Goal: Task Accomplishment & Management: Use online tool/utility

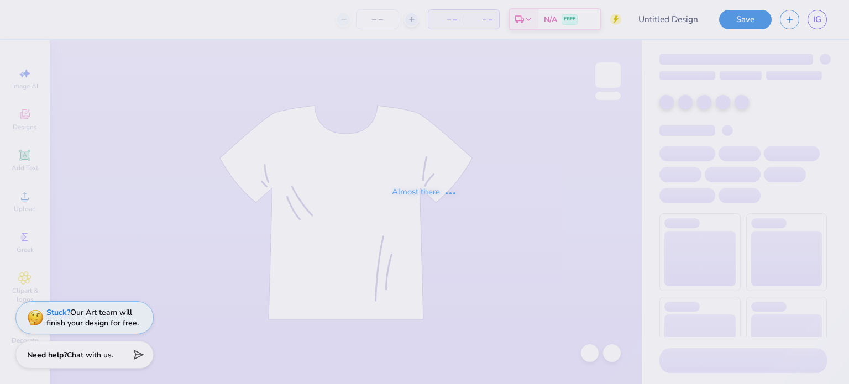
type input "The University of Texas at Austin : Graysen Baxter"
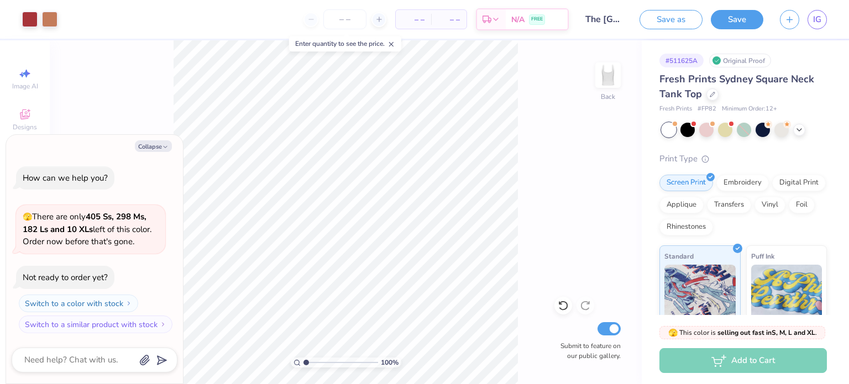
click at [155, 149] on button "Collapse" at bounding box center [153, 146] width 37 height 12
type textarea "x"
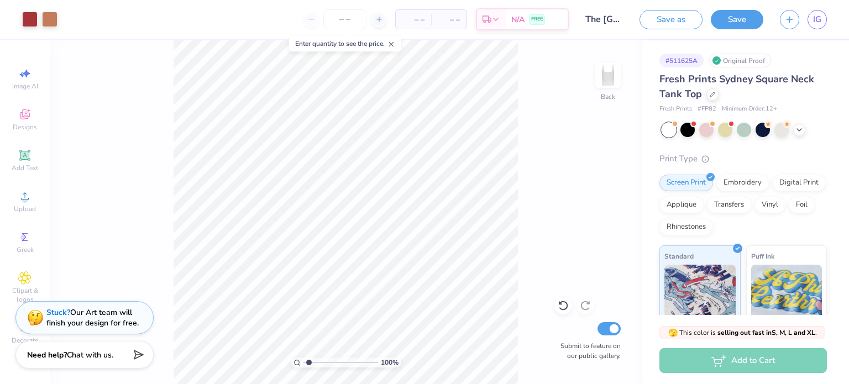
type input "3.21"
type textarea "x"
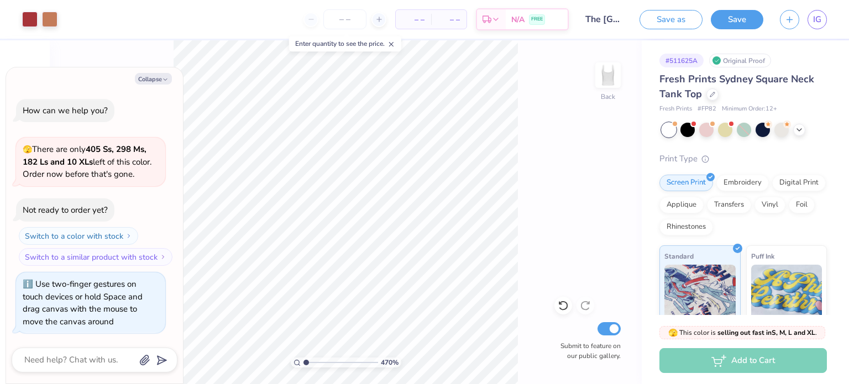
type input "1"
drag, startPoint x: 307, startPoint y: 362, endPoint x: 280, endPoint y: 357, distance: 26.9
click at [303, 357] on input "range" at bounding box center [340, 362] width 75 height 10
click at [152, 77] on button "Collapse" at bounding box center [153, 79] width 37 height 12
type textarea "x"
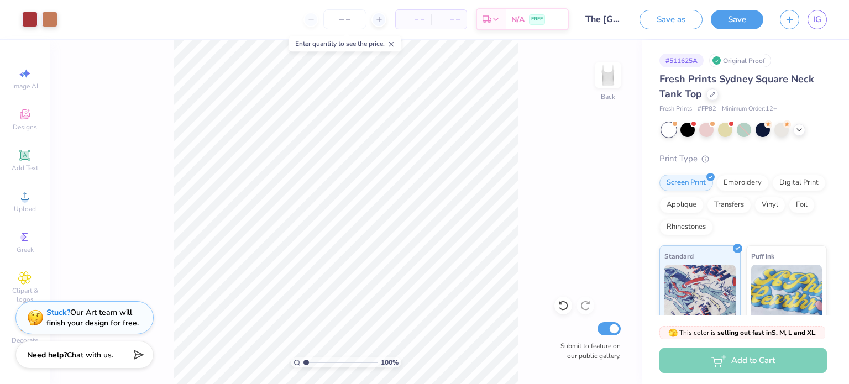
click at [25, 166] on span "Add Text" at bounding box center [25, 168] width 27 height 9
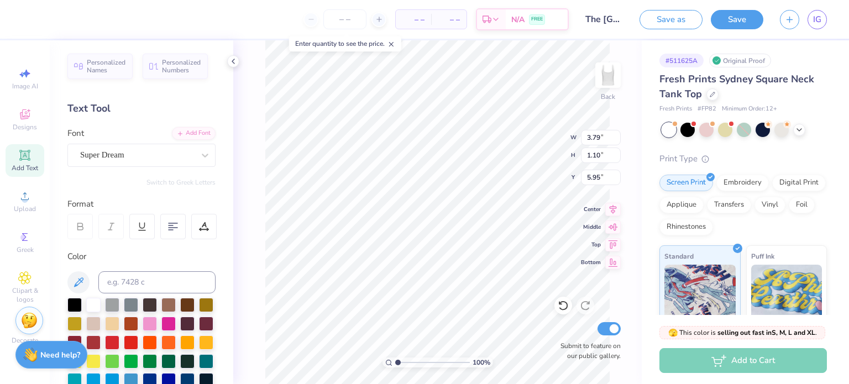
type input "3.43"
type input "2.64"
type input "5.58"
type input "3.43"
type input "2.64"
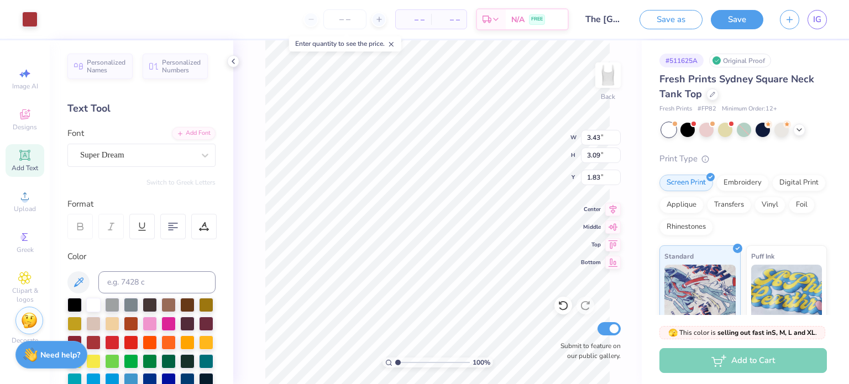
type input "5.58"
click at [22, 278] on icon at bounding box center [25, 278] width 6 height 6
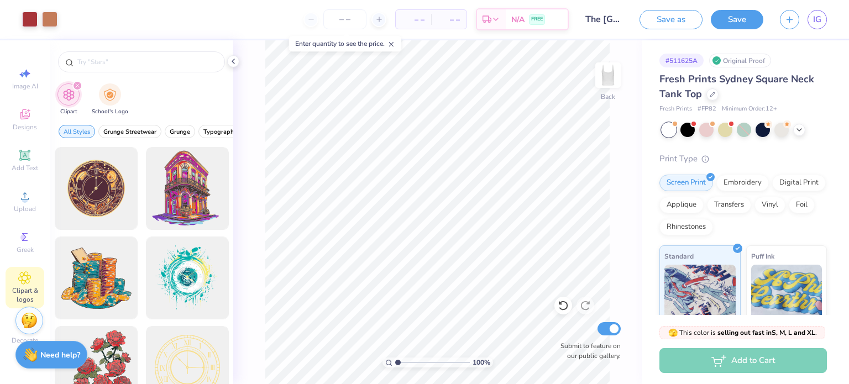
click at [135, 62] on input "text" at bounding box center [146, 61] width 141 height 11
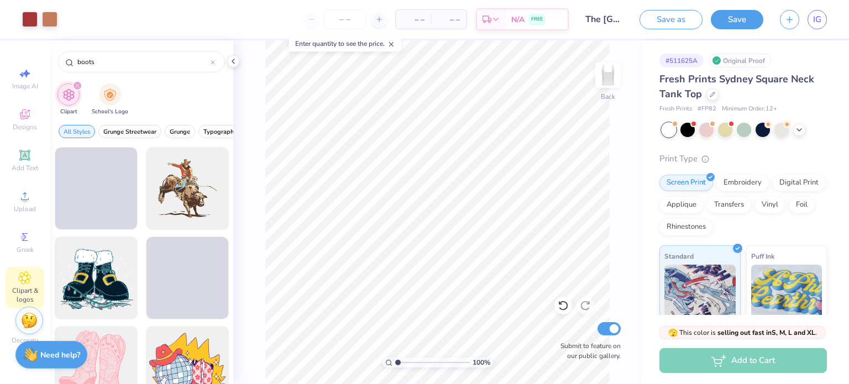
type input "boots"
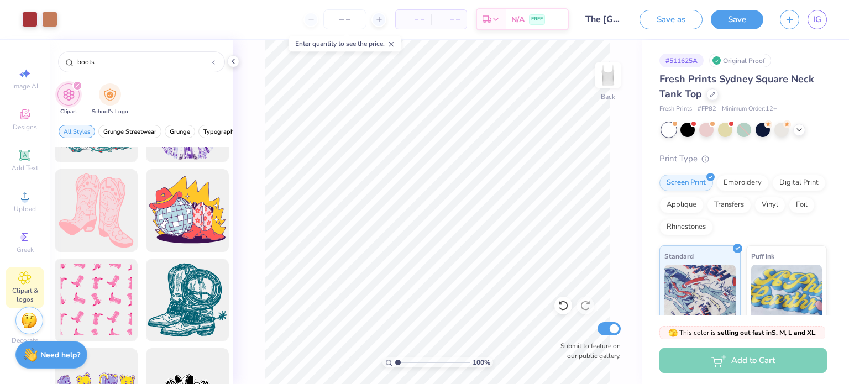
scroll to position [150, 0]
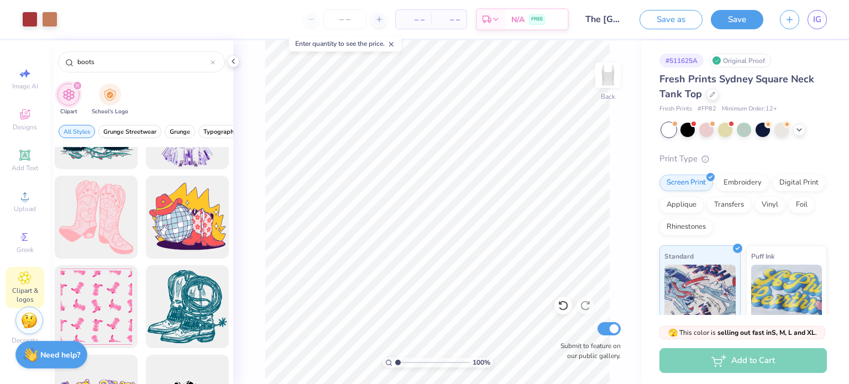
click at [100, 218] on div at bounding box center [96, 217] width 83 height 83
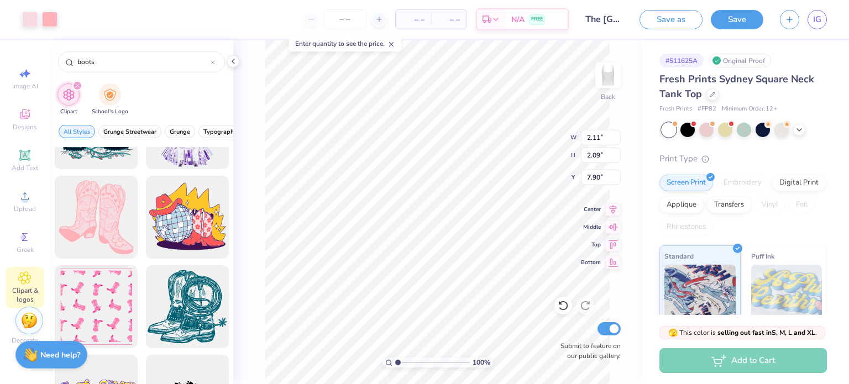
type input "2.11"
type input "2.09"
type input "7.90"
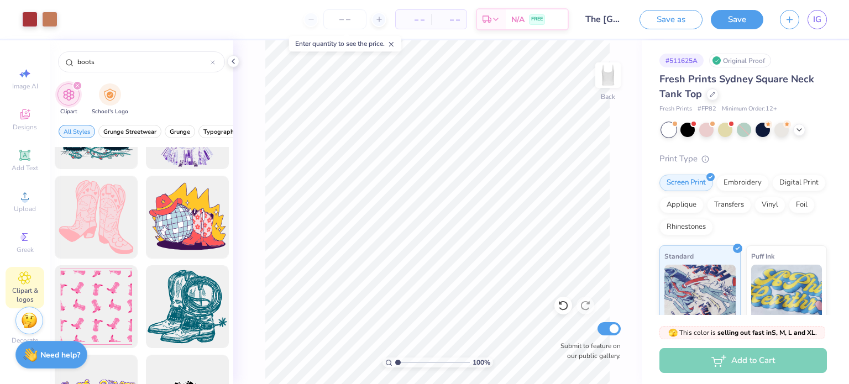
click at [233, 60] on polyline at bounding box center [233, 61] width 2 height 4
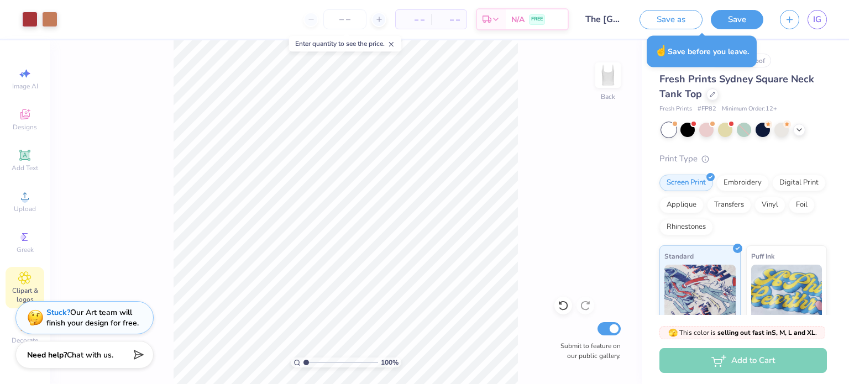
click at [737, 26] on button "Save" at bounding box center [736, 19] width 52 height 19
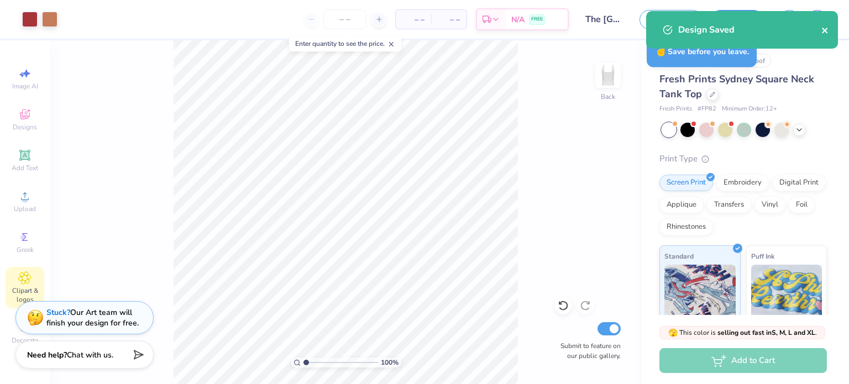
click at [824, 29] on icon "close" at bounding box center [824, 31] width 6 height 6
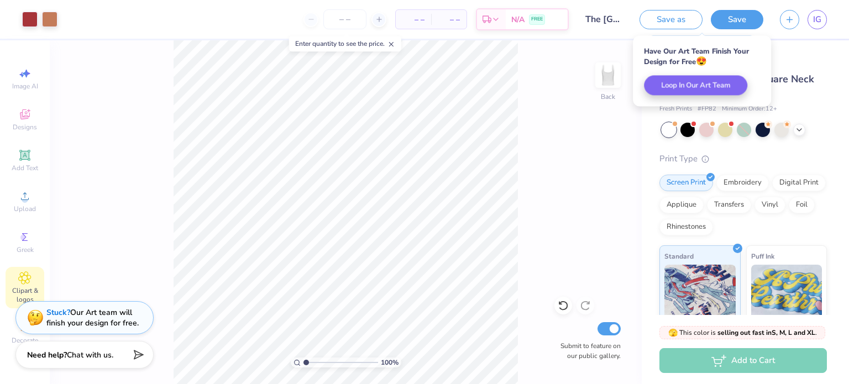
click at [816, 30] on div "Save as Save IG" at bounding box center [743, 19] width 209 height 39
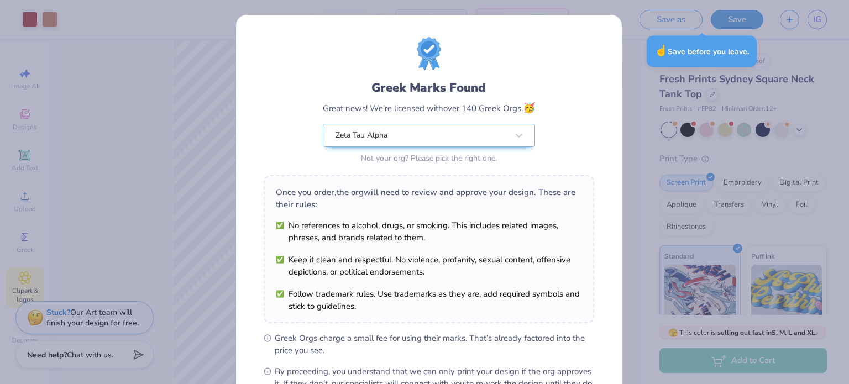
click at [629, 187] on div "Greek Marks Found Great news! We’re licensed with over 140 Greek Orgs. 🥳 Zeta T…" at bounding box center [424, 192] width 849 height 384
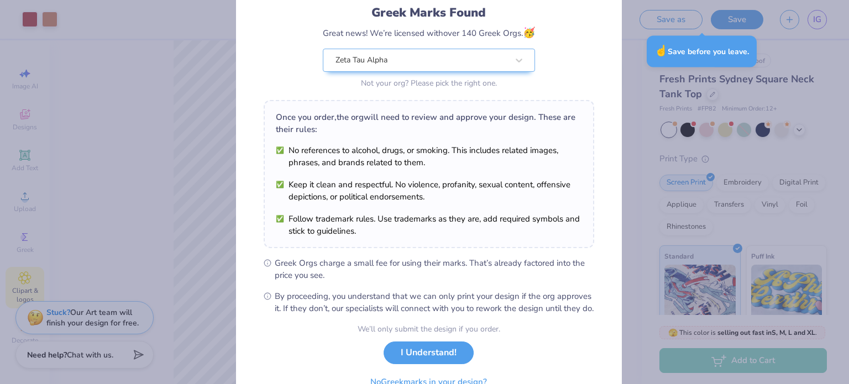
scroll to position [132, 0]
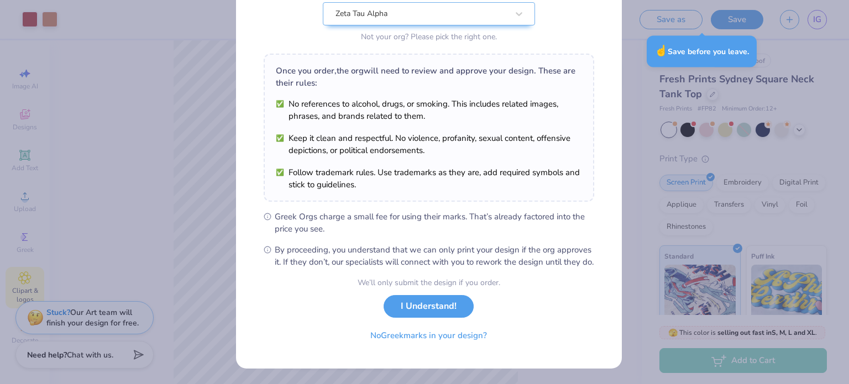
click at [412, 310] on button "I Understand!" at bounding box center [428, 306] width 90 height 23
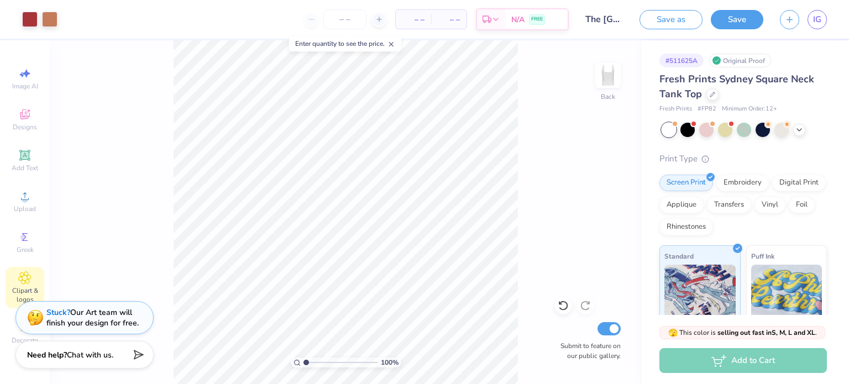
click at [790, 20] on icon "button" at bounding box center [788, 19] width 9 height 9
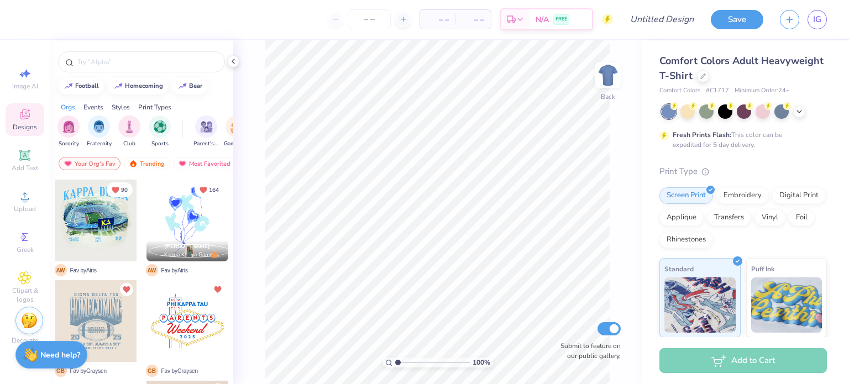
scroll to position [170, 0]
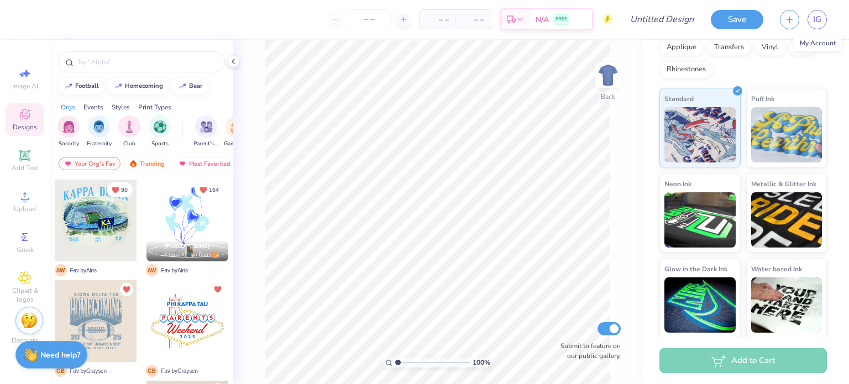
click at [818, 19] on span "IG" at bounding box center [817, 19] width 8 height 13
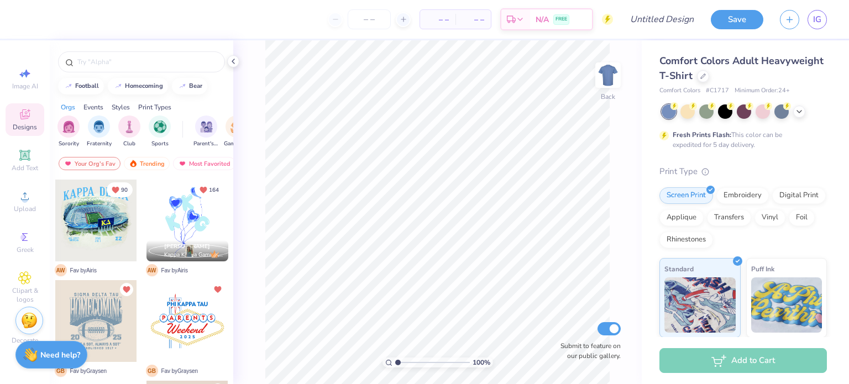
click at [48, 346] on div "Need help? Chat with us." at bounding box center [51, 355] width 72 height 28
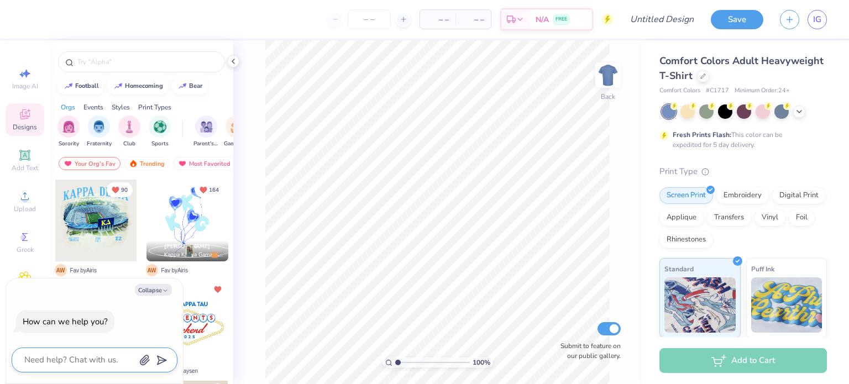
click at [66, 358] on textarea at bounding box center [79, 359] width 112 height 15
type textarea "d"
type textarea "x"
type textarea "di"
type textarea "x"
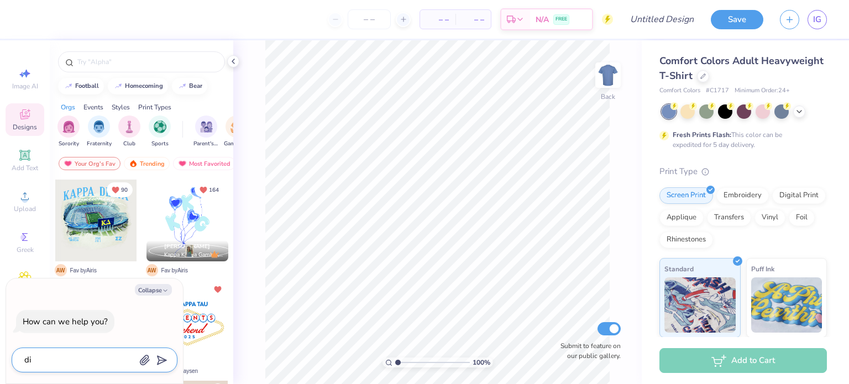
type textarea "dif"
type textarea "x"
type textarea "diff"
type textarea "x"
type textarea "diffe"
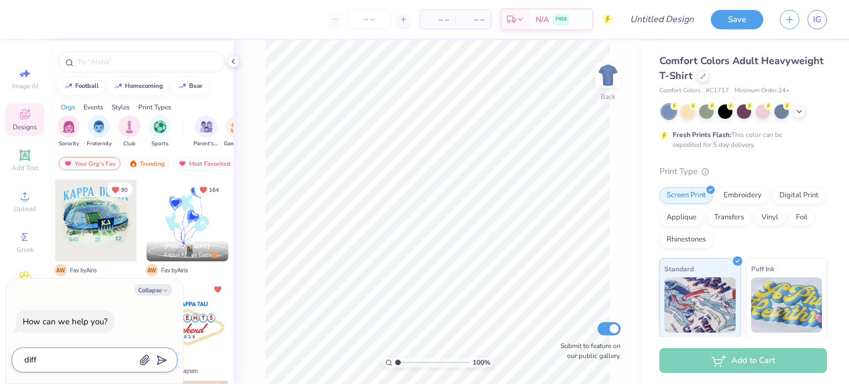
type textarea "x"
type textarea "differ"
type textarea "x"
type textarea "differe"
type textarea "x"
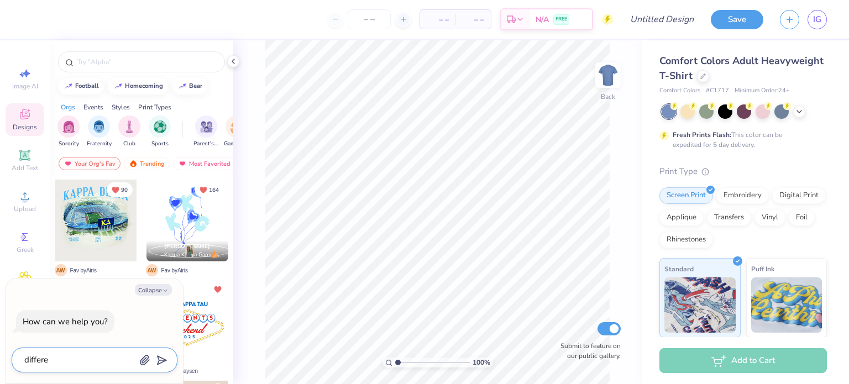
type textarea "differen"
type textarea "x"
type textarea "different"
type textarea "x"
type textarea "different"
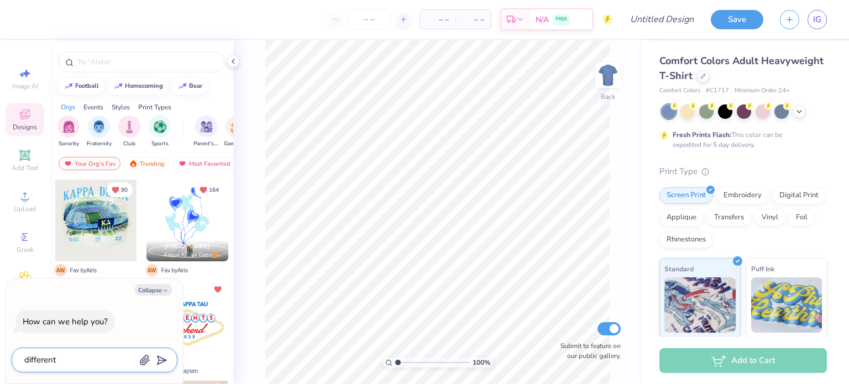
type textarea "x"
type textarea "different t"
type textarea "x"
type textarea "different t"
type textarea "x"
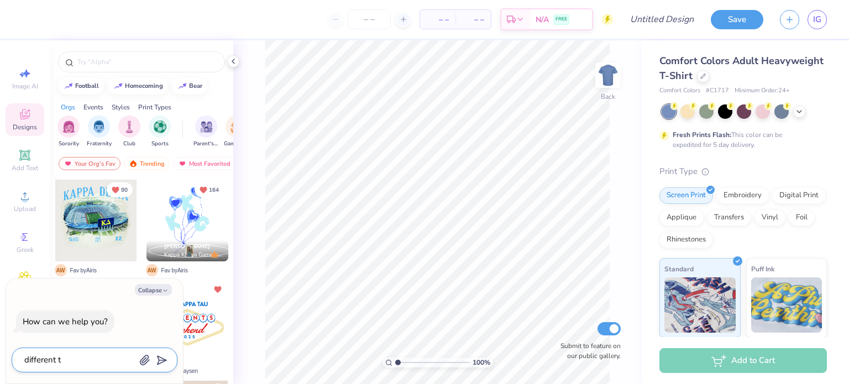
type textarea "different t s"
type textarea "x"
type textarea "different t sh"
type textarea "x"
type textarea "different t shi"
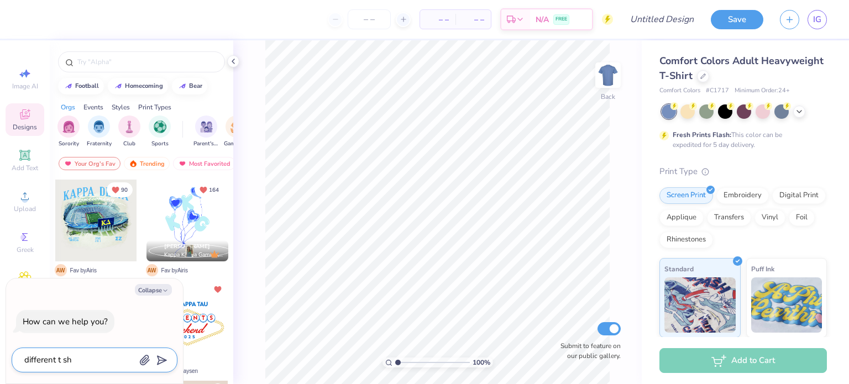
type textarea "x"
type textarea "different t shir"
type textarea "x"
type textarea "different t shirt"
type textarea "x"
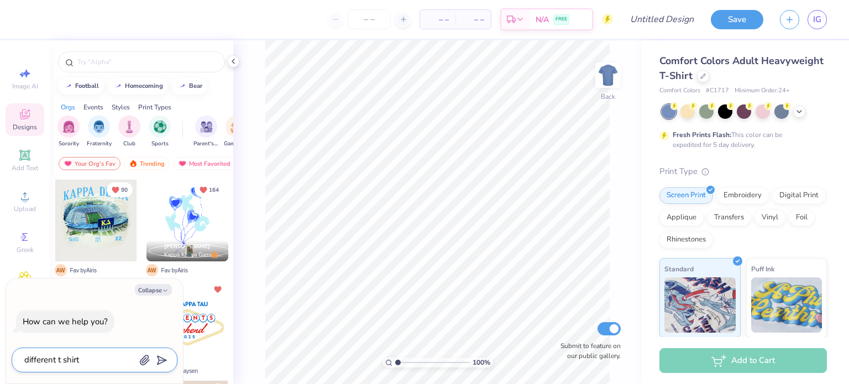
type textarea "different t shirt"
type textarea "x"
type textarea "different t shirt o"
type textarea "x"
type textarea "different t shirt op"
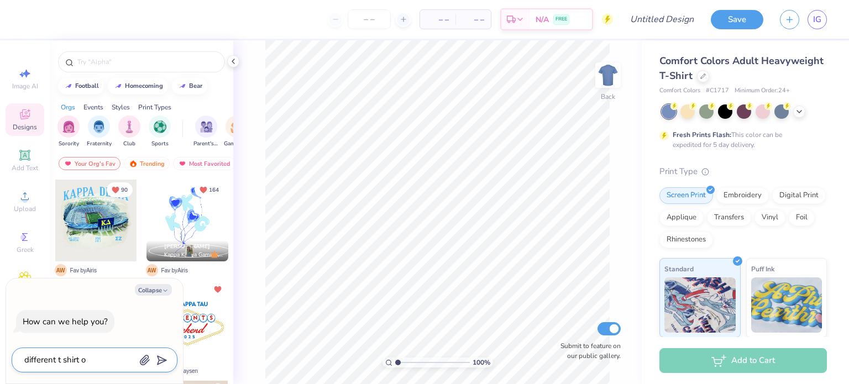
type textarea "x"
type textarea "different t shirt opt"
type textarea "x"
type textarea "different t shirt opti"
type textarea "x"
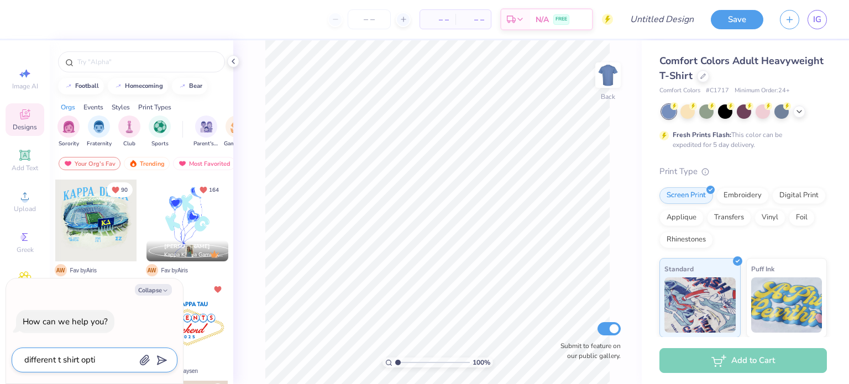
type textarea "different t shirt optio"
type textarea "x"
type textarea "different t shirt option"
type textarea "x"
type textarea "different t shirt options"
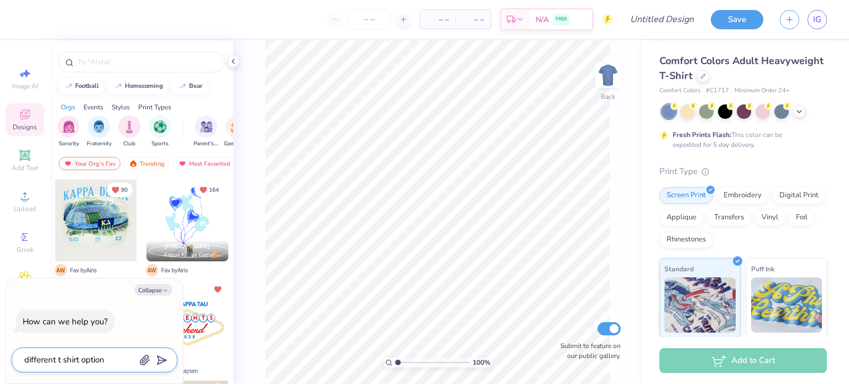
type textarea "x"
type textarea "different t shirt options"
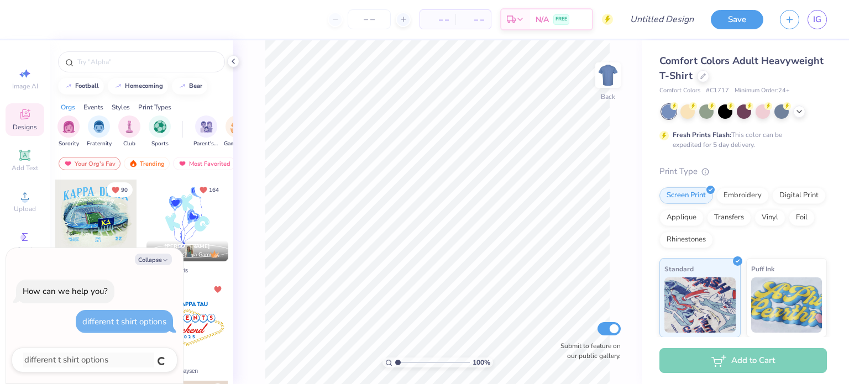
type textarea "x"
click at [154, 258] on button "Collapse" at bounding box center [153, 260] width 37 height 12
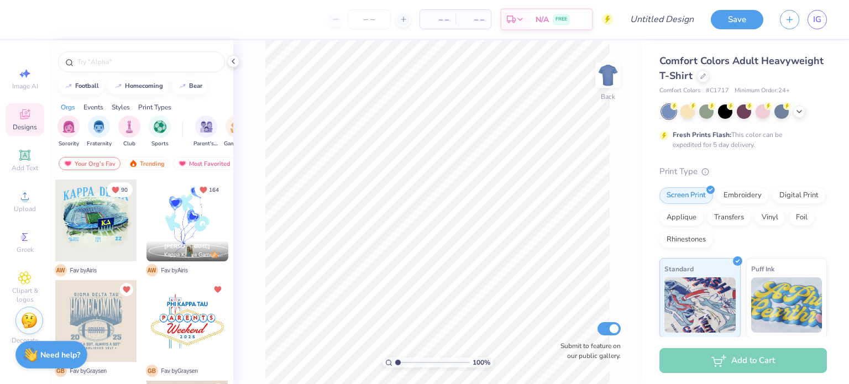
click at [22, 327] on div "Stuck? Our Art team will finish your design for free." at bounding box center [29, 321] width 28 height 28
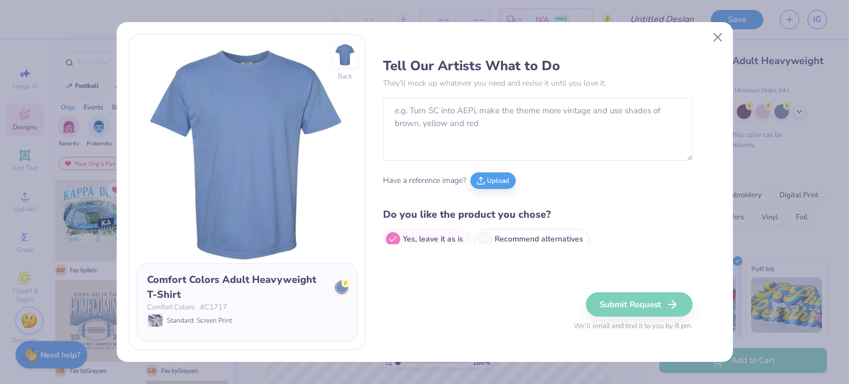
scroll to position [10, 0]
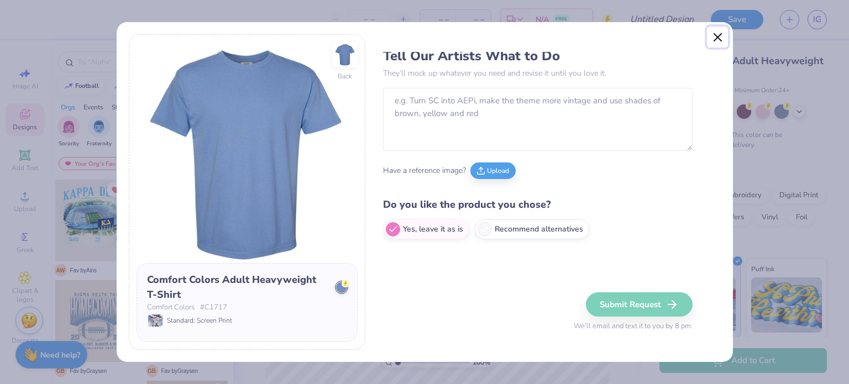
click at [718, 37] on button "Close" at bounding box center [717, 37] width 21 height 21
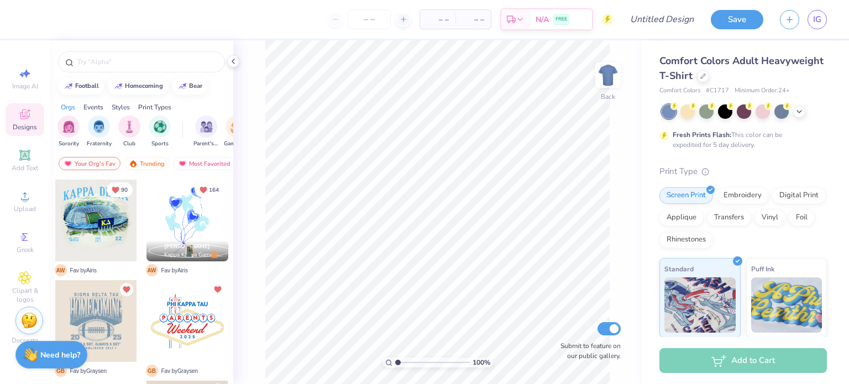
click at [59, 350] on strong "Need help?" at bounding box center [60, 355] width 40 height 10
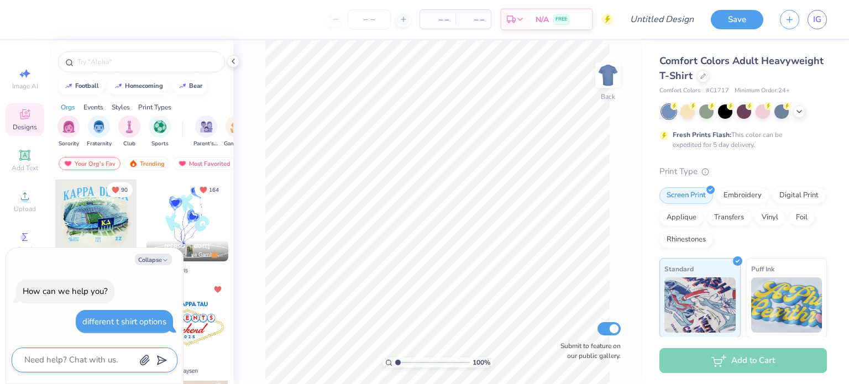
click at [65, 362] on textarea at bounding box center [79, 359] width 112 height 15
type textarea "x"
type textarea "h"
type textarea "x"
type textarea "ho"
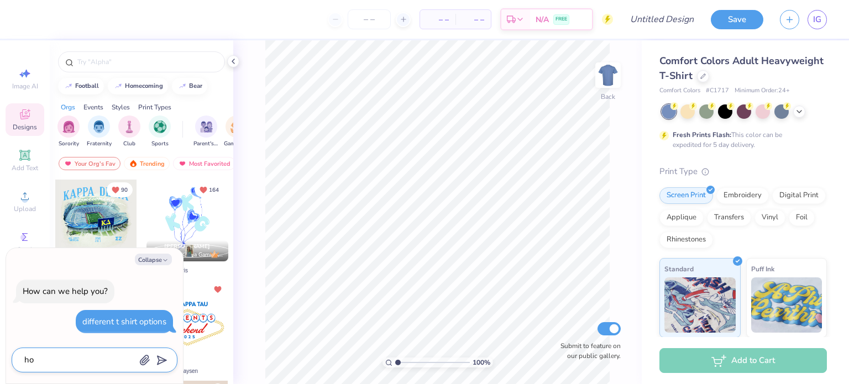
type textarea "x"
type textarea "how"
type textarea "x"
type textarea "how"
type textarea "x"
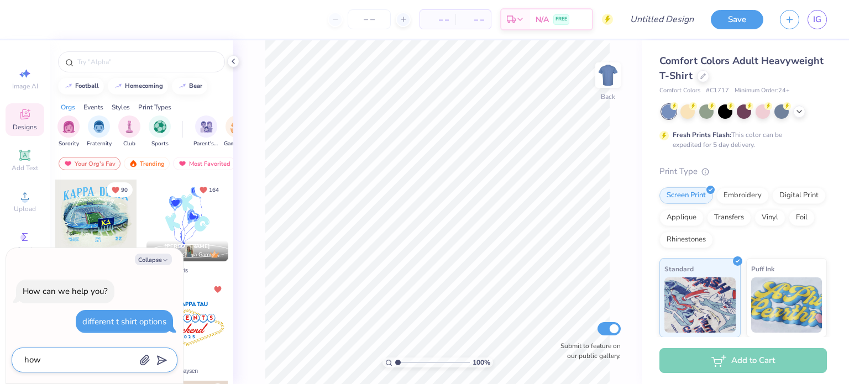
type textarea "how d"
type textarea "x"
type textarea "how do"
type textarea "x"
type textarea "how do"
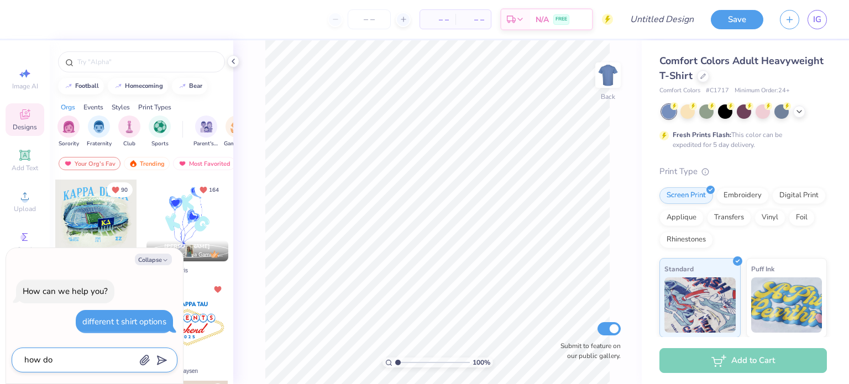
type textarea "x"
type textarea "how do i"
type textarea "x"
type textarea "how do i"
type textarea "x"
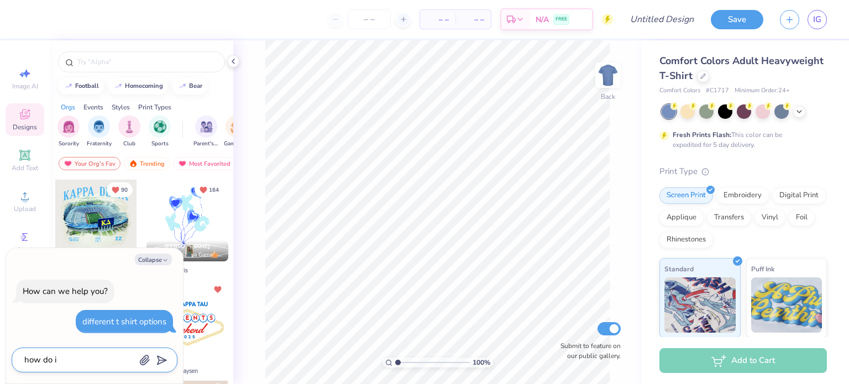
type textarea "how do i n"
type textarea "x"
type textarea "how do i not"
type textarea "x"
type textarea "how do i not"
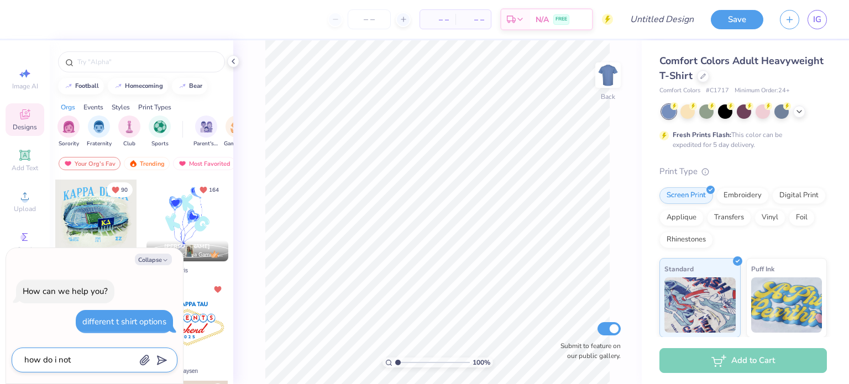
type textarea "x"
type textarea "how do i not d"
type textarea "x"
type textarea "how do i not do"
type textarea "x"
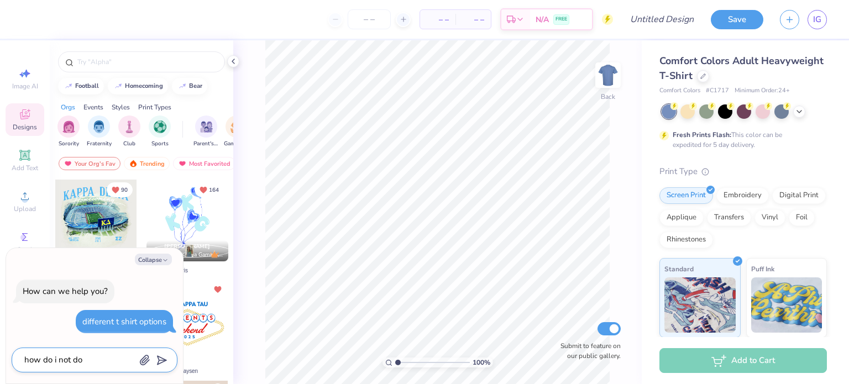
type textarea "how do i not do"
type textarea "x"
type textarea "how do i not do a"
type textarea "x"
type textarea "how do i not do a"
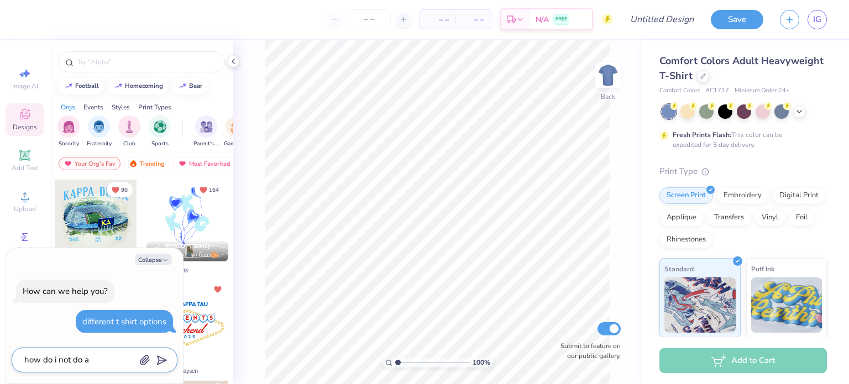
type textarea "x"
type textarea "how do i not do a t"
type textarea "x"
type textarea "how do i not do a tsh"
type textarea "x"
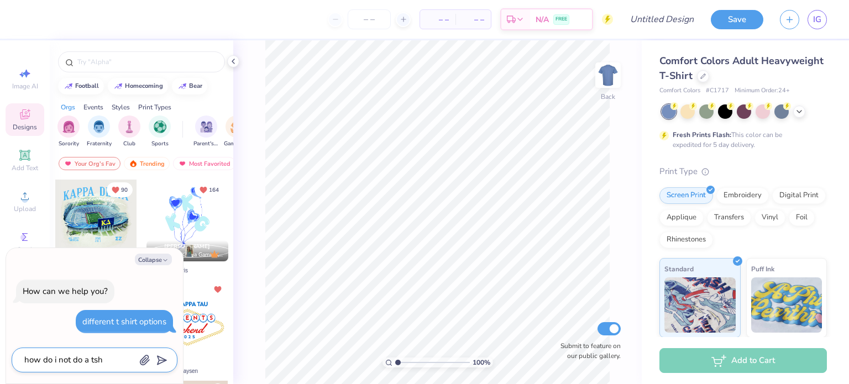
type textarea "how do i not do a tshi"
type textarea "x"
type textarea "how do i not do a tshir"
type textarea "x"
type textarea "how do i not do a tshirt"
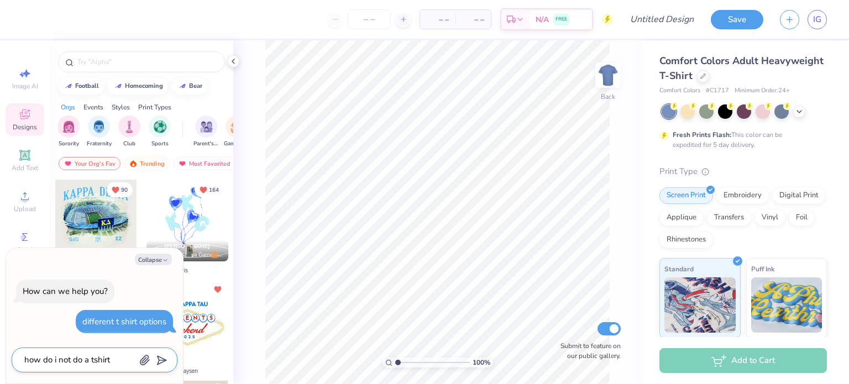
type textarea "x"
type textarea "how do i not do a tshirt"
type textarea "x"
type textarea "how do i not do a tshirt i"
type textarea "x"
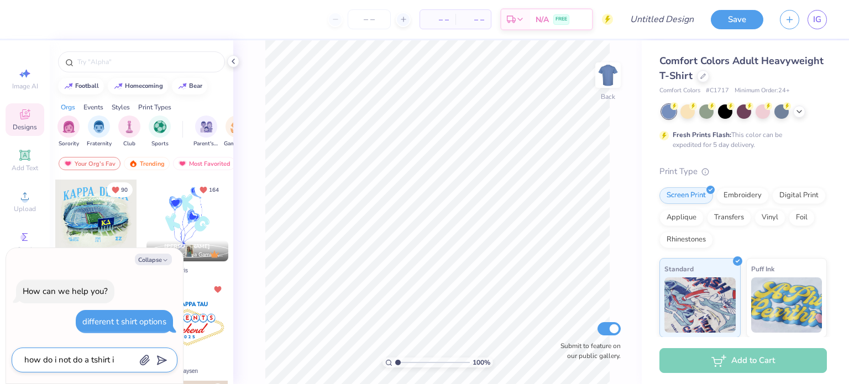
type textarea "how do i not do a tshirt i"
type textarea "x"
type textarea "how do i not do a tshirt i w"
type textarea "x"
type textarea "how do i not do a tshirt i wa"
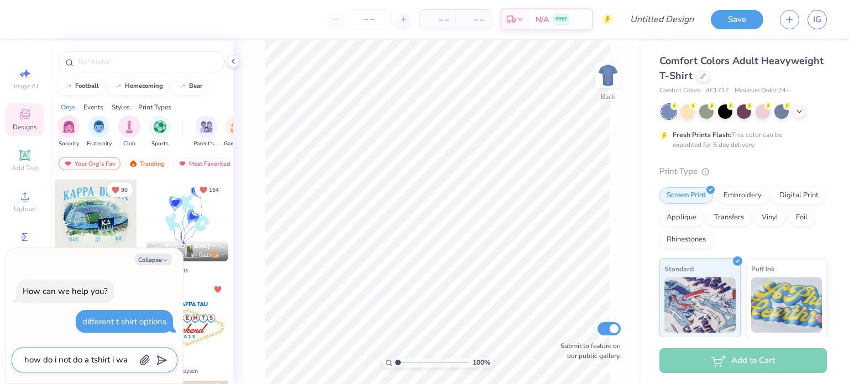
type textarea "x"
type textarea "how do i not do a tshirt i wan"
type textarea "x"
type textarea "how do i not do a tshirt i want"
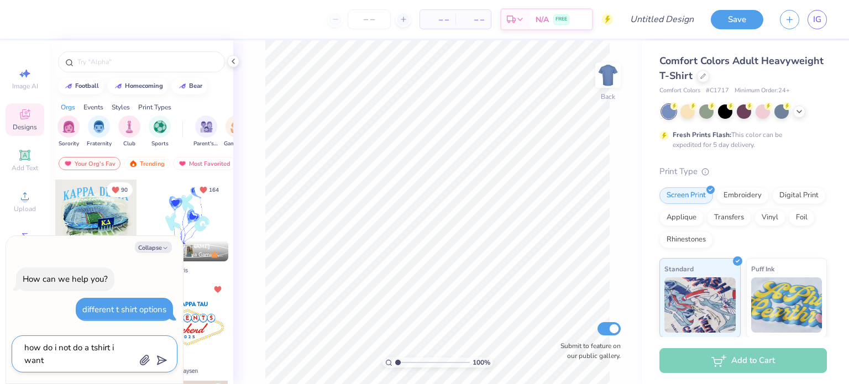
type textarea "x"
type textarea "how do i not do a tshirt i want t"
type textarea "x"
type textarea "how do i not do a tshirt i want to"
type textarea "x"
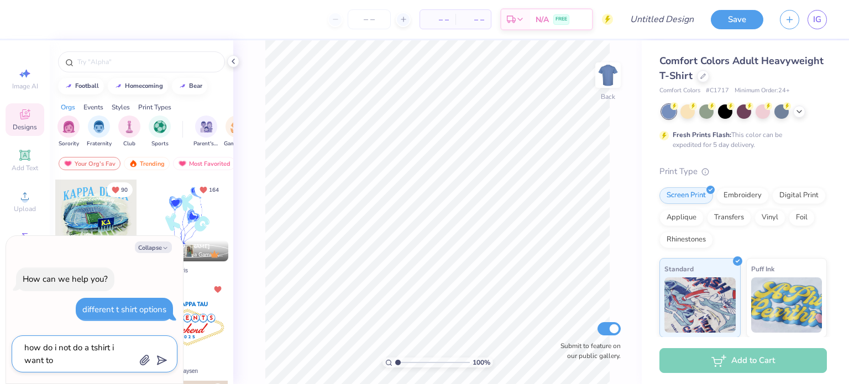
type textarea "how do i not do a tshirt i want to"
type textarea "x"
type textarea "how do i not do a tshirt i want to d"
type textarea "x"
type textarea "how do i not do a tshirt i want to do"
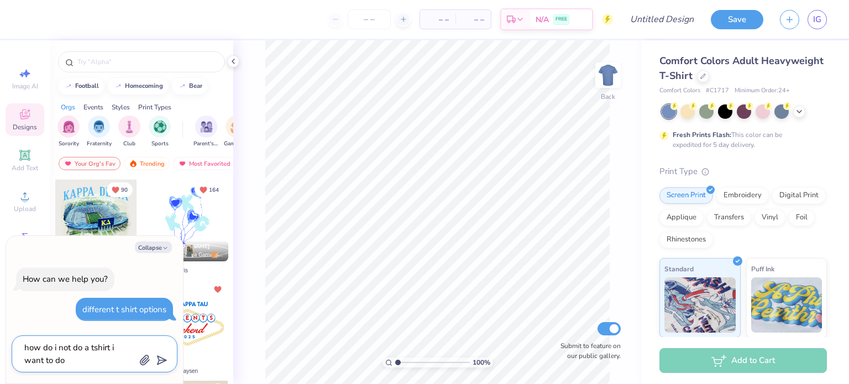
type textarea "x"
type textarea "how do i not do a tshirt i want to do"
type textarea "x"
type textarea "how do i not do a tshirt i want to do l"
type textarea "x"
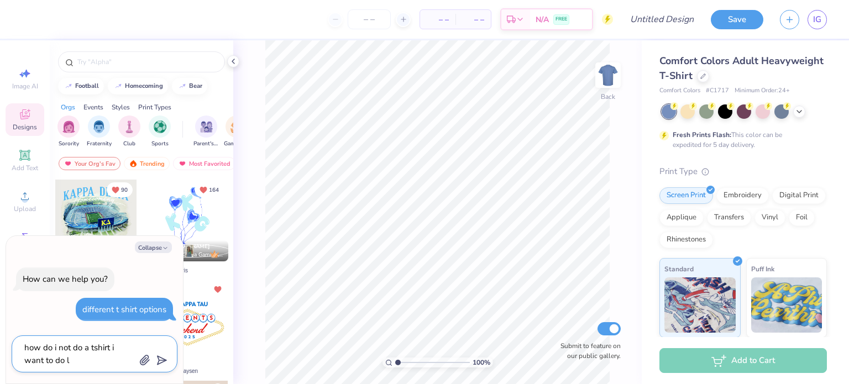
type textarea "how do i not do a tshirt i want to do li"
type textarea "x"
type textarea "how do i not do a tshirt i want to do lik"
type textarea "x"
type textarea "how do i not do a tshirt i want to do like"
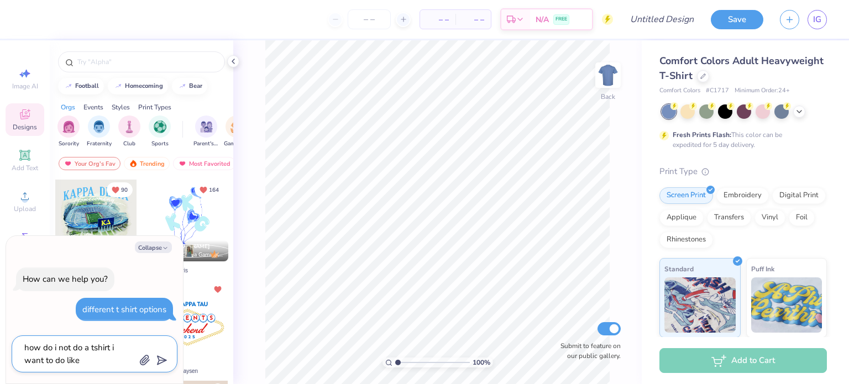
type textarea "x"
type textarea "how do i not do a tshirt i want to do like a"
type textarea "x"
type textarea "how do i not do a tshirt i want to do like a ba"
type textarea "x"
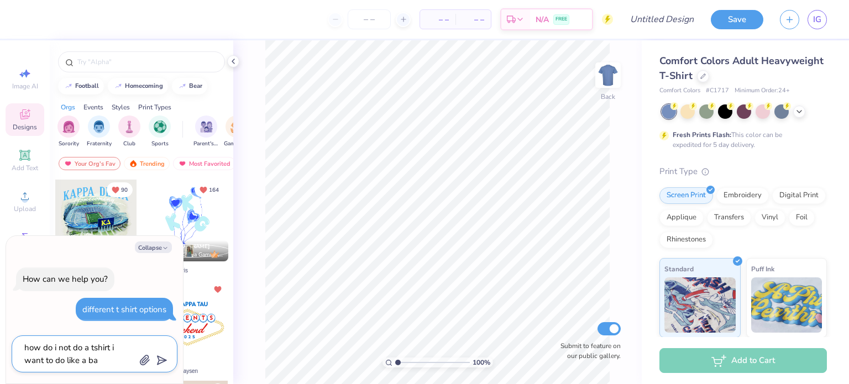
type textarea "how do i not do a tshirt i want to do like a bab"
type textarea "x"
type textarea "how do i not do a tshirt i want to do like a baby"
type textarea "x"
type textarea "how do i not do a tshirt i want to do like a baby"
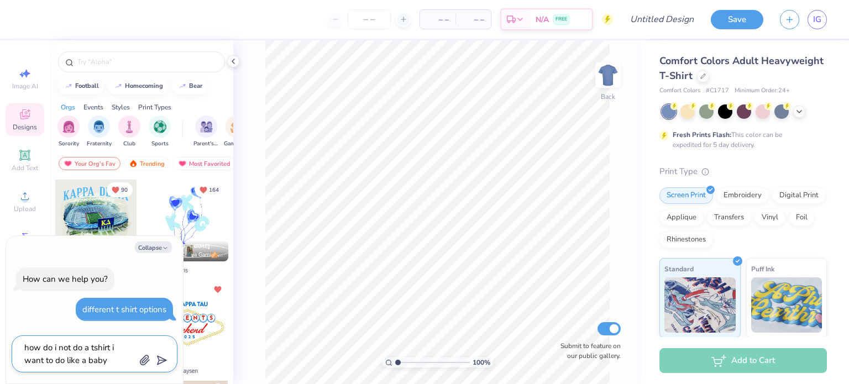
type textarea "x"
type textarea "how do i not do a tshirt i want to do like a baby t"
type textarea "x"
type textarea "how do i not do a tshirt i want to do like a baby te"
type textarea "x"
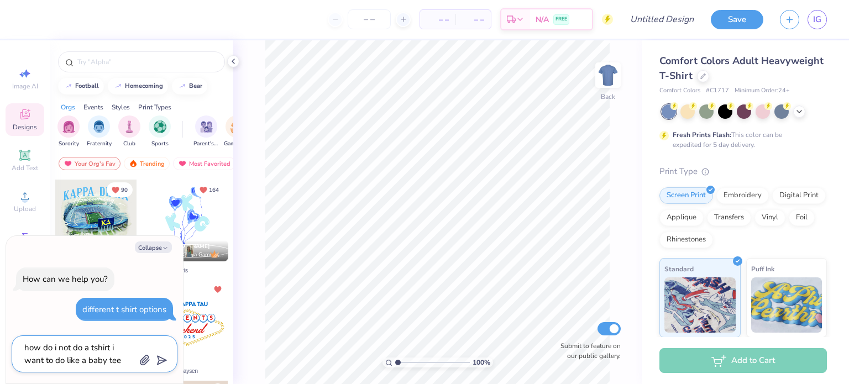
type textarea "how do i not do a tshirt i want to do like a baby tee"
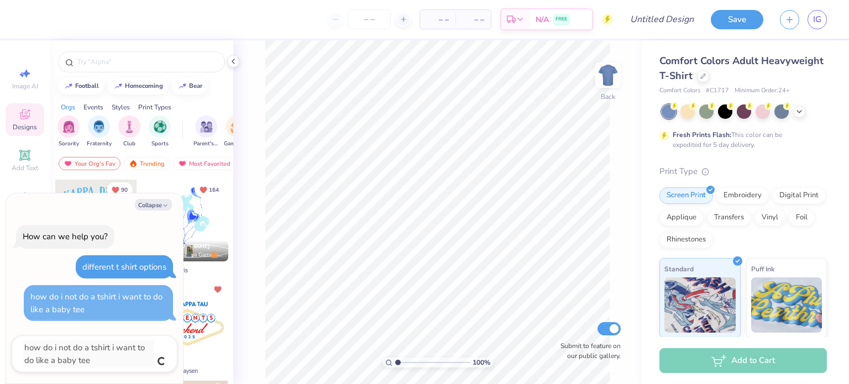
type textarea "x"
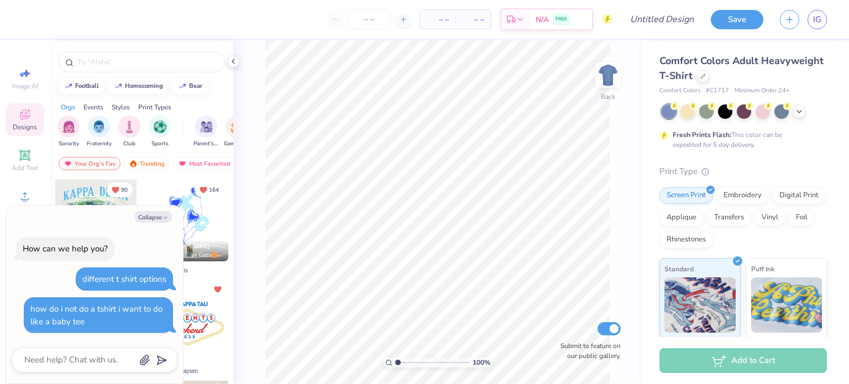
click at [155, 217] on button "Collapse" at bounding box center [153, 217] width 37 height 12
type textarea "x"
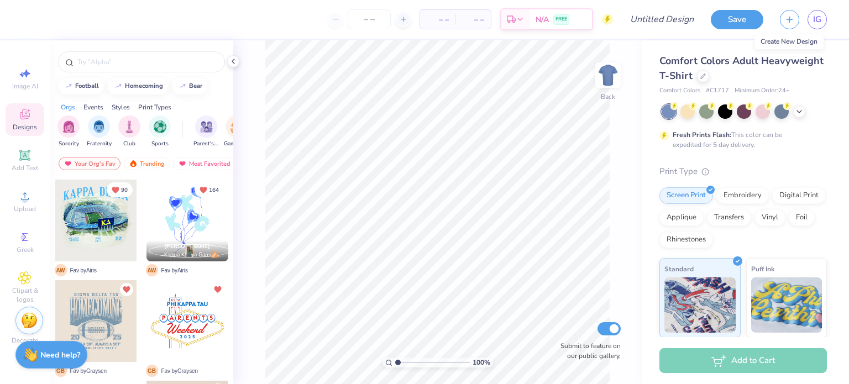
click at [791, 19] on icon "button" at bounding box center [788, 19] width 9 height 9
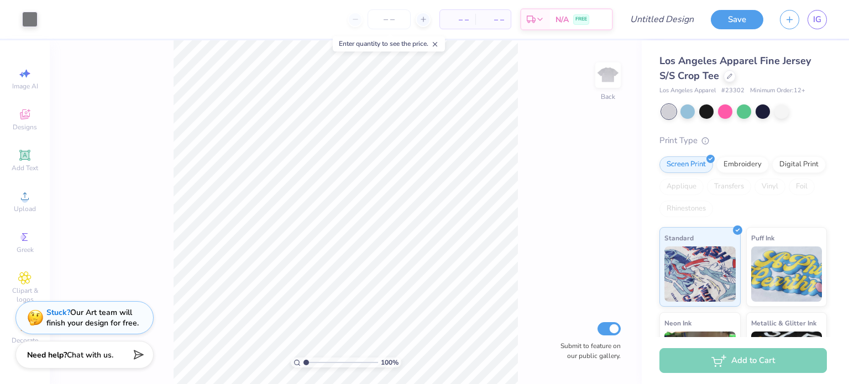
click at [772, 173] on div "Digital Print" at bounding box center [799, 164] width 54 height 17
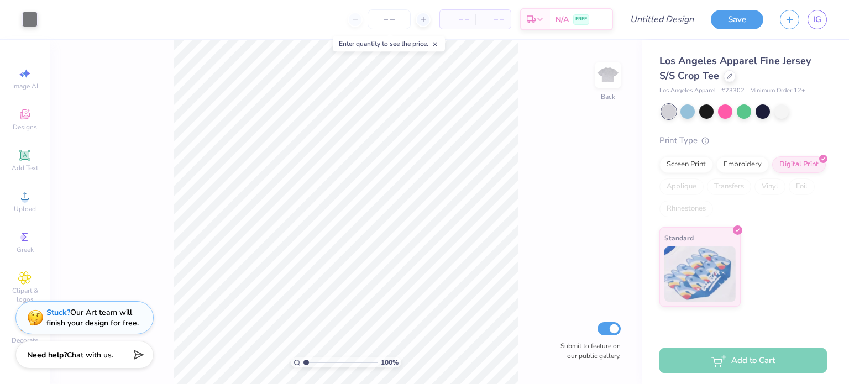
click at [687, 163] on div "Screen Print" at bounding box center [686, 164] width 54 height 17
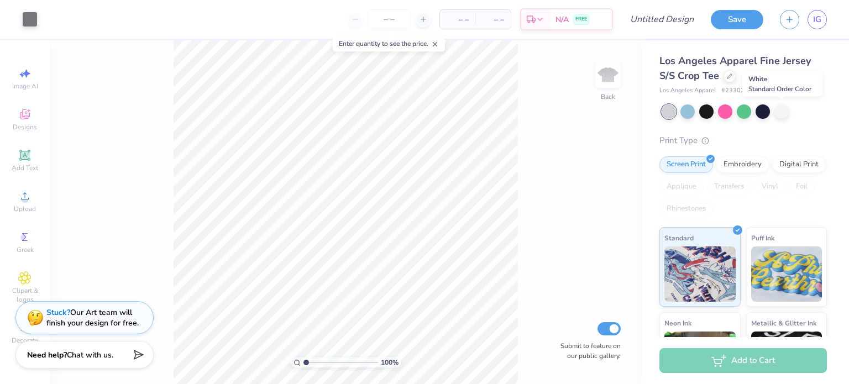
click at [778, 110] on div at bounding box center [781, 111] width 14 height 14
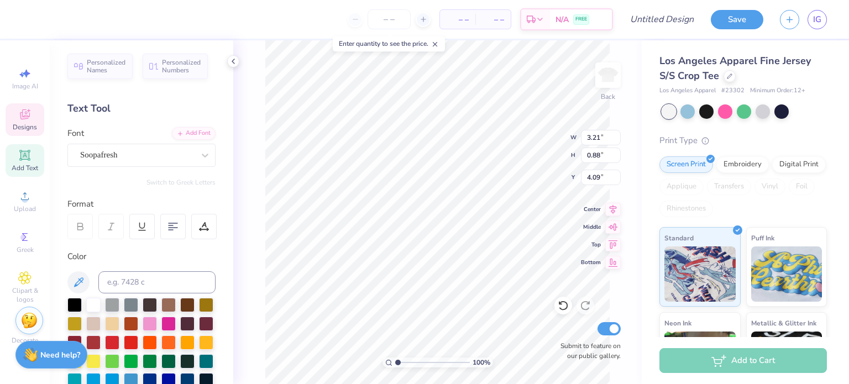
click at [102, 71] on span "Personalized Names" at bounding box center [106, 66] width 39 height 15
type input "12.43"
type input "2.00"
type input "5.25"
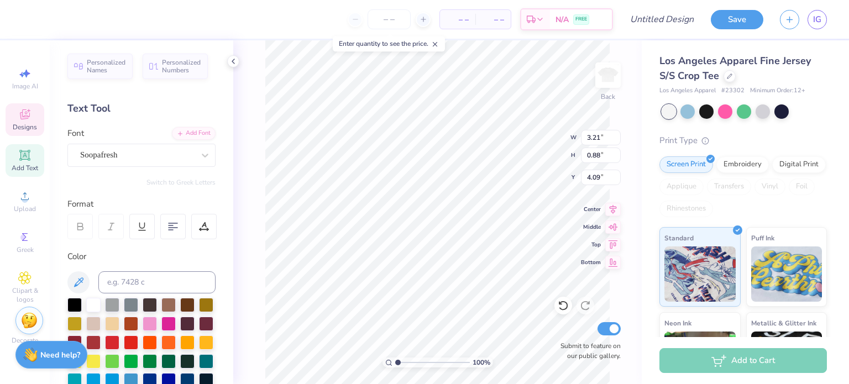
type textarea "b"
type textarea "TX/OU 25"
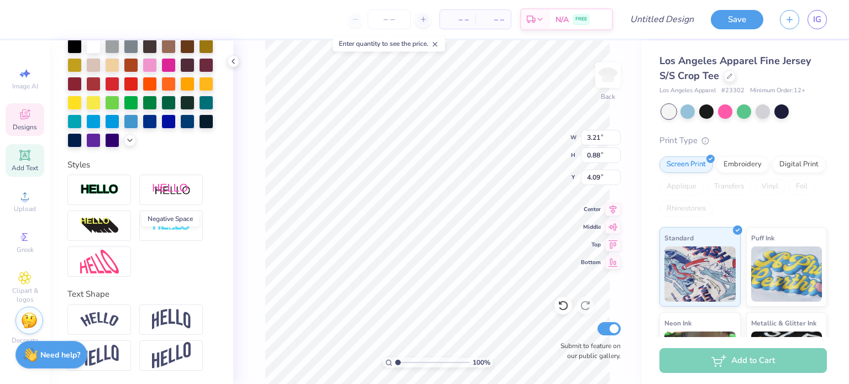
scroll to position [0, 0]
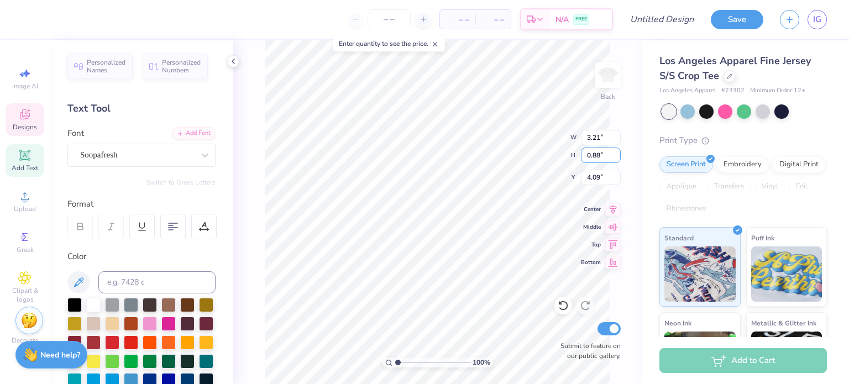
type input "4.29"
type input "0.87"
type input "4.11"
click at [615, 156] on input "0.82" at bounding box center [601, 154] width 40 height 15
click at [615, 156] on input "0.81" at bounding box center [601, 154] width 40 height 15
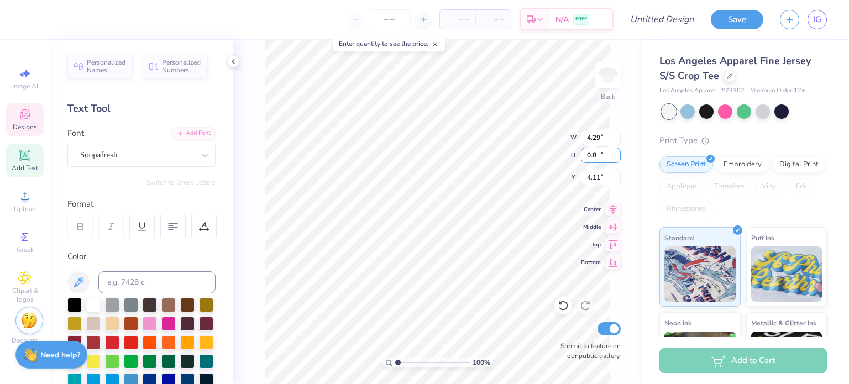
click at [615, 156] on input "0.8" at bounding box center [601, 154] width 40 height 15
click at [615, 156] on input "0.79" at bounding box center [601, 154] width 40 height 15
type input "0.76"
click at [615, 156] on input "0.76" at bounding box center [601, 154] width 40 height 15
type input "3.92"
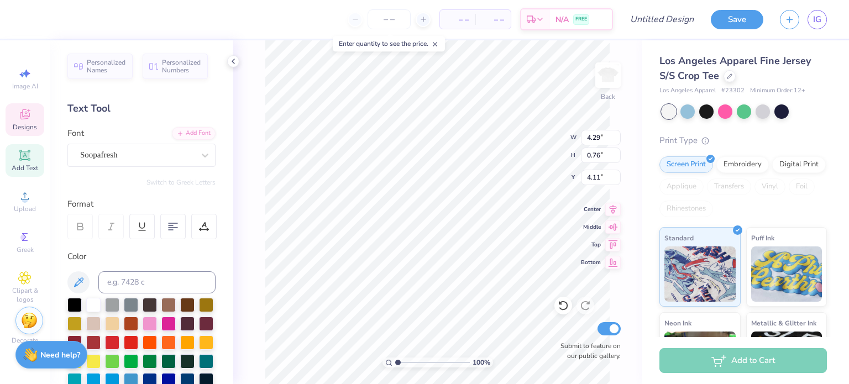
type input "4.15"
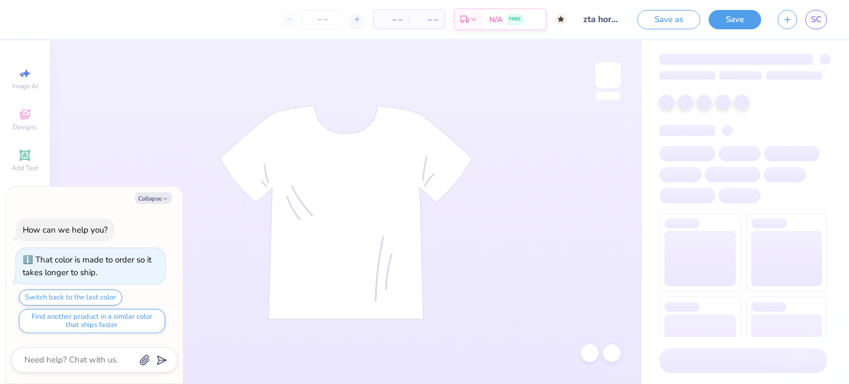
click at [161, 198] on button "Collapse" at bounding box center [153, 198] width 37 height 12
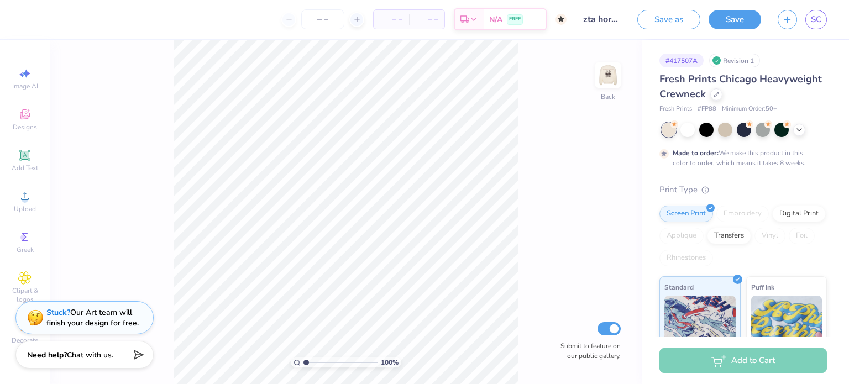
type textarea "x"
click at [22, 283] on icon at bounding box center [25, 278] width 12 height 12
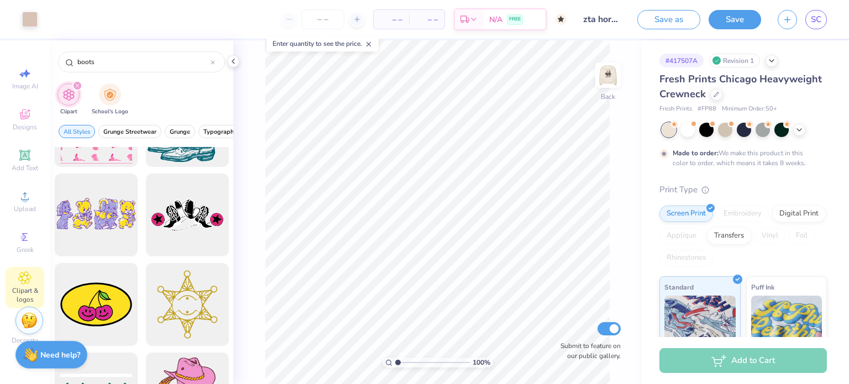
scroll to position [331, 0]
click at [78, 62] on input "boots" at bounding box center [143, 61] width 134 height 11
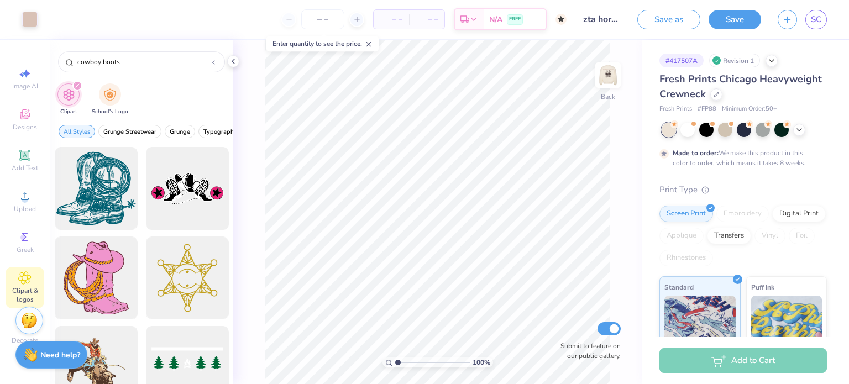
type input "cowboy boots"
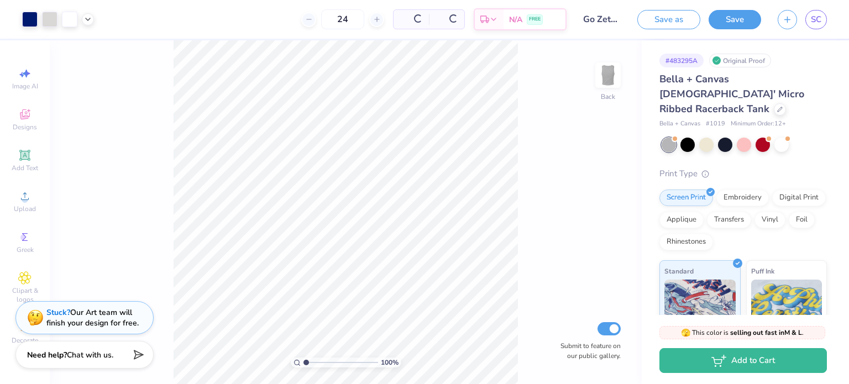
type textarea "x"
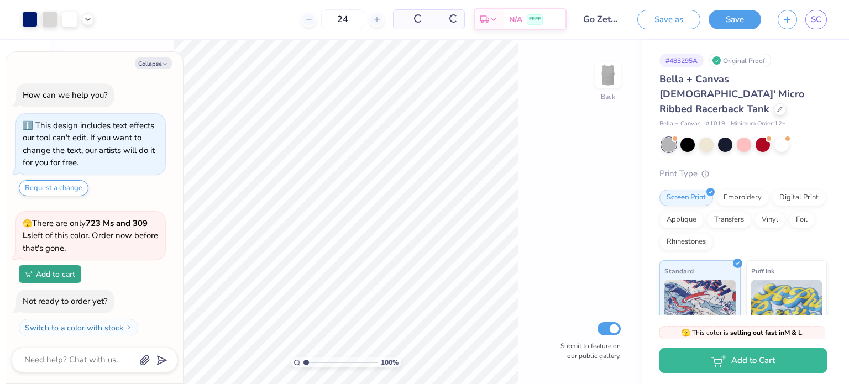
scroll to position [23, 0]
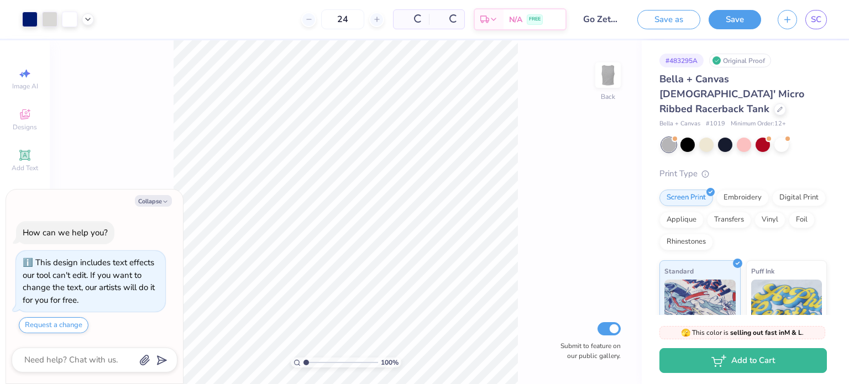
scroll to position [23, 0]
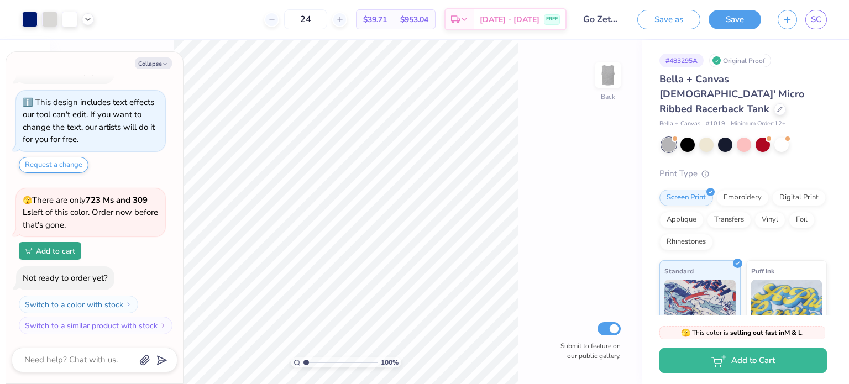
click at [162, 65] on icon "button" at bounding box center [165, 64] width 7 height 7
type textarea "x"
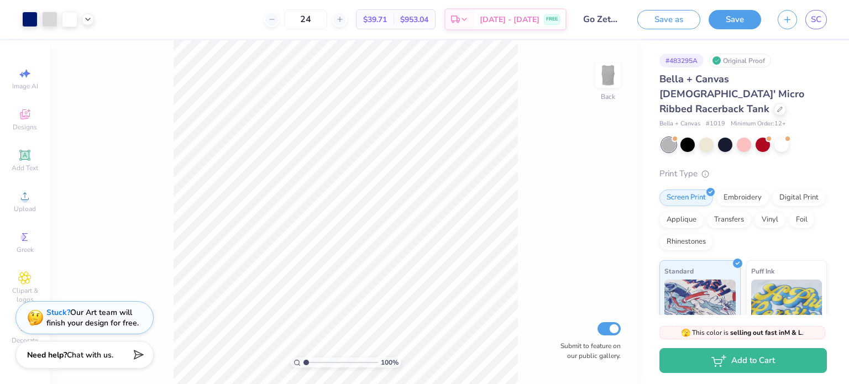
click at [24, 214] on div "Upload" at bounding box center [25, 201] width 39 height 33
click at [794, 25] on div "SC" at bounding box center [801, 19] width 49 height 19
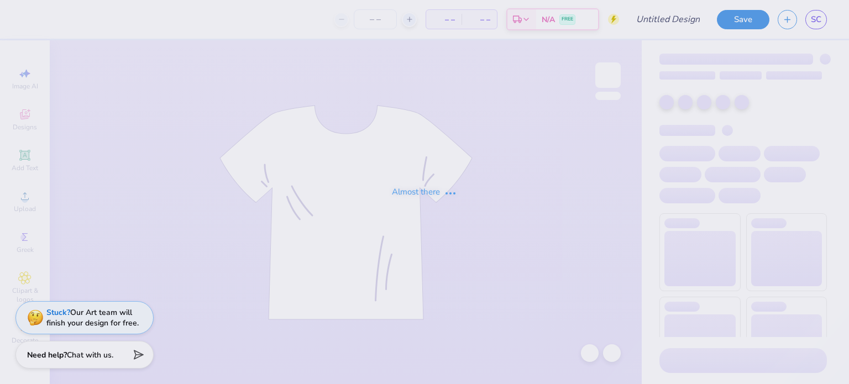
type input "Go Zeta Camera Tank"
type input "24"
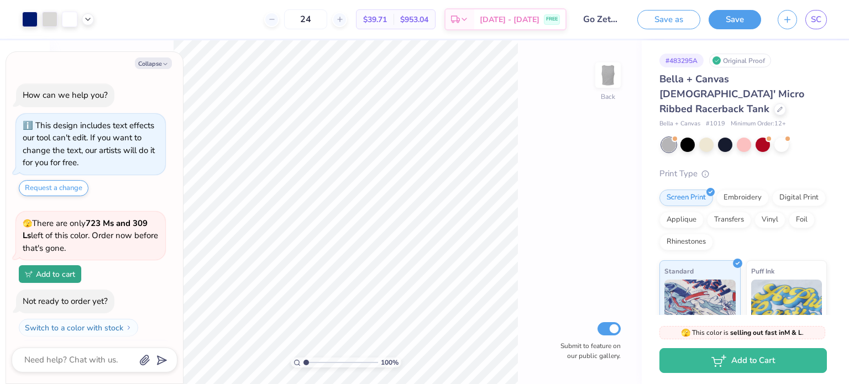
type textarea "x"
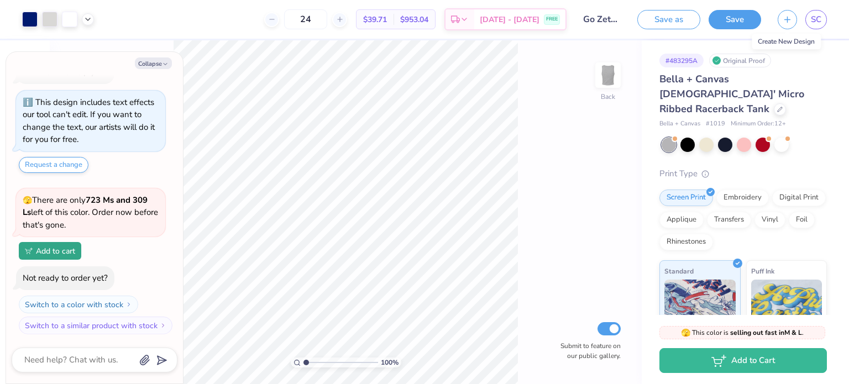
click at [788, 22] on button "button" at bounding box center [786, 19] width 19 height 19
type textarea "x"
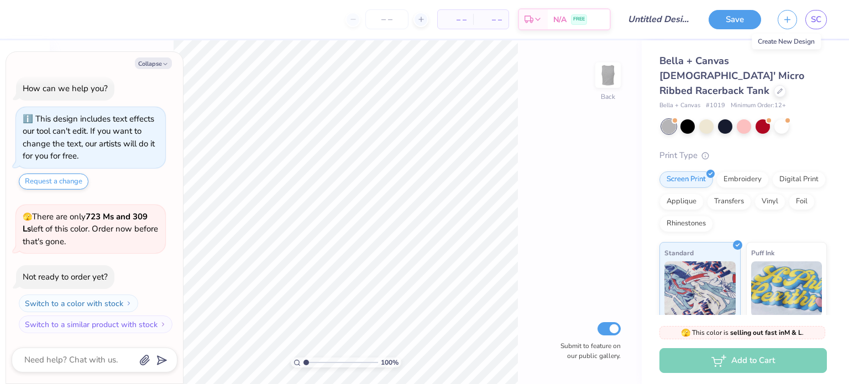
scroll to position [6, 0]
click at [151, 64] on button "Collapse" at bounding box center [153, 63] width 37 height 12
type textarea "x"
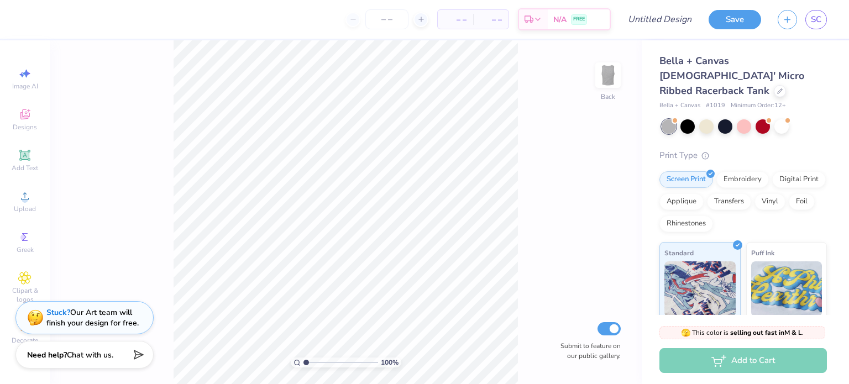
click at [23, 164] on span "Add Text" at bounding box center [25, 168] width 27 height 9
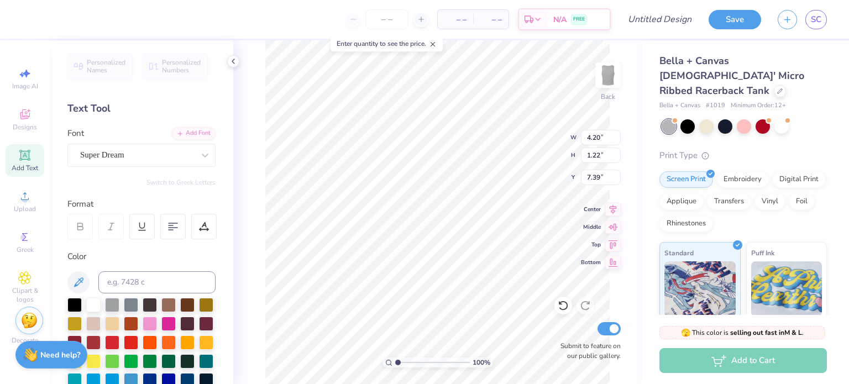
click at [199, 156] on icon at bounding box center [204, 155] width 11 height 11
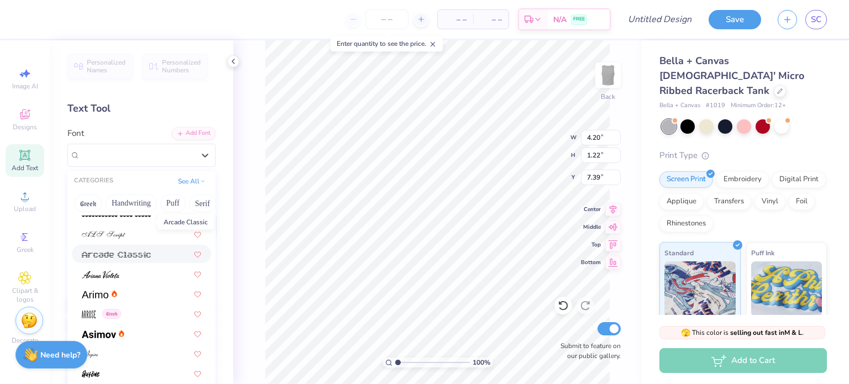
scroll to position [338, 0]
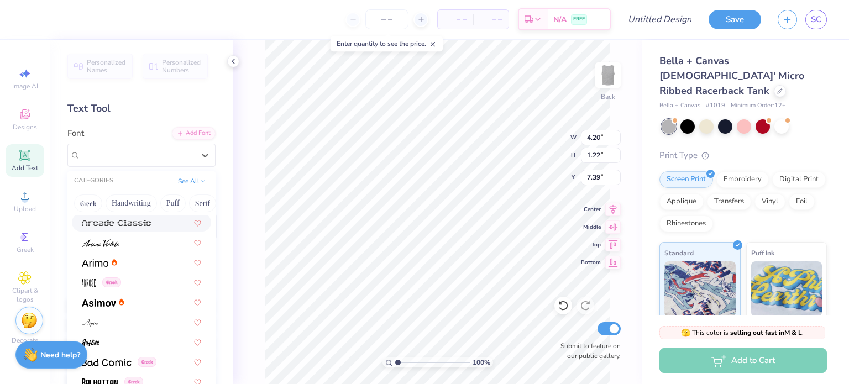
click at [123, 207] on button "Handwriting" at bounding box center [131, 203] width 51 height 18
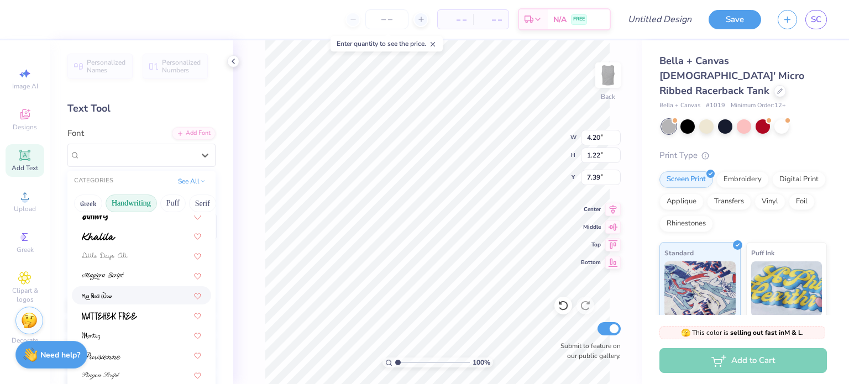
scroll to position [250, 0]
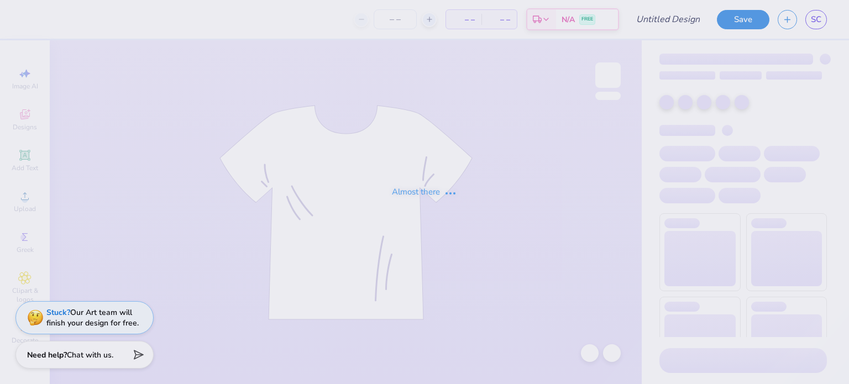
type input "westfest mini tee"
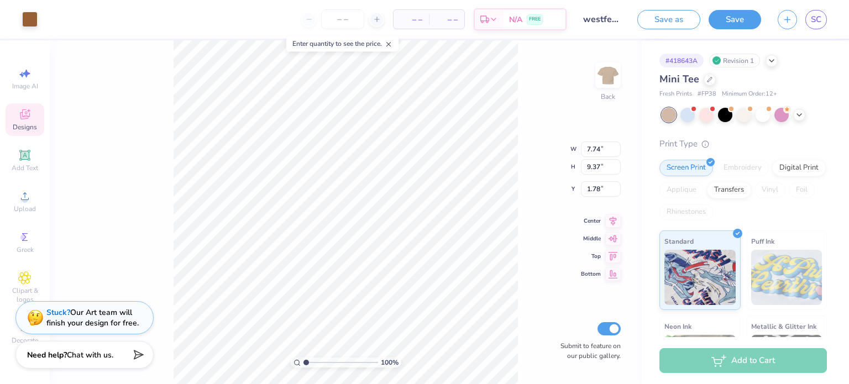
click at [797, 119] on div at bounding box center [799, 115] width 12 height 12
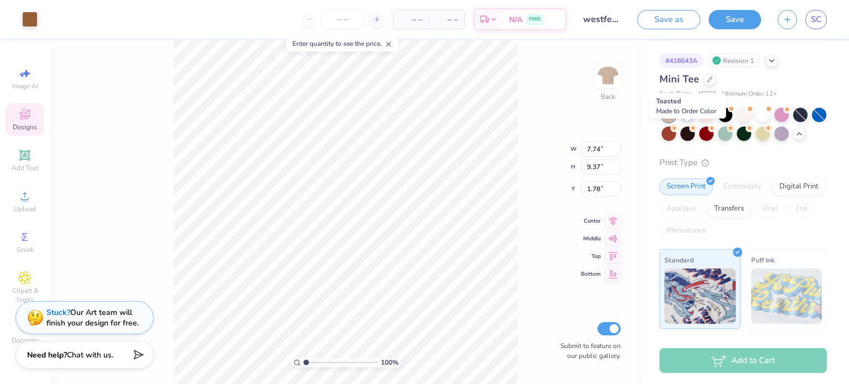
click at [676, 135] on div at bounding box center [668, 134] width 14 height 14
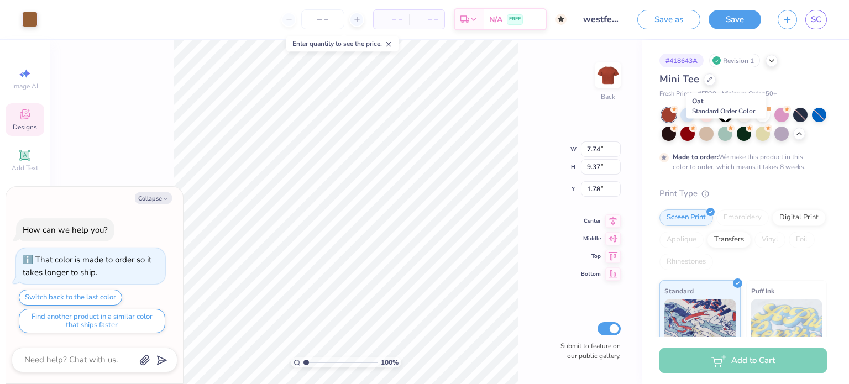
click at [713, 135] on div at bounding box center [706, 134] width 14 height 14
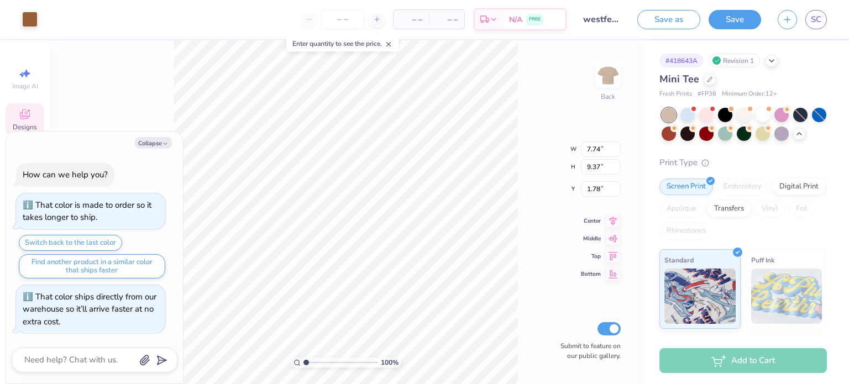
type textarea "x"
type input "6.74"
type input "6.77"
type input "4.38"
click at [676, 134] on div at bounding box center [668, 134] width 14 height 14
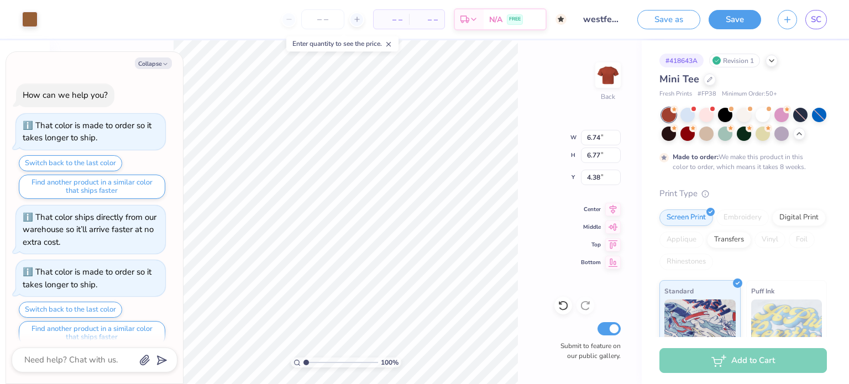
scroll to position [11, 0]
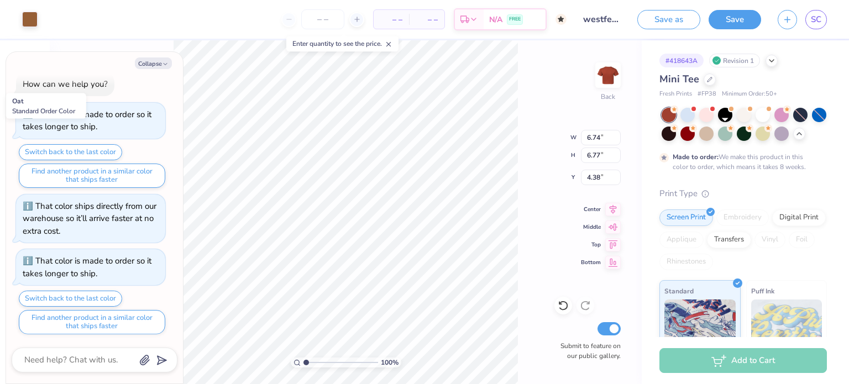
click at [713, 135] on div at bounding box center [706, 134] width 14 height 14
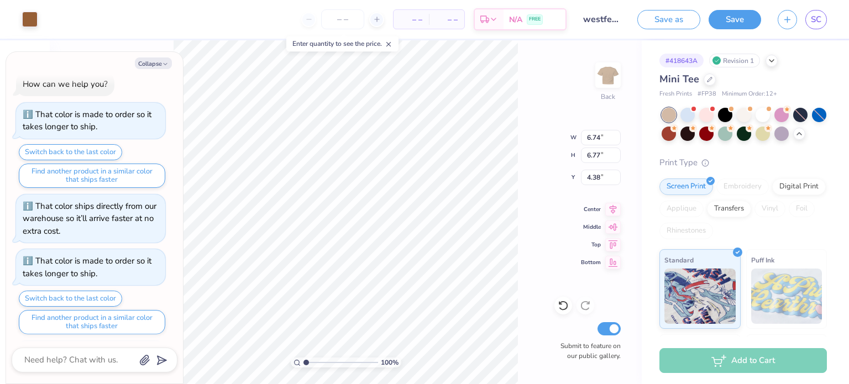
scroll to position [66, 0]
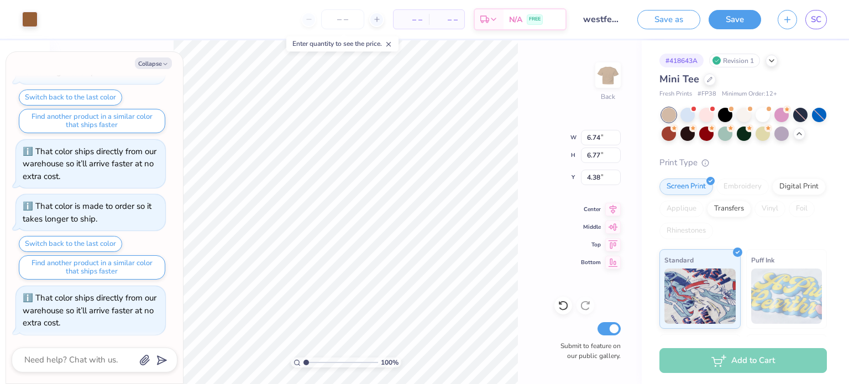
click at [765, 171] on div "Mini Tee Fresh Prints # FP38 Minimum Order: 12 + Print Type Screen Print Embroi…" at bounding box center [742, 285] width 167 height 427
click at [762, 119] on div at bounding box center [762, 115] width 14 height 14
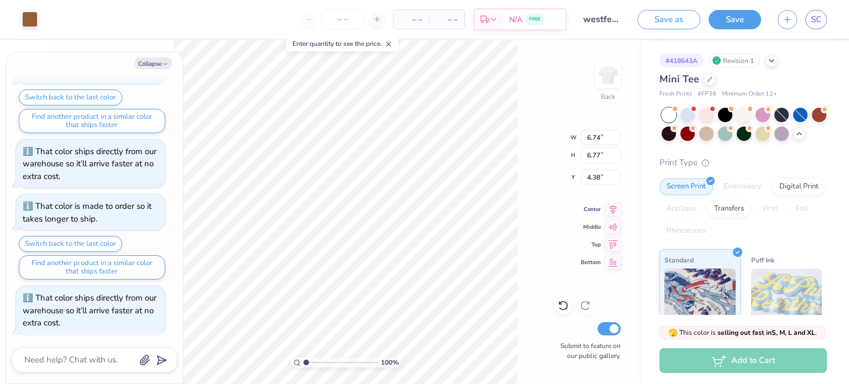
scroll to position [209, 0]
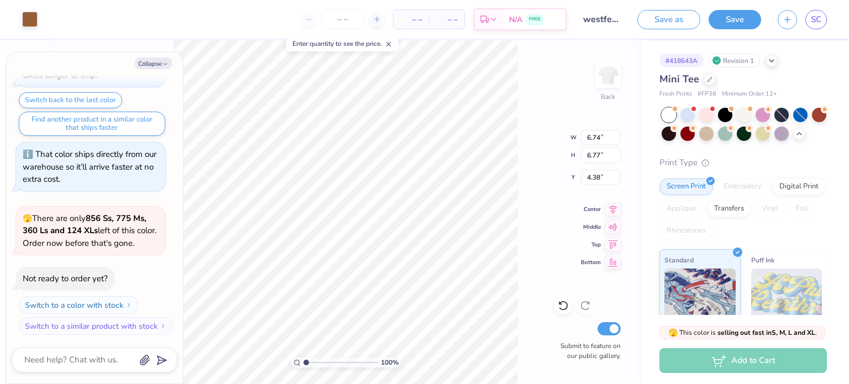
type textarea "x"
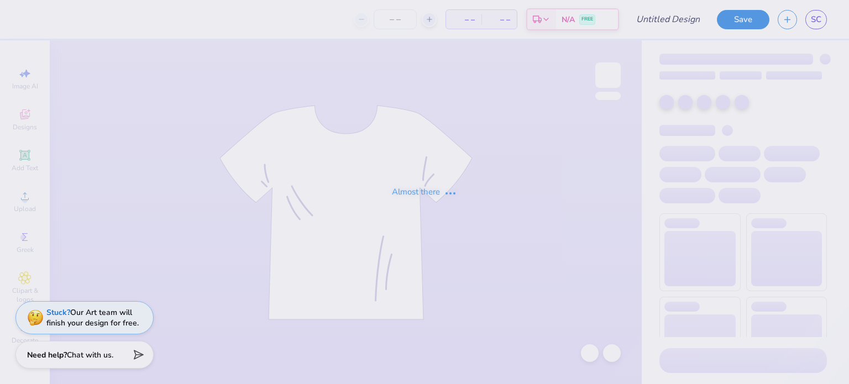
type input "wf horshoe tank"
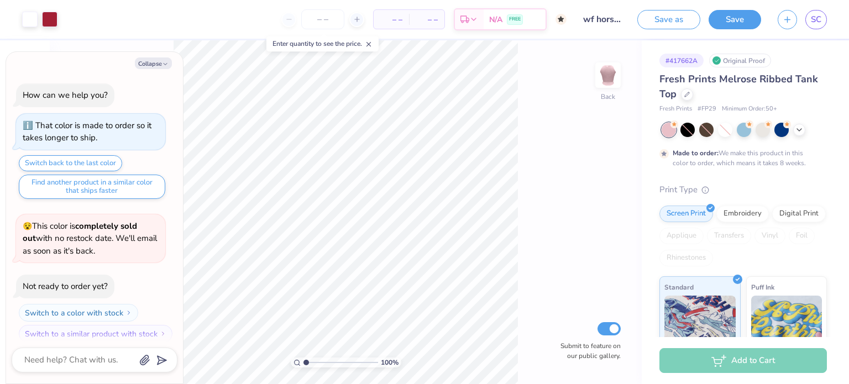
scroll to position [8, 0]
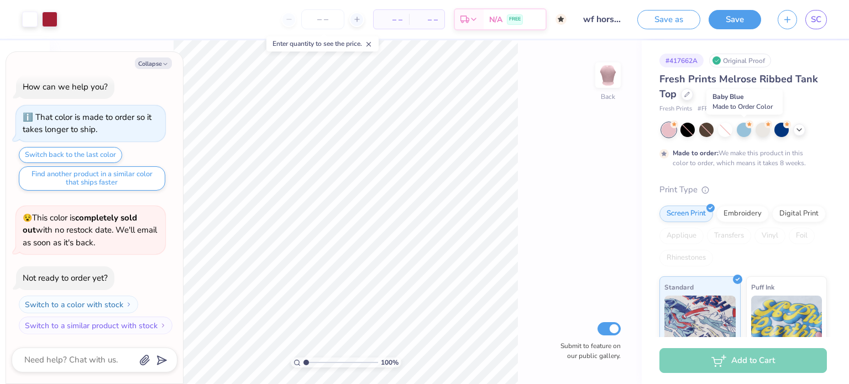
click at [746, 131] on div at bounding box center [743, 130] width 14 height 14
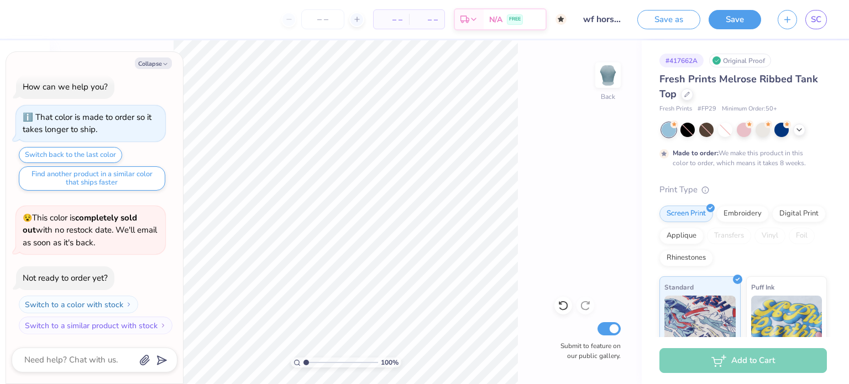
click at [152, 64] on button "Collapse" at bounding box center [153, 63] width 37 height 12
type textarea "x"
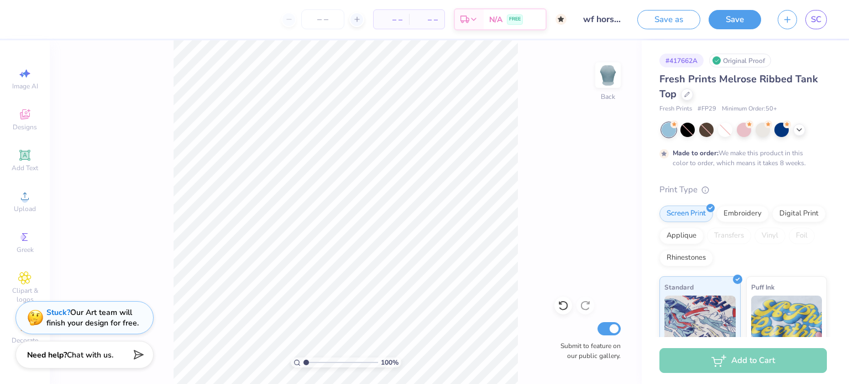
click at [23, 154] on icon at bounding box center [24, 155] width 8 height 8
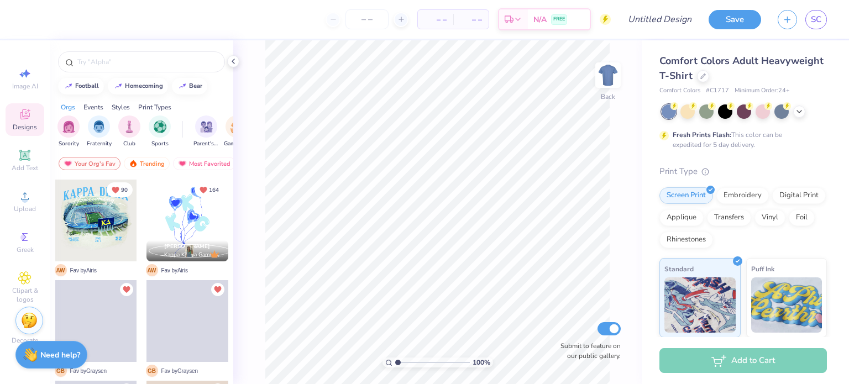
click at [813, 21] on span "SC" at bounding box center [815, 19] width 10 height 13
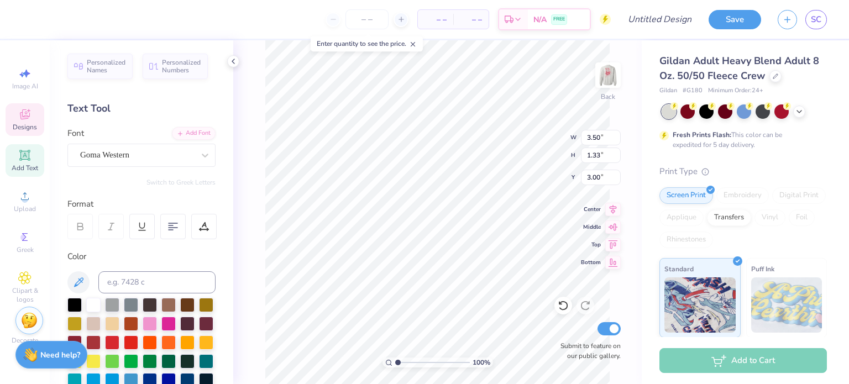
click at [798, 115] on div at bounding box center [799, 112] width 12 height 12
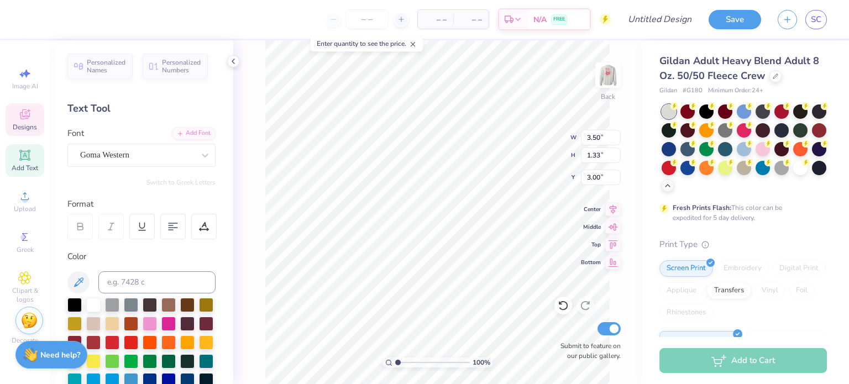
click at [793, 175] on div at bounding box center [800, 168] width 14 height 14
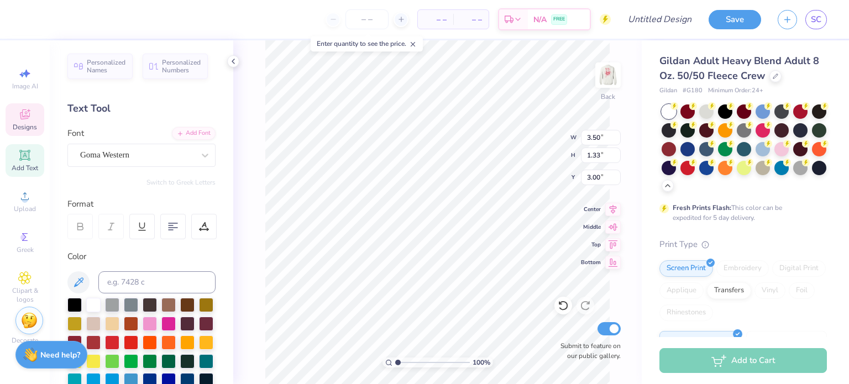
type input "4.47"
type input "1.70"
type input "2.63"
type input "1.78"
type input "0.35"
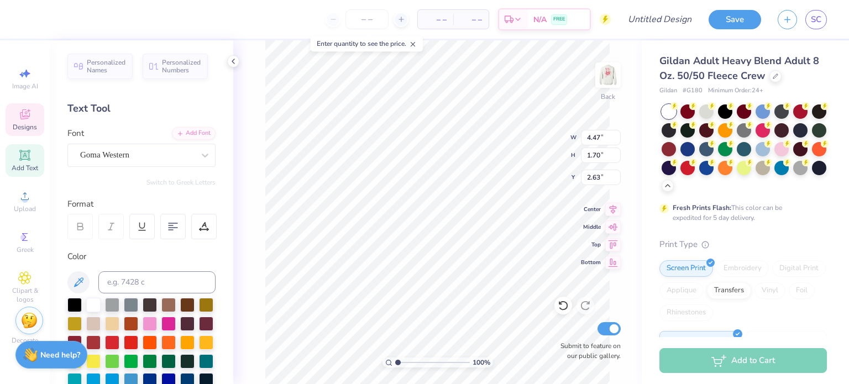
type input "4.29"
type input "4.47"
type input "1.70"
type input "2.63"
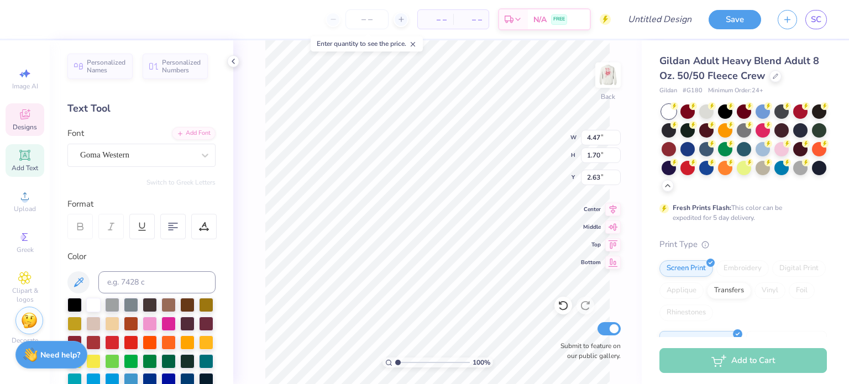
type input "0.72"
type input "0.34"
type input "4.72"
type input "4.47"
type input "1.70"
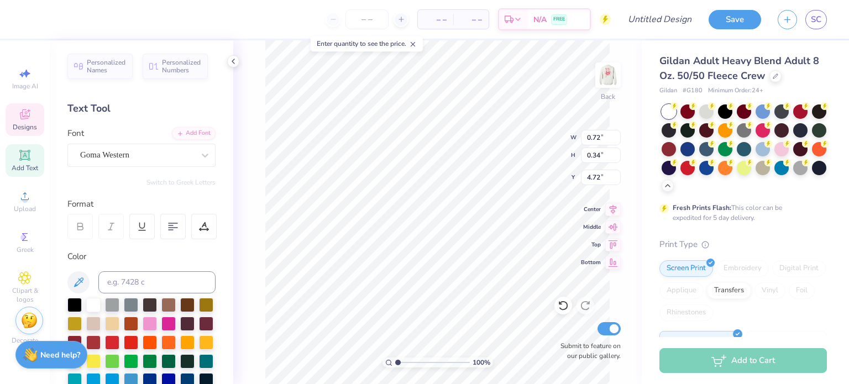
type input "2.63"
click at [148, 157] on div "Goma Western" at bounding box center [137, 154] width 116 height 17
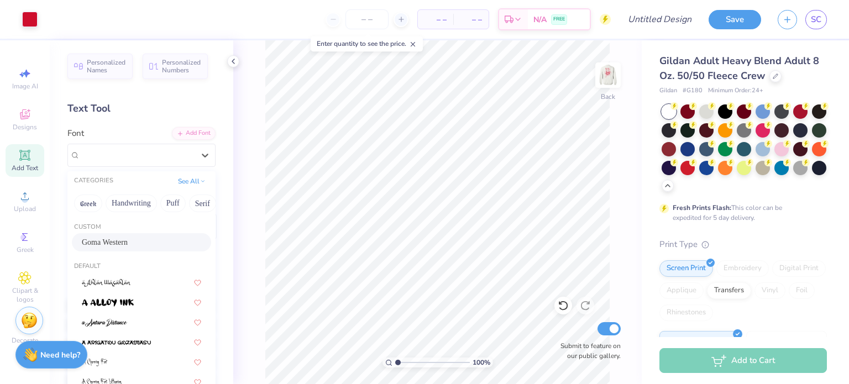
click at [103, 238] on span "Goma Western" at bounding box center [105, 242] width 46 height 12
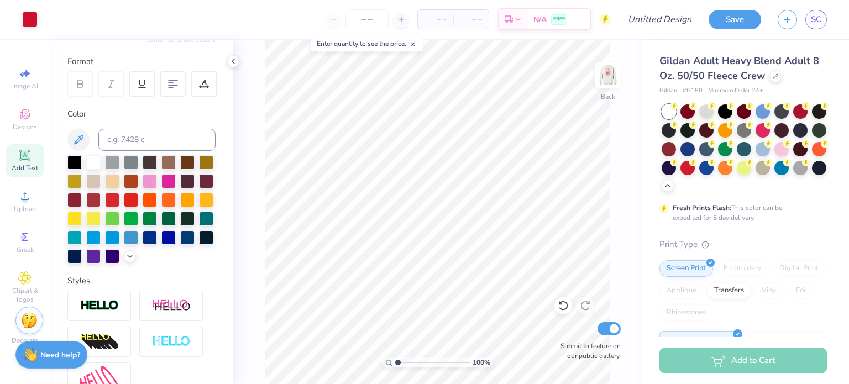
scroll to position [0, 0]
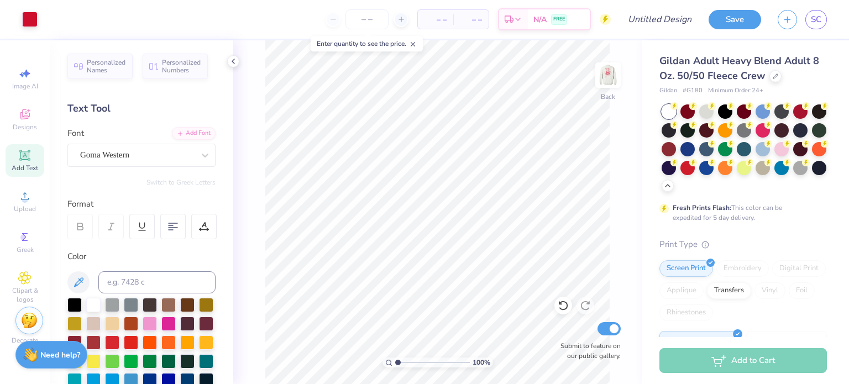
click at [113, 64] on span "Personalized Names" at bounding box center [106, 66] width 39 height 15
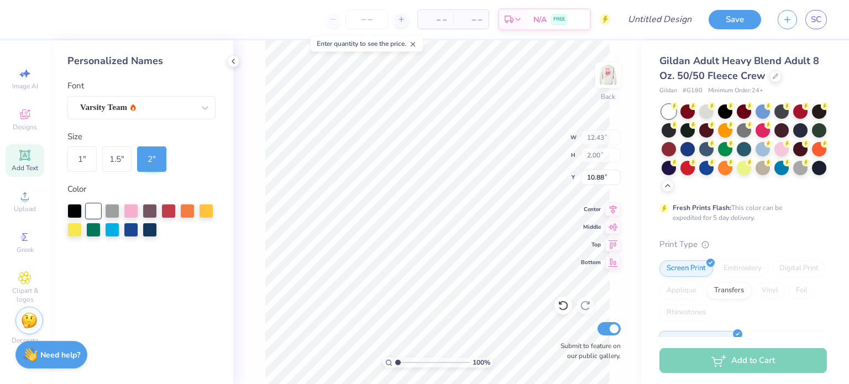
type input "1.78"
type input "0.35"
type input "4.29"
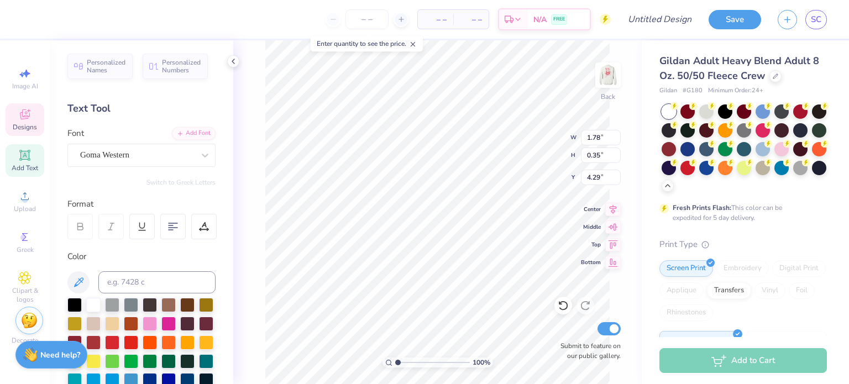
type input "4.01"
type input "0.78"
type input "3.86"
type textarea "TOU"
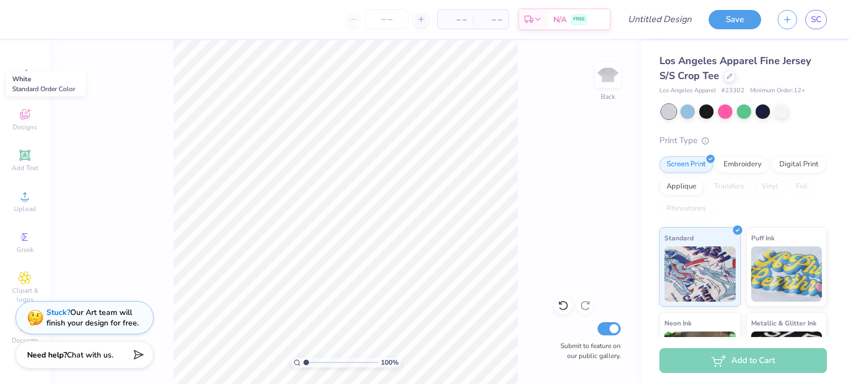
click at [785, 110] on div at bounding box center [781, 111] width 14 height 14
click at [31, 201] on div "Upload" at bounding box center [25, 201] width 39 height 33
click at [24, 114] on icon at bounding box center [24, 114] width 13 height 13
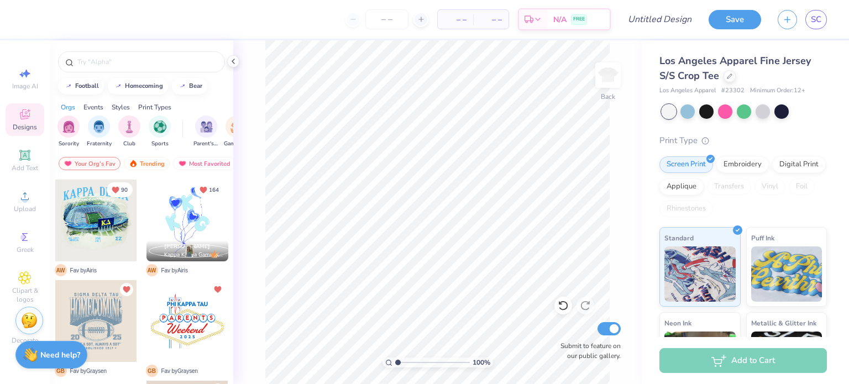
click at [107, 60] on input "text" at bounding box center [146, 61] width 141 height 11
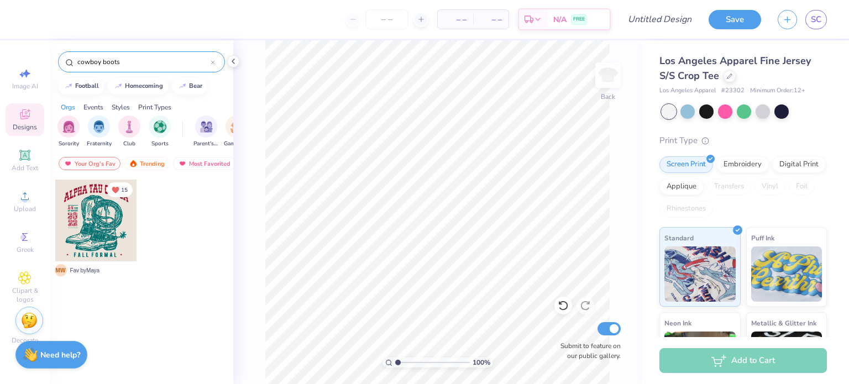
type input "cowboy boots"
click at [108, 219] on div at bounding box center [96, 221] width 82 height 82
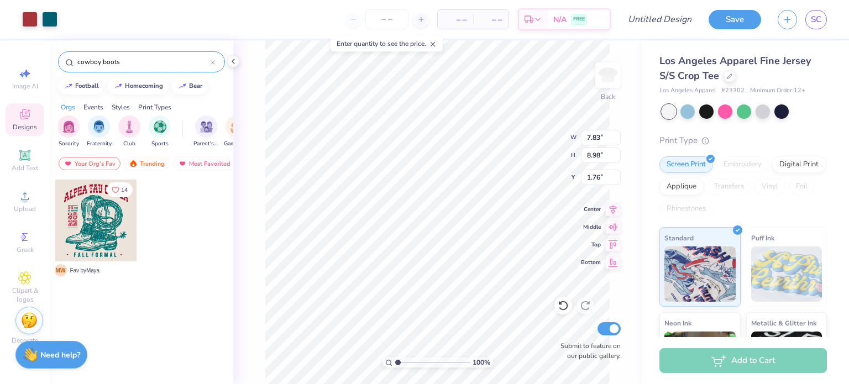
type input "1.76"
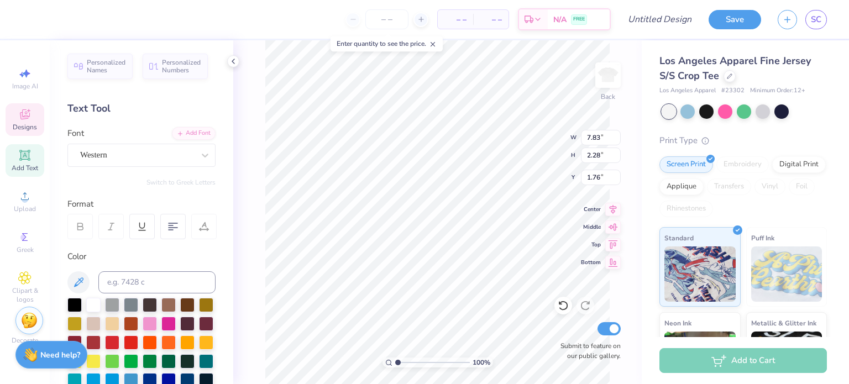
scroll to position [9, 3]
type textarea "Zeta Tau Alpha"
click at [138, 323] on div at bounding box center [131, 324] width 14 height 14
click at [138, 322] on div at bounding box center [131, 324] width 14 height 14
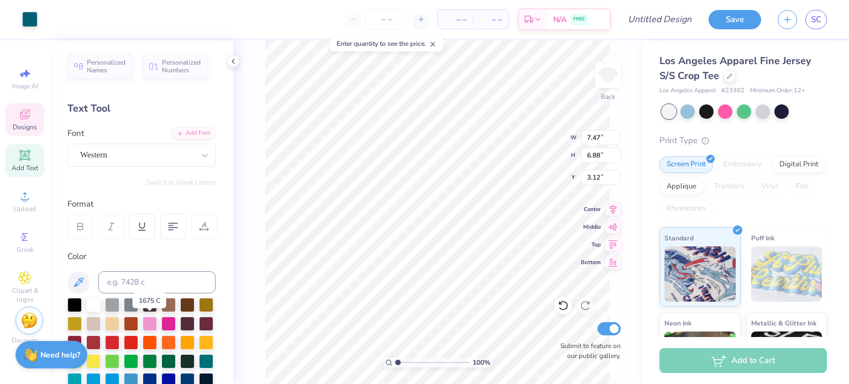
click at [138, 320] on div at bounding box center [131, 324] width 14 height 14
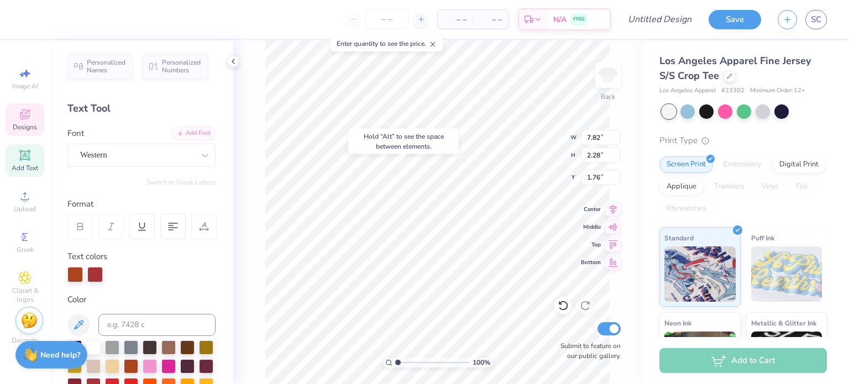
type input "1.31"
type input "7.47"
type input "6.88"
type input "3.12"
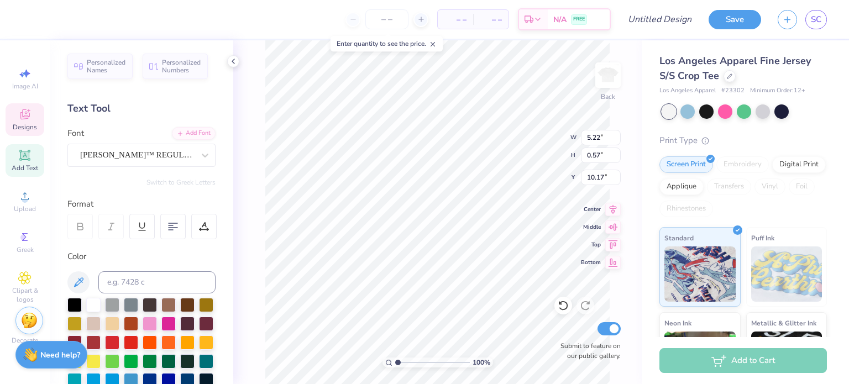
scroll to position [9, 5]
type textarea "TX OU Weekend '25"
click at [82, 340] on div at bounding box center [74, 342] width 14 height 14
click at [420, 247] on div "Art colors – – Per Item – – Total Est. Delivery N/A FREE Design Title Save SC I…" at bounding box center [424, 192] width 849 height 384
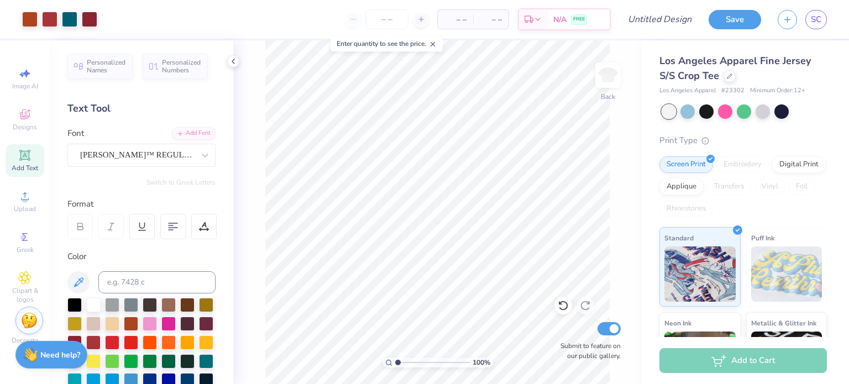
click at [684, 112] on div at bounding box center [687, 111] width 14 height 14
click at [786, 109] on div at bounding box center [781, 111] width 14 height 14
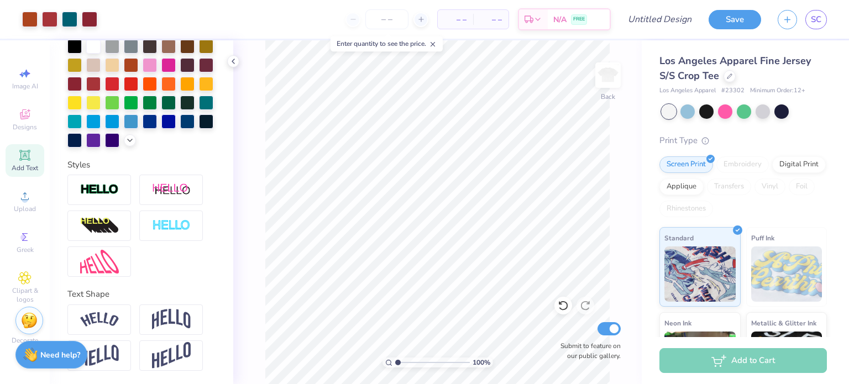
scroll to position [276, 0]
click at [24, 122] on div "Designs" at bounding box center [25, 119] width 39 height 33
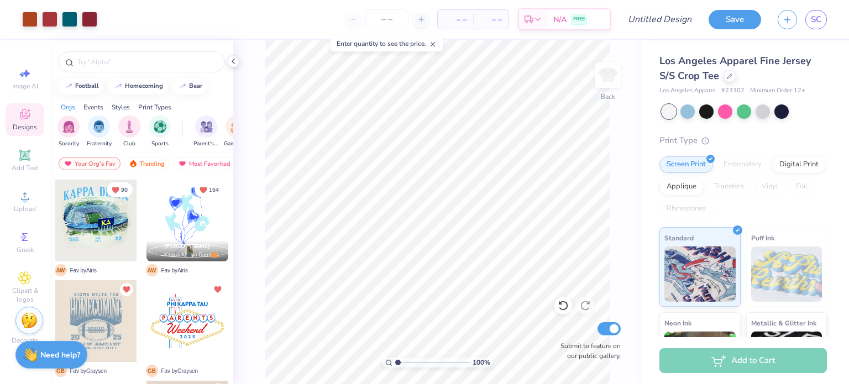
click at [726, 78] on div at bounding box center [729, 76] width 12 height 12
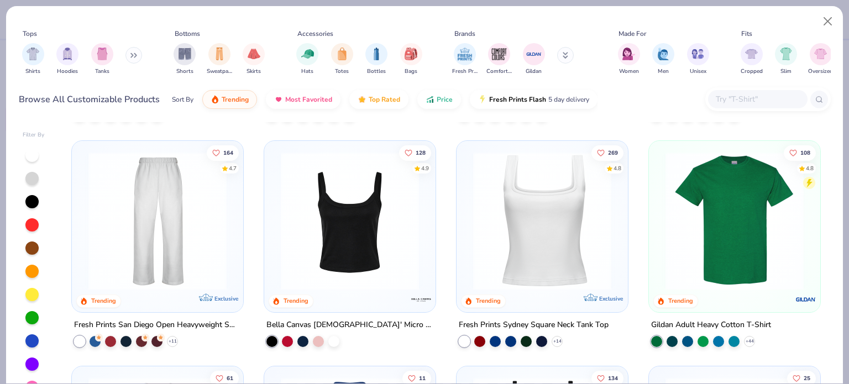
scroll to position [440, 0]
click at [528, 201] on img at bounding box center [541, 220] width 149 height 138
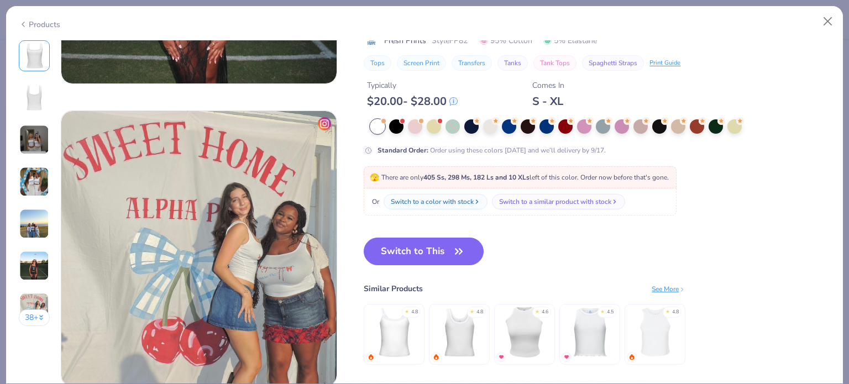
scroll to position [1752, 0]
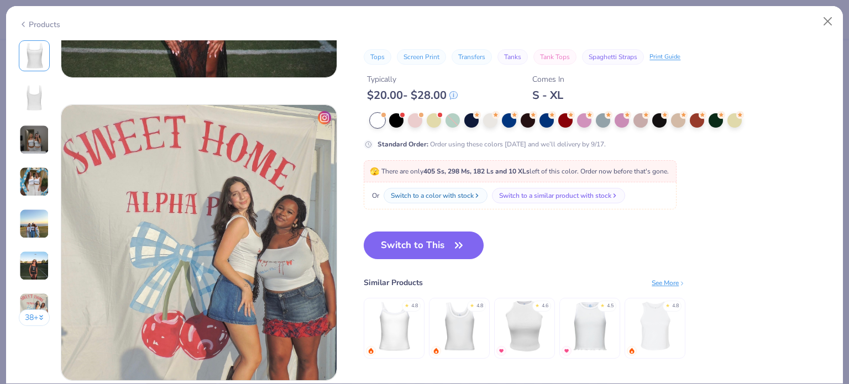
click at [440, 245] on button "Switch to This" at bounding box center [423, 245] width 120 height 28
click at [466, 246] on icon "button" at bounding box center [458, 245] width 15 height 15
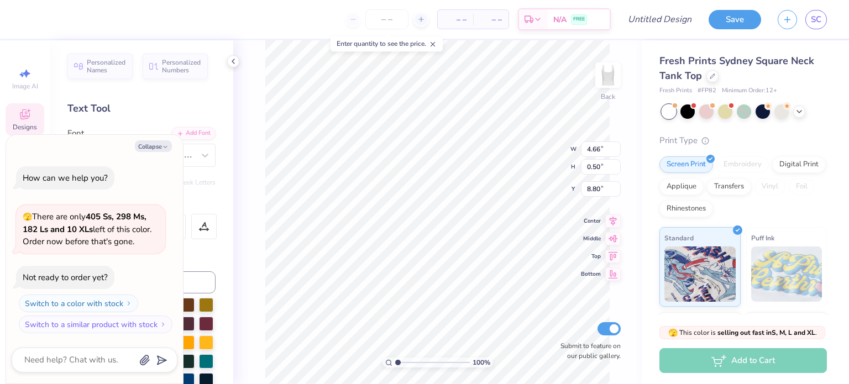
type textarea "x"
type textarea "TX OU Weekend"
type textarea "x"
type input "0.99"
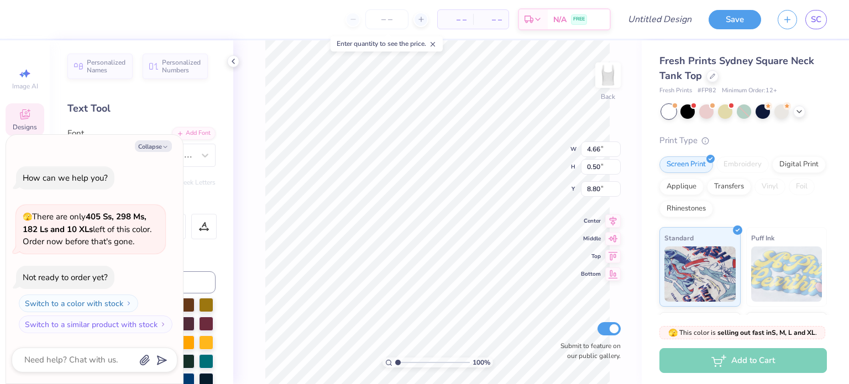
type input "0.75"
type input "5.10"
type textarea "x"
type textarea "2"
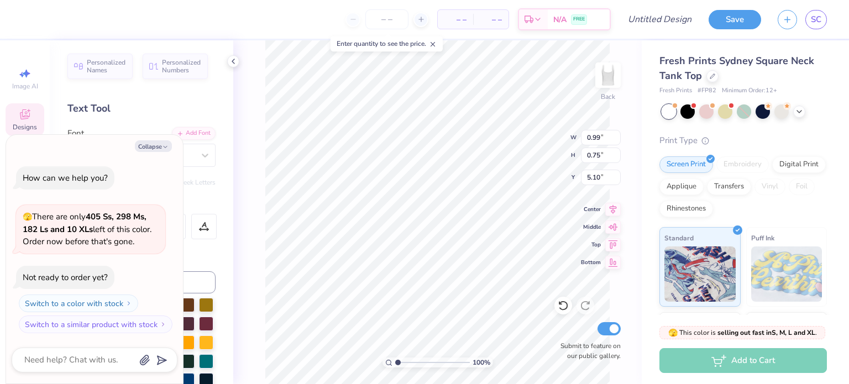
type textarea "x"
type textarea "25"
drag, startPoint x: 396, startPoint y: 363, endPoint x: 414, endPoint y: 365, distance: 18.3
type input "3.3"
click at [414, 365] on input "range" at bounding box center [432, 362] width 75 height 10
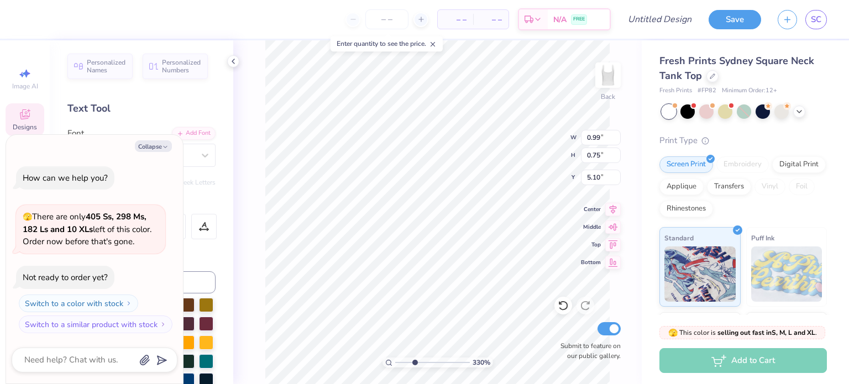
type textarea "x"
type input "0.63"
type input "0.40"
type input "3.56"
type textarea "x"
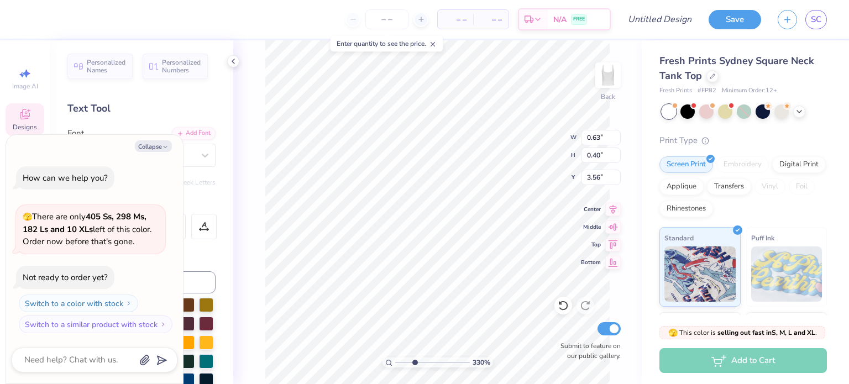
type textarea "11"
type textarea "x"
type input "1.11"
type input "0.17"
type input "4.02"
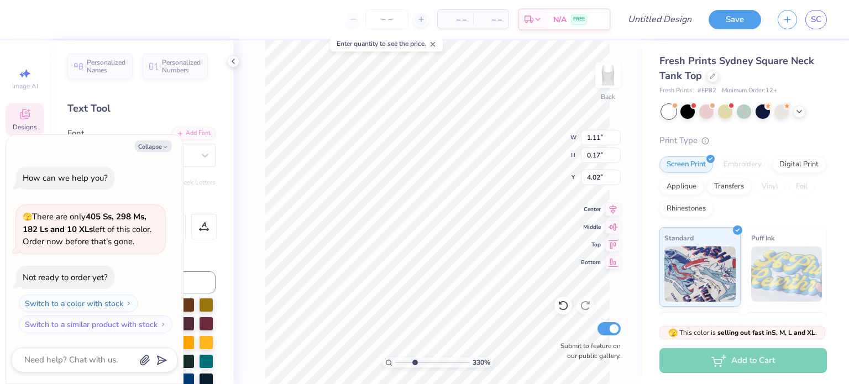
scroll to position [9, 3]
type textarea "x"
type textarea "OF O"
type textarea "x"
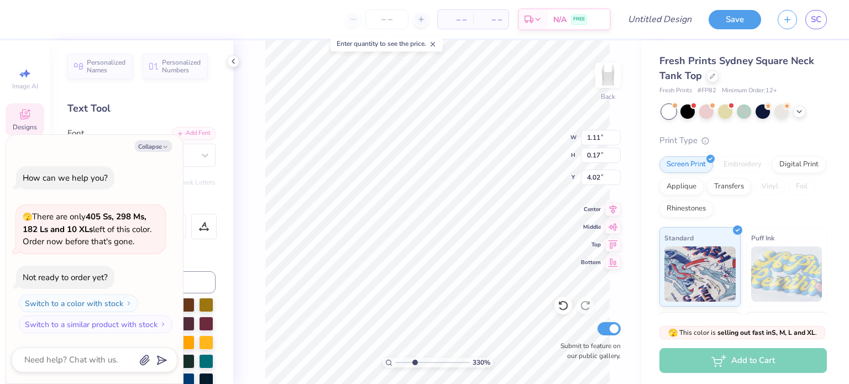
type textarea "OF Oc"
type textarea "x"
type textarea "OF Oct"
type textarea "x"
type textarea "OF Octob"
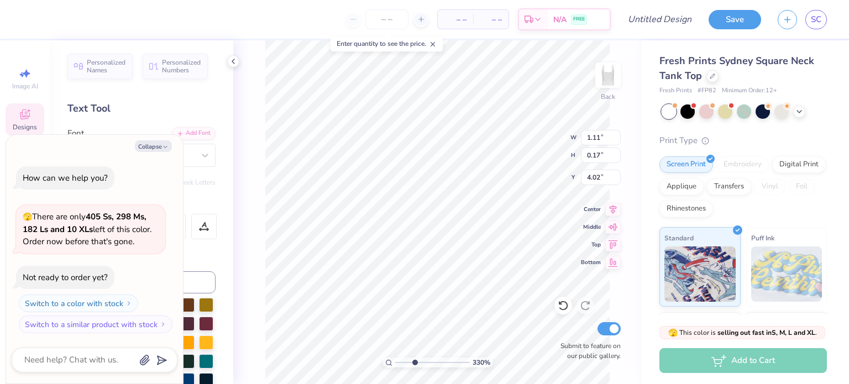
type textarea "x"
type textarea "OF Octobe"
type textarea "x"
type textarea "OF October"
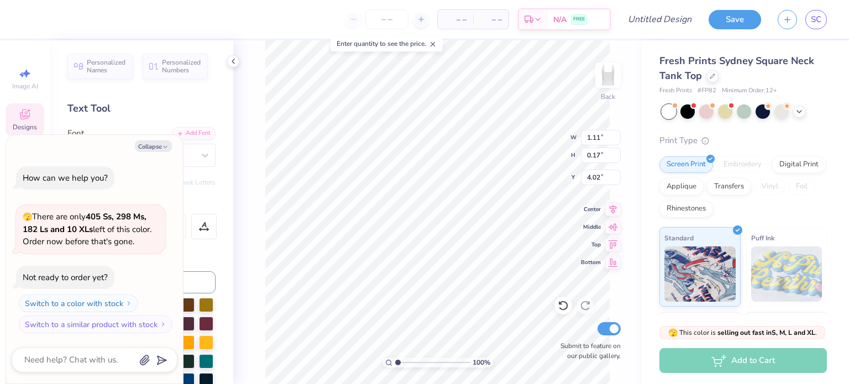
drag, startPoint x: 415, startPoint y: 362, endPoint x: 386, endPoint y: 359, distance: 30.0
type input "1"
click at [395, 359] on input "range" at bounding box center [432, 362] width 75 height 10
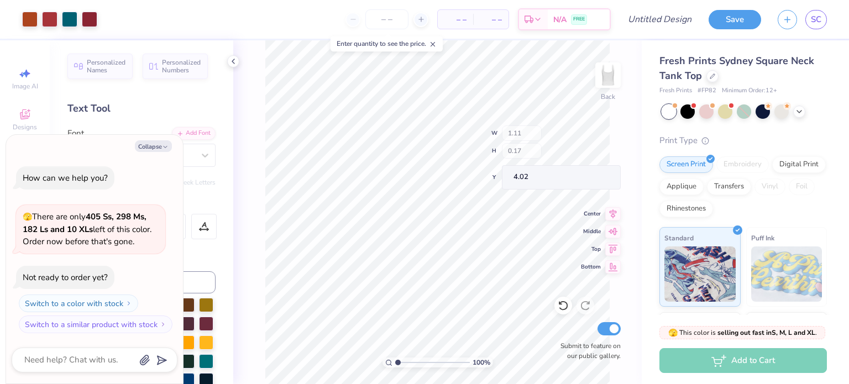
type textarea "x"
click at [671, 23] on input "Design Title" at bounding box center [673, 19] width 54 height 22
type input "T"
type textarea "x"
type input "TX"
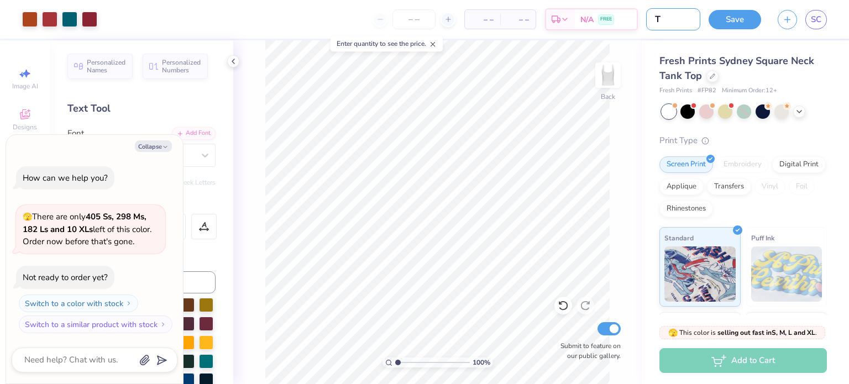
type textarea "x"
type input "TX"
type textarea "x"
type input "TX O"
type textarea "x"
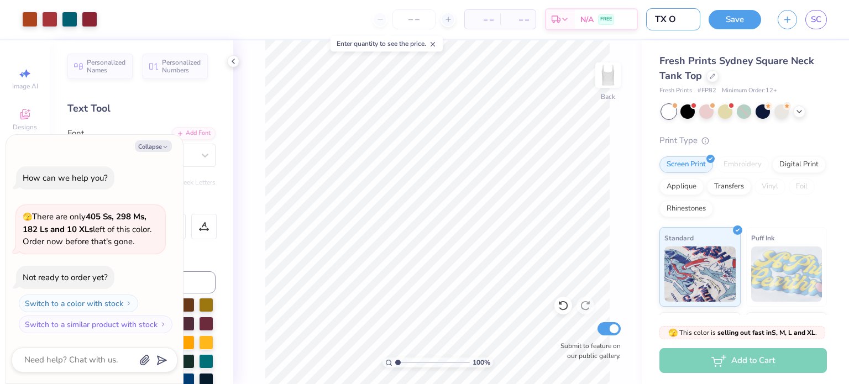
type input "TX OU"
type textarea "x"
type input "TX OU"
type textarea "x"
type input "TX OU 2"
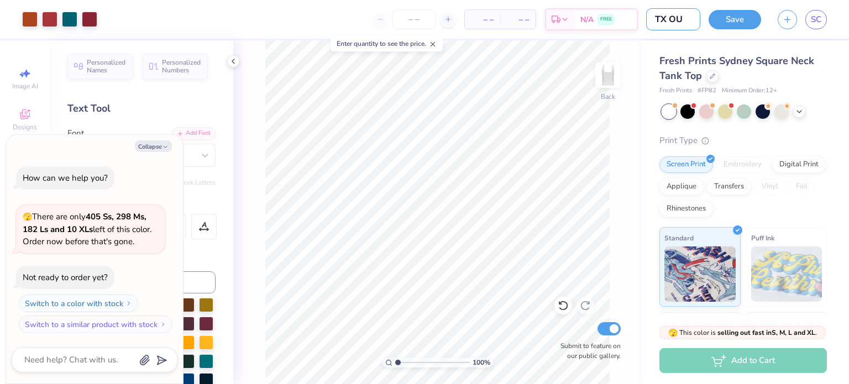
type textarea "x"
type input "TX OU 25"
type textarea "x"
type input "TX OU 25"
type textarea "x"
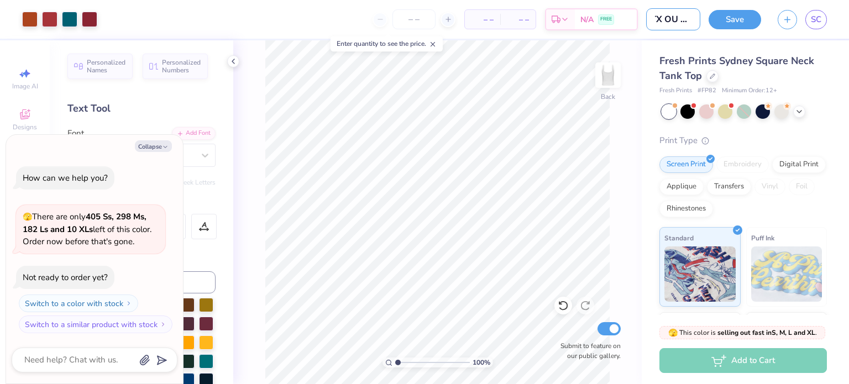
type input "TX OU 25 T"
type textarea "x"
type input "TX OU 25 Ta"
type textarea "x"
type input "TX OU 25 Tan"
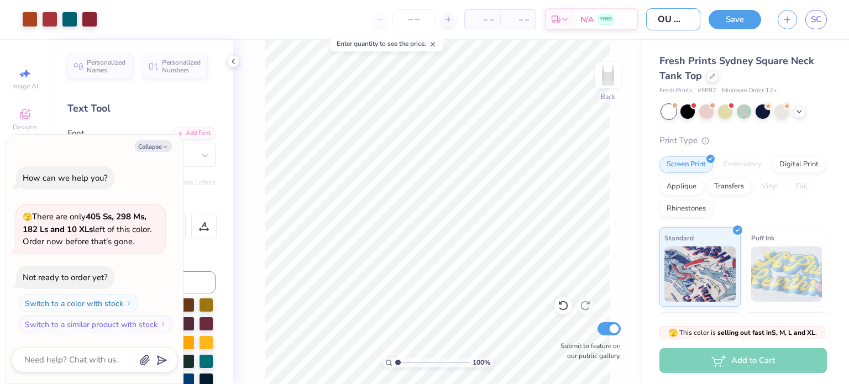
type textarea "x"
type input "TX OU 25 Tank"
type textarea "x"
type input "TX OU 25 Tank"
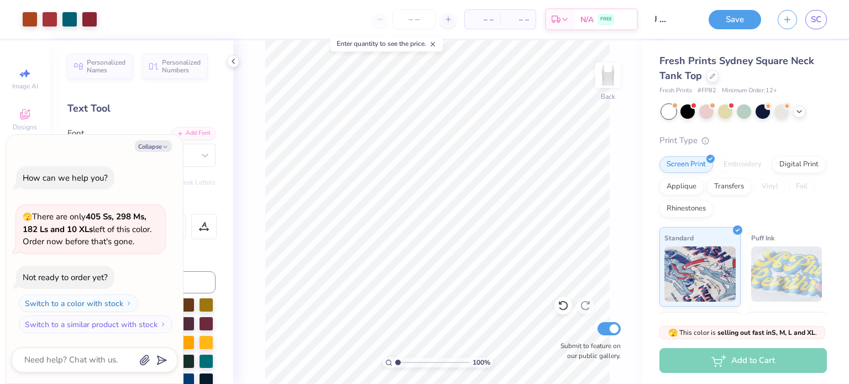
click at [735, 19] on button "Save" at bounding box center [734, 19] width 52 height 19
click at [725, 22] on div "Save" at bounding box center [734, 19] width 52 height 19
click at [73, 19] on div at bounding box center [69, 19] width 15 height 15
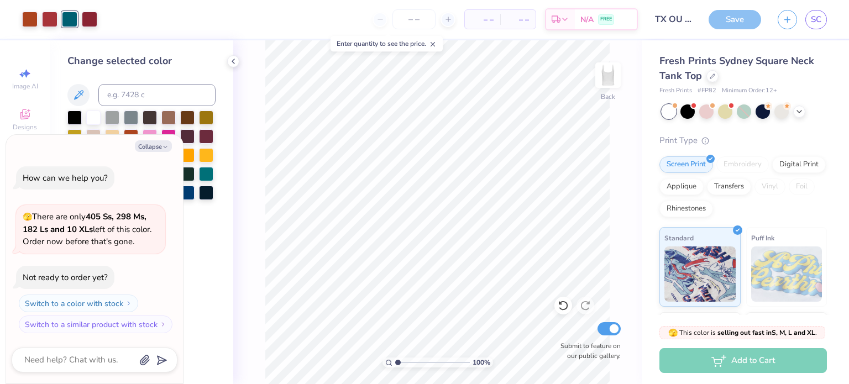
click at [166, 147] on icon "button" at bounding box center [165, 147] width 7 height 7
type textarea "x"
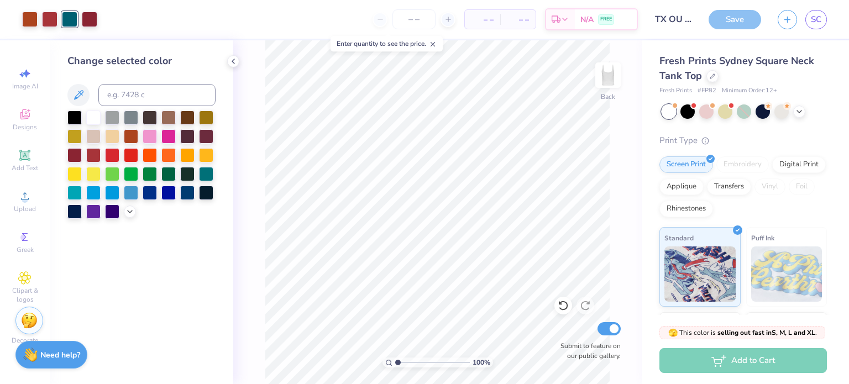
click at [170, 112] on div at bounding box center [168, 117] width 14 height 14
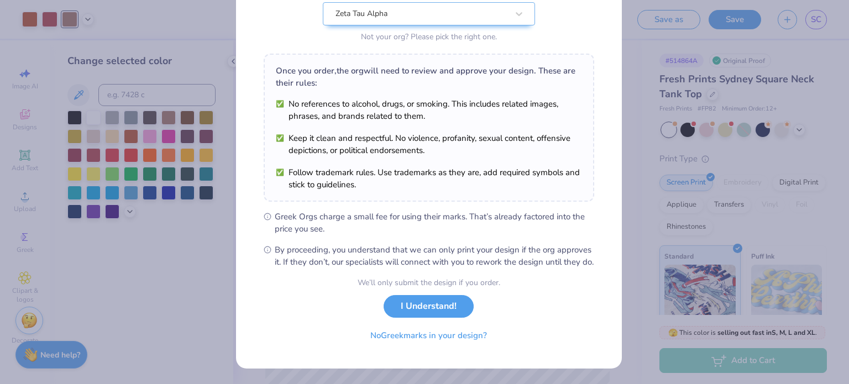
scroll to position [132, 0]
click at [431, 309] on button "I Understand!" at bounding box center [428, 306] width 90 height 23
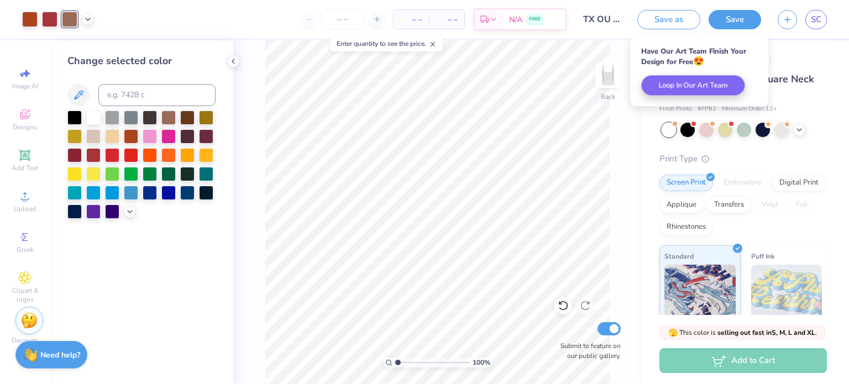
scroll to position [0, 0]
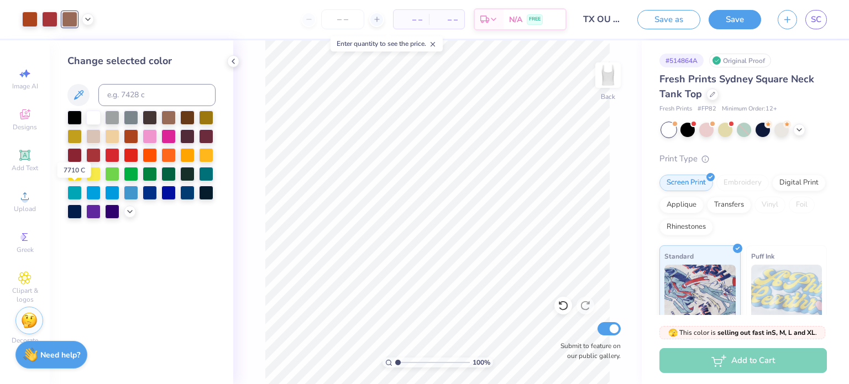
click at [82, 194] on div at bounding box center [74, 193] width 14 height 14
click at [210, 175] on div at bounding box center [206, 174] width 14 height 14
click at [49, 20] on div at bounding box center [49, 19] width 15 height 15
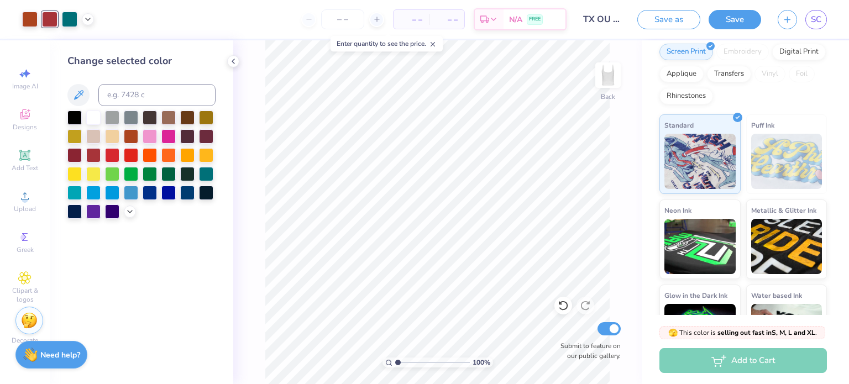
scroll to position [180, 0]
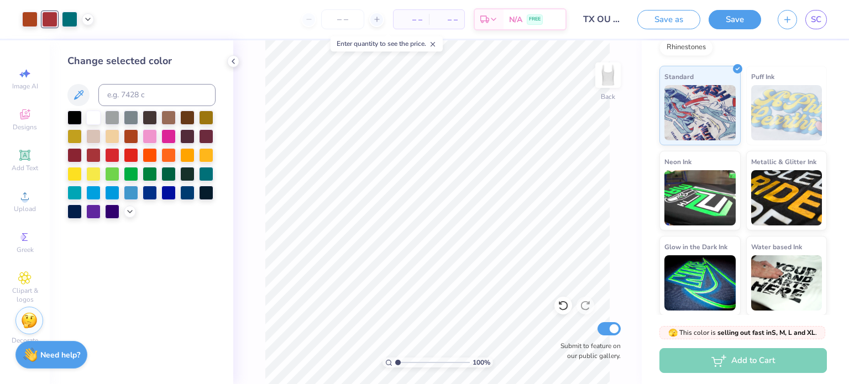
click at [232, 60] on icon at bounding box center [233, 61] width 9 height 9
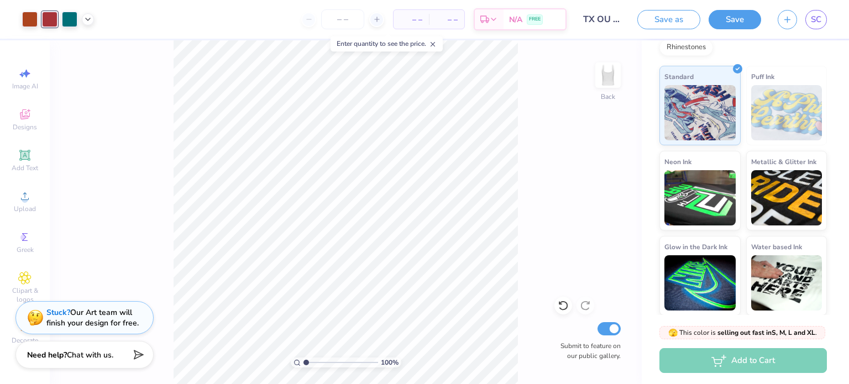
click at [732, 22] on button "Save" at bounding box center [734, 19] width 52 height 19
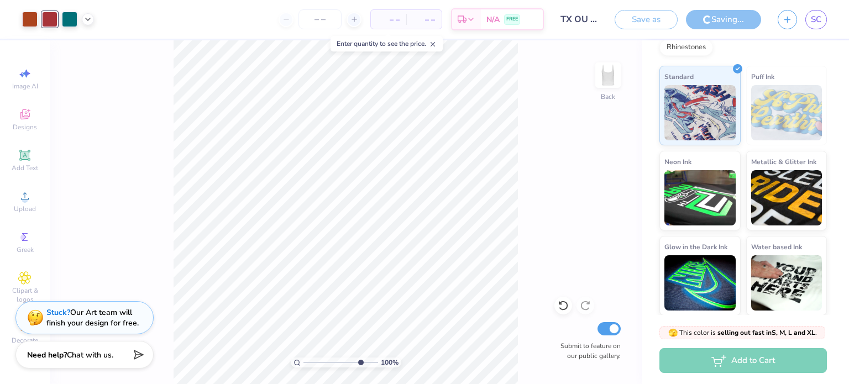
click at [359, 367] on input "range" at bounding box center [340, 362] width 75 height 10
click at [331, 360] on input "range" at bounding box center [340, 362] width 75 height 10
click at [326, 361] on input "range" at bounding box center [340, 362] width 75 height 10
type input "1"
click at [303, 363] on input "range" at bounding box center [340, 362] width 75 height 10
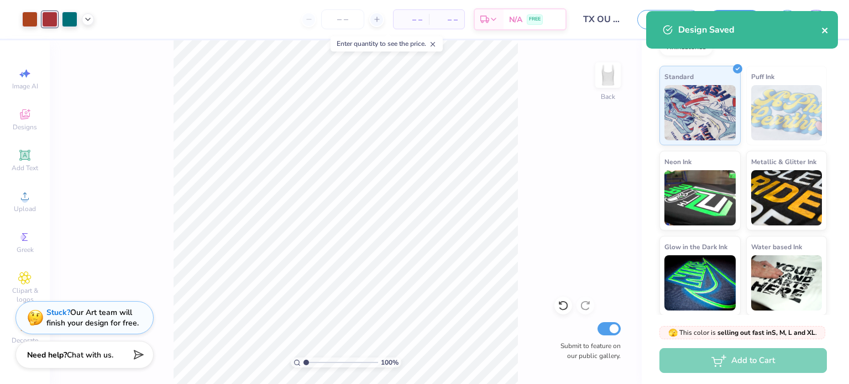
click at [821, 30] on icon "close" at bounding box center [825, 30] width 8 height 9
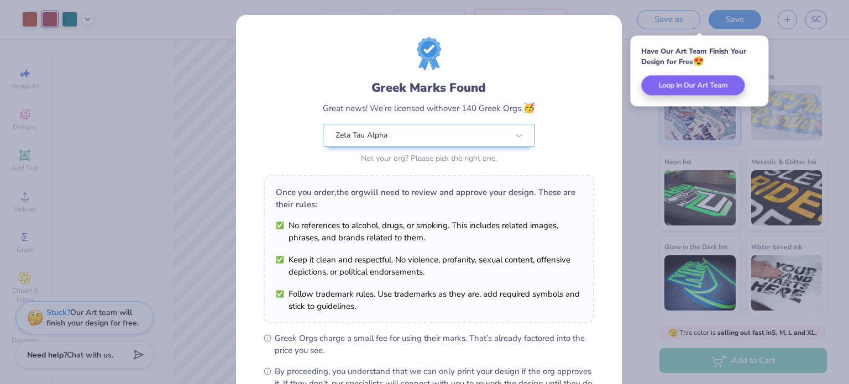
scroll to position [132, 0]
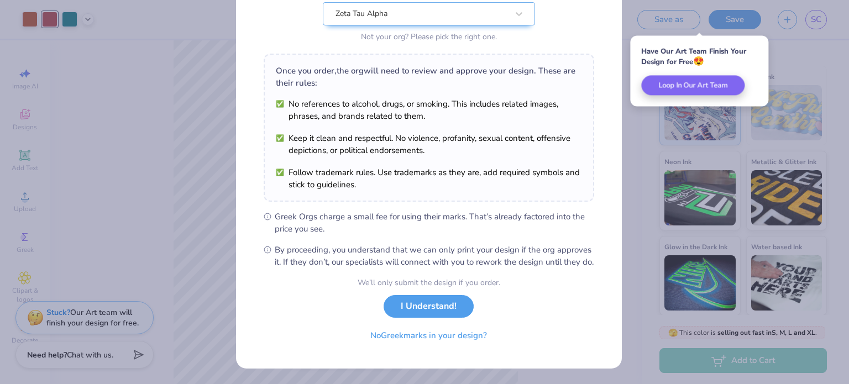
click at [412, 303] on button "I Understand!" at bounding box center [428, 306] width 90 height 23
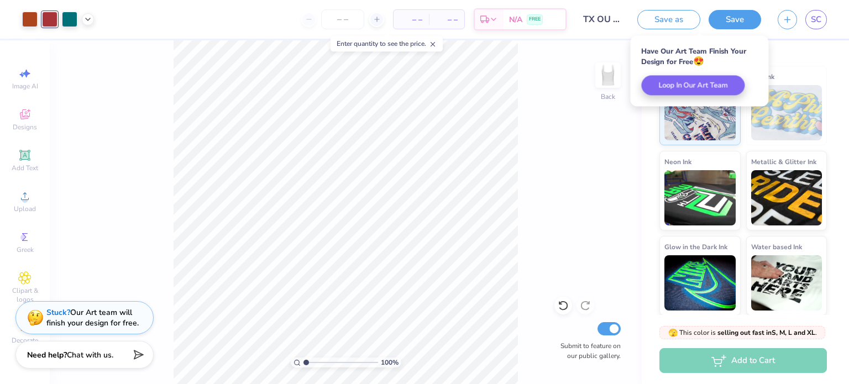
scroll to position [0, 0]
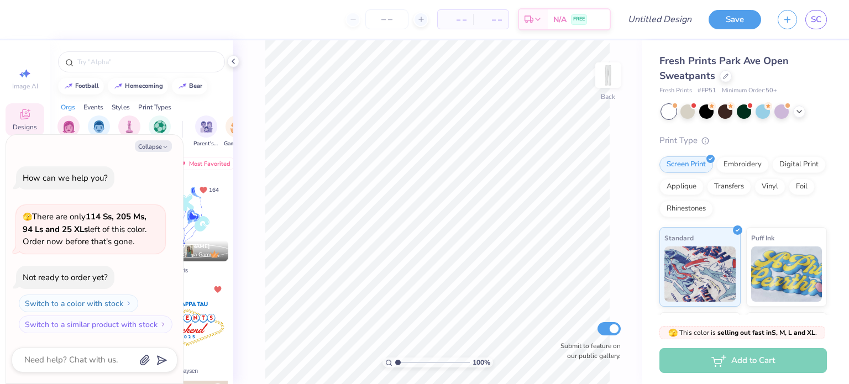
click at [160, 146] on button "Collapse" at bounding box center [153, 146] width 37 height 12
type textarea "x"
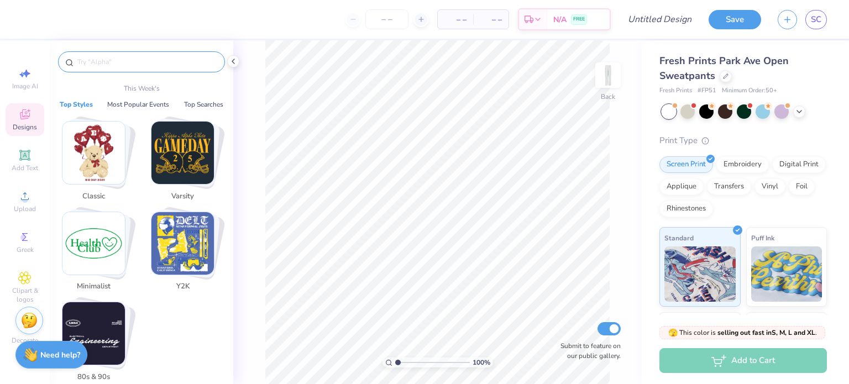
click at [129, 59] on input "text" at bounding box center [146, 61] width 141 height 11
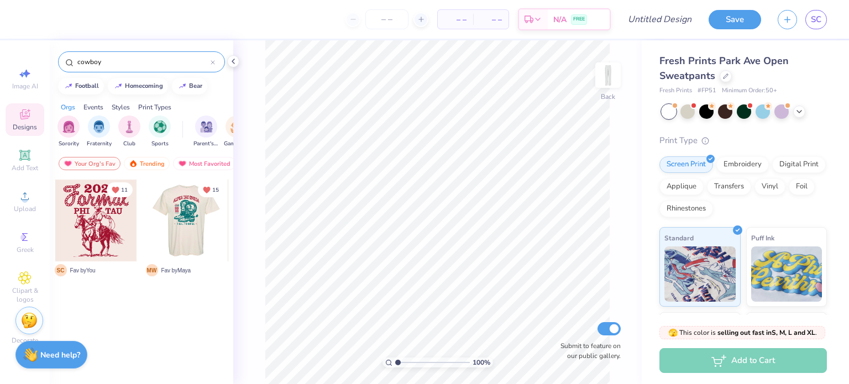
type input "cowboy"
click at [186, 231] on div at bounding box center [187, 221] width 245 height 82
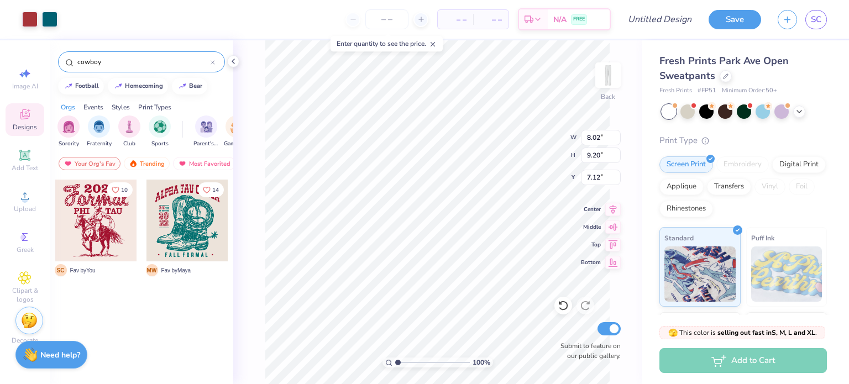
type input "7.12"
drag, startPoint x: 398, startPoint y: 364, endPoint x: 418, endPoint y: 363, distance: 19.9
type input "3.72"
click at [418, 363] on input "range" at bounding box center [432, 362] width 75 height 10
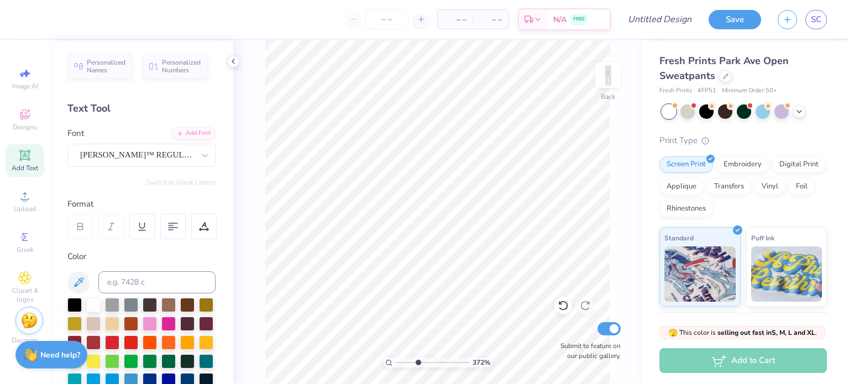
click at [102, 67] on span "Personalized Names" at bounding box center [106, 66] width 39 height 15
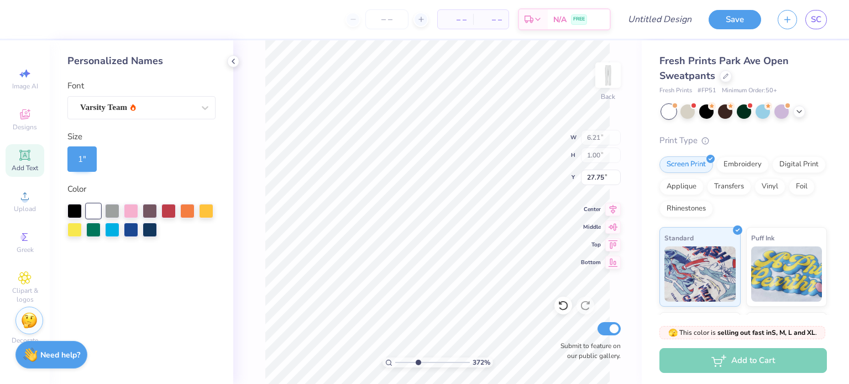
click at [193, 112] on div "Varsity Team" at bounding box center [141, 107] width 148 height 23
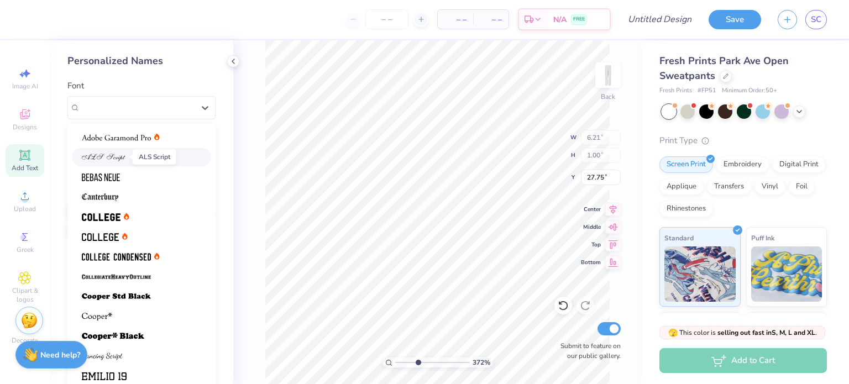
scroll to position [93, 0]
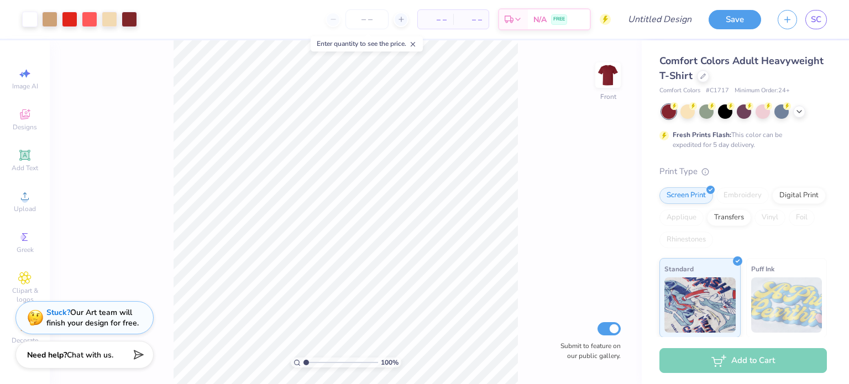
click at [602, 85] on img at bounding box center [608, 75] width 22 height 22
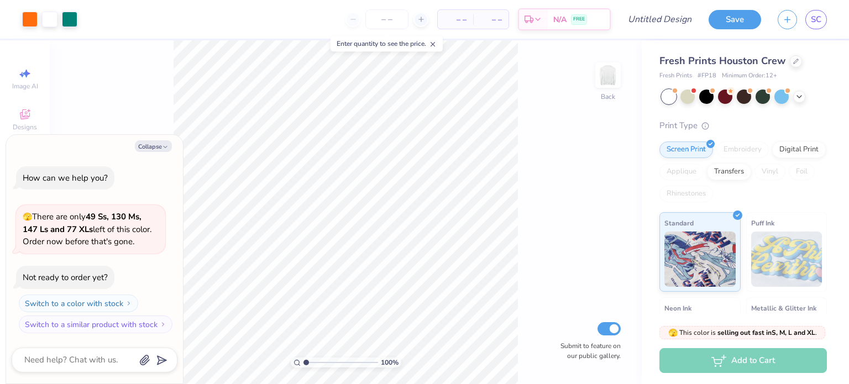
click at [145, 142] on button "Collapse" at bounding box center [153, 146] width 37 height 12
type textarea "x"
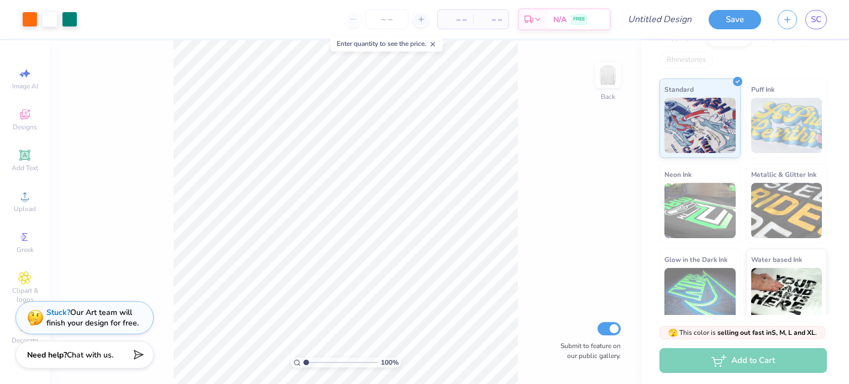
scroll to position [146, 0]
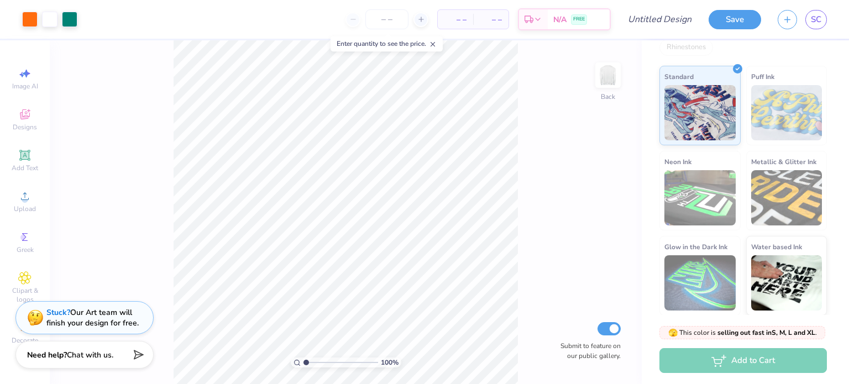
click at [434, 45] on line at bounding box center [433, 45] width 4 height 4
click at [18, 117] on icon at bounding box center [24, 114] width 13 height 13
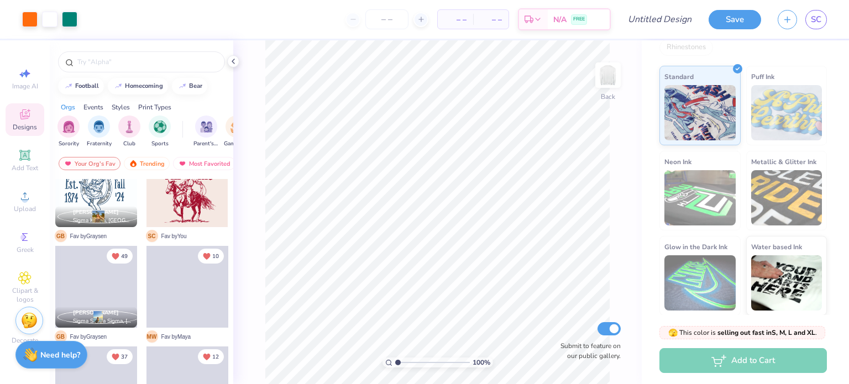
scroll to position [822, 0]
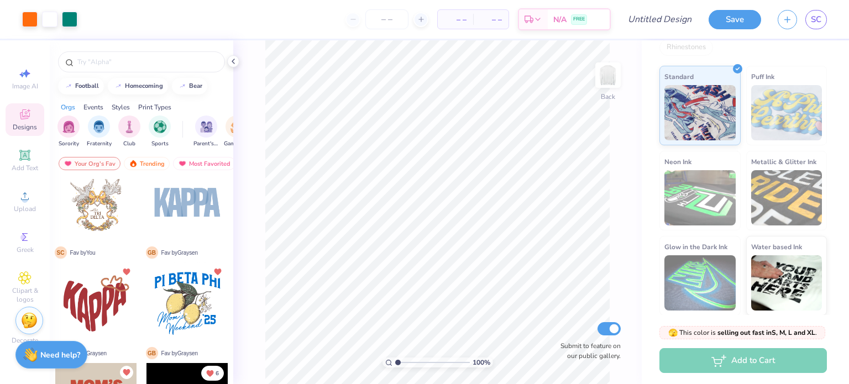
click at [234, 57] on icon at bounding box center [233, 61] width 9 height 9
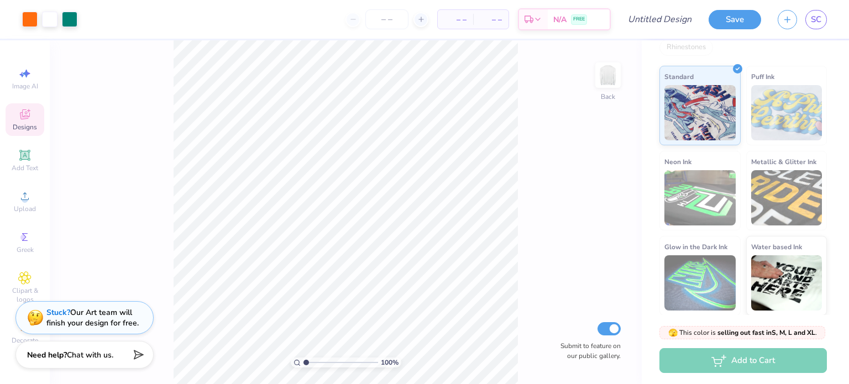
click at [783, 20] on icon "button" at bounding box center [786, 19] width 9 height 9
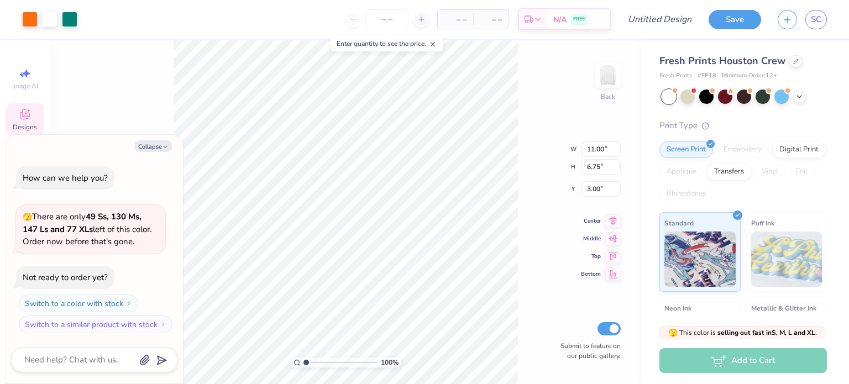
type textarea "x"
type input "4.50"
click at [153, 139] on div "Collapse How can we help you? 🫣 There are only 49 Ss, 130 Ms, 147 Ls and 77 XLs…" at bounding box center [94, 259] width 177 height 249
click at [147, 146] on button "Collapse" at bounding box center [153, 146] width 37 height 12
type textarea "x"
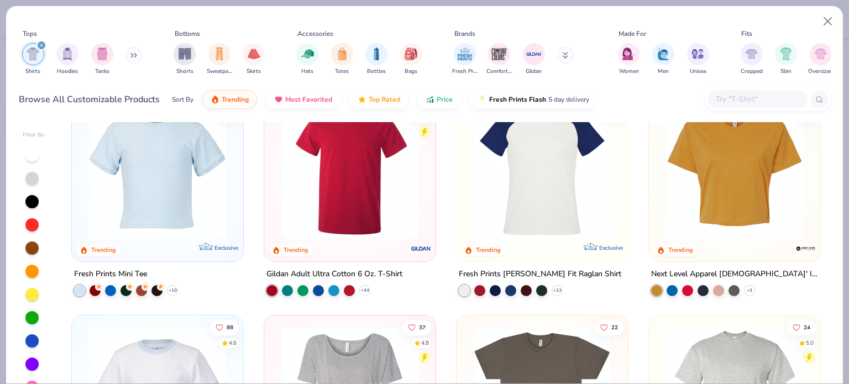
scroll to position [475, 0]
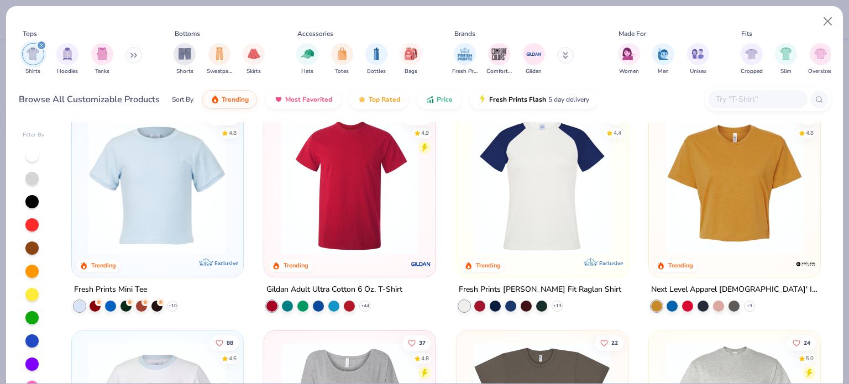
click at [186, 196] on div at bounding box center [8, 185] width 447 height 138
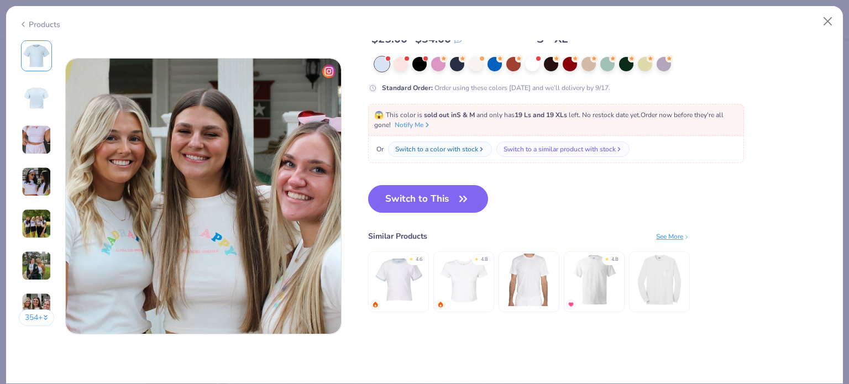
scroll to position [1753, 0]
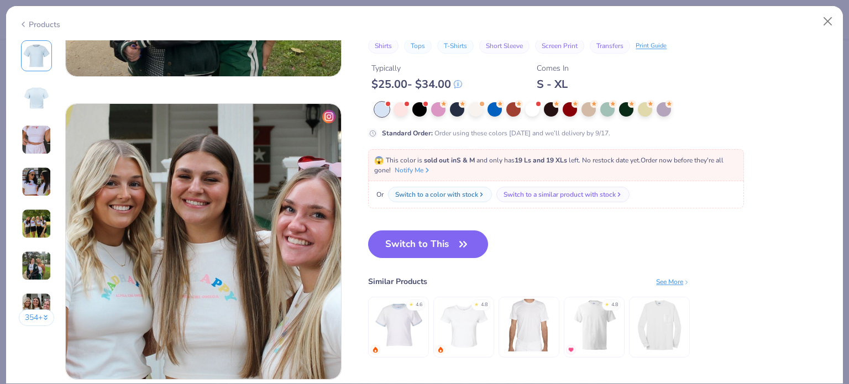
click at [428, 247] on button "Switch to This" at bounding box center [428, 244] width 120 height 28
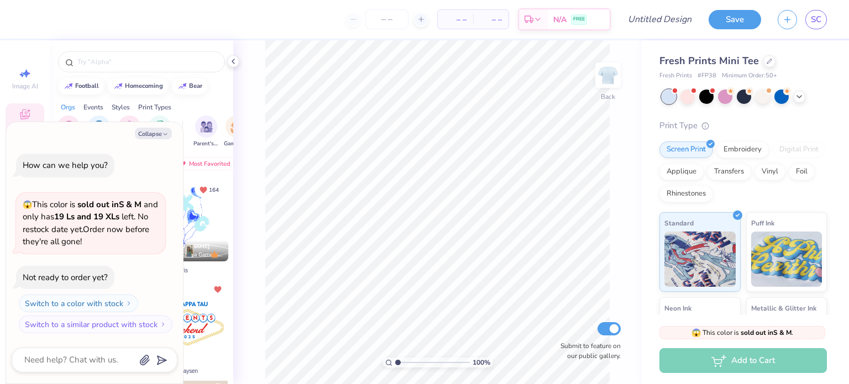
click at [159, 135] on button "Collapse" at bounding box center [153, 134] width 37 height 12
type textarea "x"
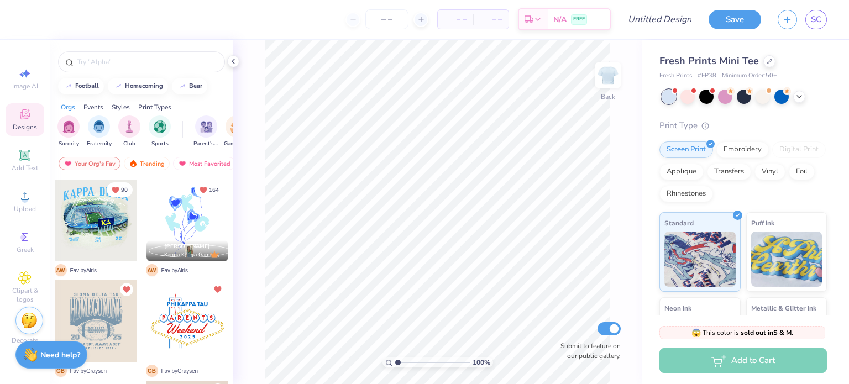
click at [176, 65] on input "text" at bounding box center [146, 61] width 141 height 11
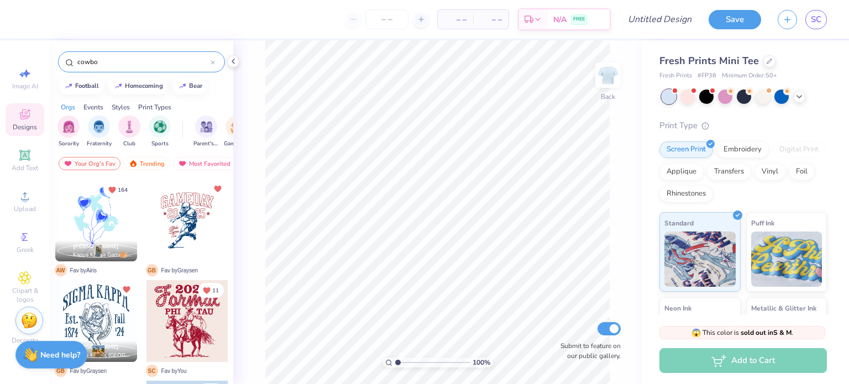
type input "cowboy"
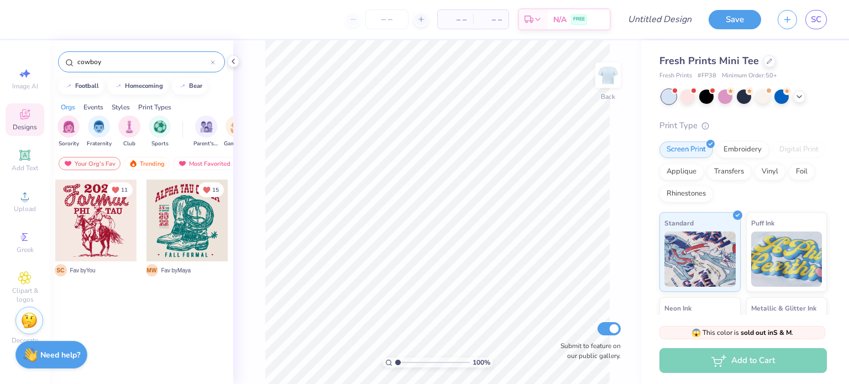
click at [212, 62] on icon at bounding box center [212, 62] width 4 height 4
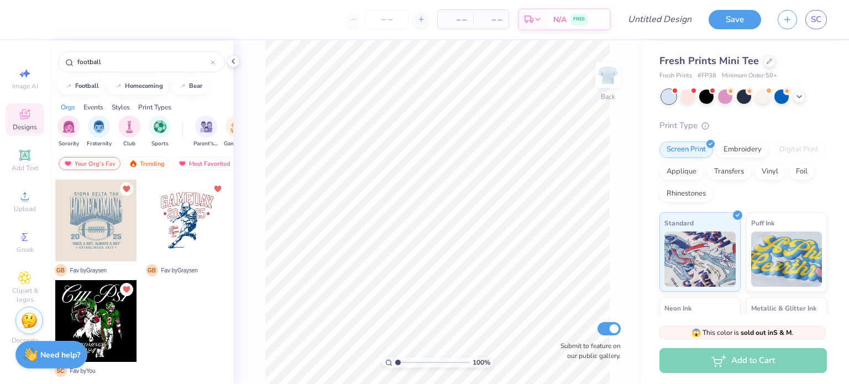
type input "football"
click at [175, 214] on div at bounding box center [187, 221] width 82 height 82
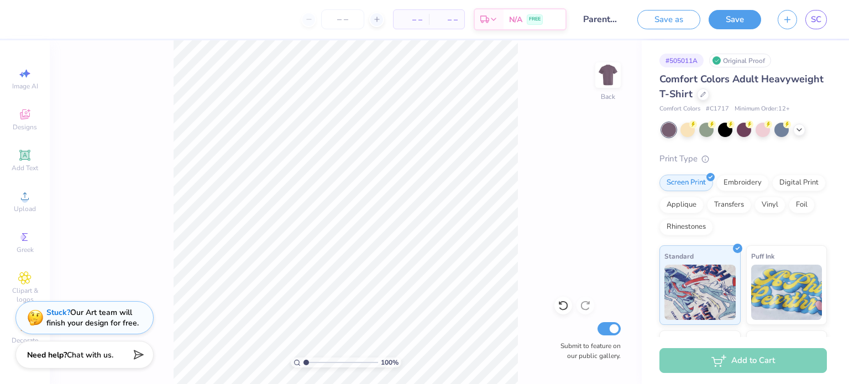
click at [799, 132] on icon at bounding box center [798, 129] width 9 height 9
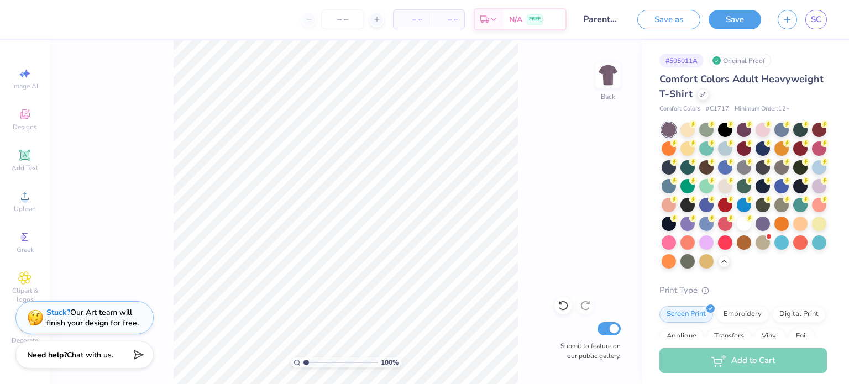
click at [732, 185] on div at bounding box center [725, 186] width 14 height 14
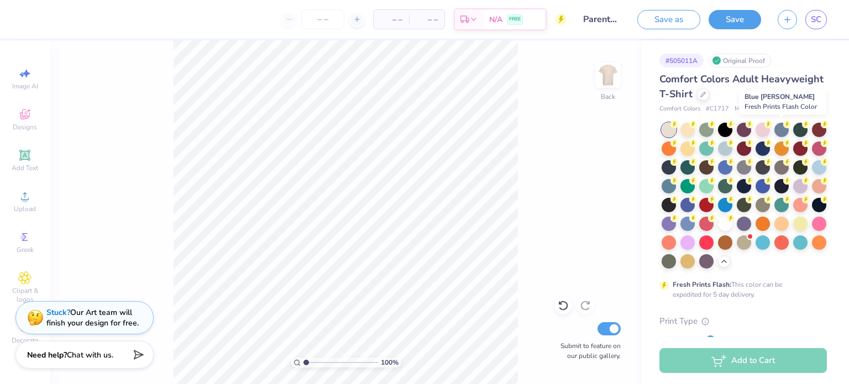
click at [780, 131] on div at bounding box center [781, 130] width 14 height 14
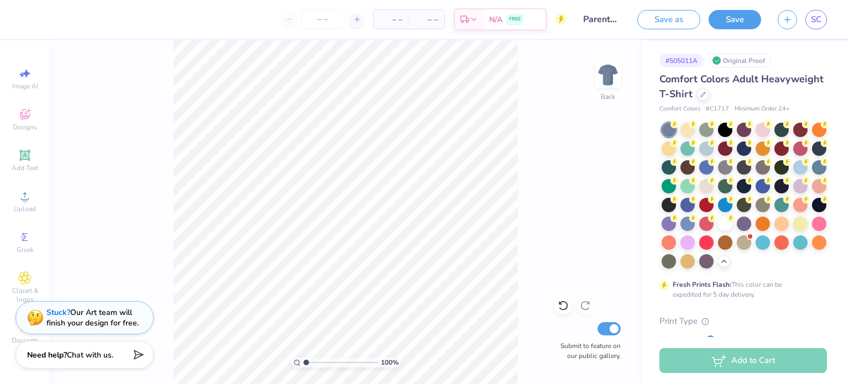
click at [25, 117] on icon at bounding box center [24, 115] width 9 height 7
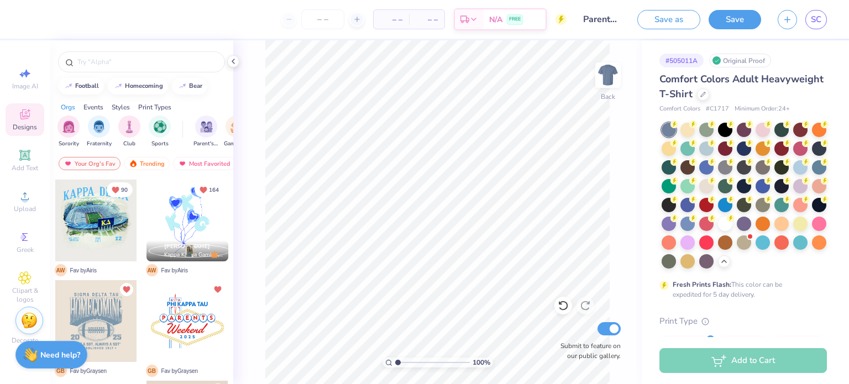
click at [87, 205] on div at bounding box center [96, 221] width 82 height 82
click at [102, 218] on div at bounding box center [96, 221] width 82 height 82
click at [102, 223] on div at bounding box center [96, 221] width 82 height 82
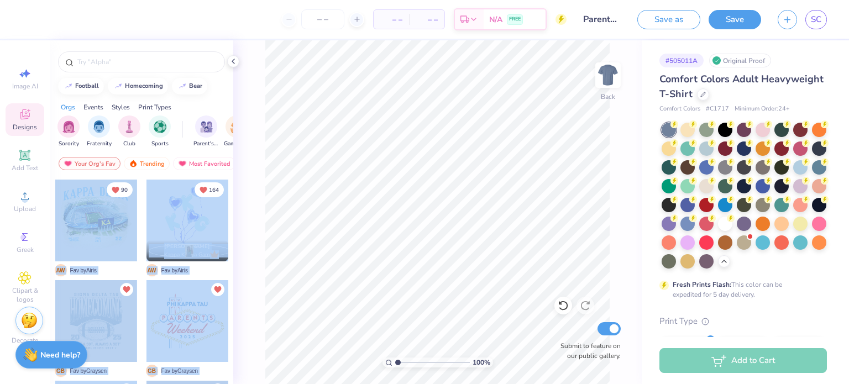
click at [446, 206] on div "– – Per Item – – Total Est. Delivery N/A FREE Design Title Parents weekend tee …" at bounding box center [424, 192] width 849 height 384
click at [94, 236] on div at bounding box center [96, 221] width 82 height 82
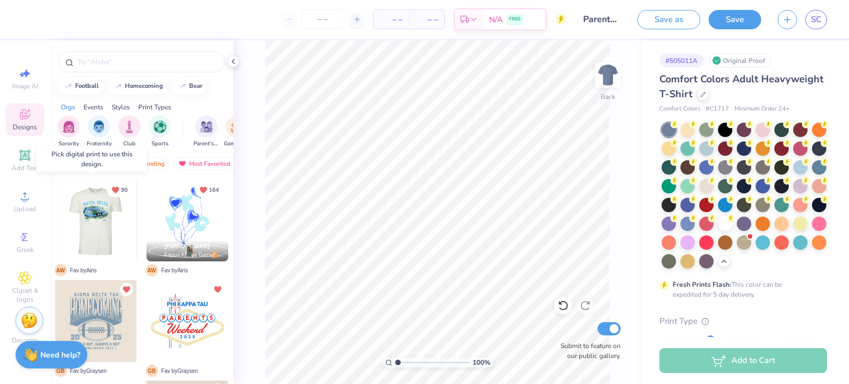
click at [91, 220] on div at bounding box center [96, 221] width 82 height 82
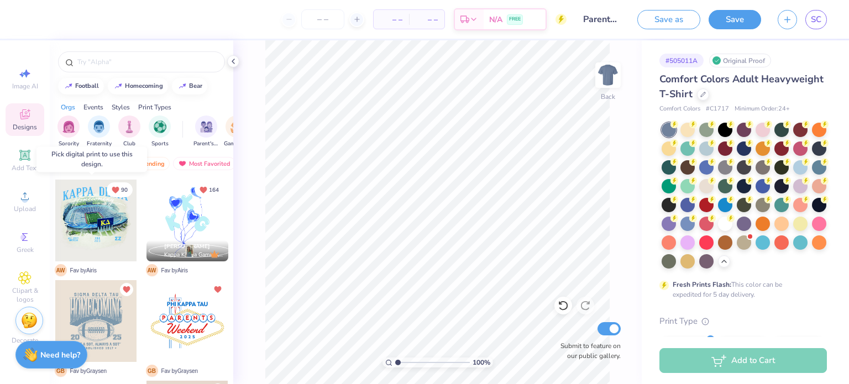
click at [91, 220] on div at bounding box center [96, 221] width 82 height 82
click at [120, 62] on input "text" at bounding box center [146, 61] width 141 height 11
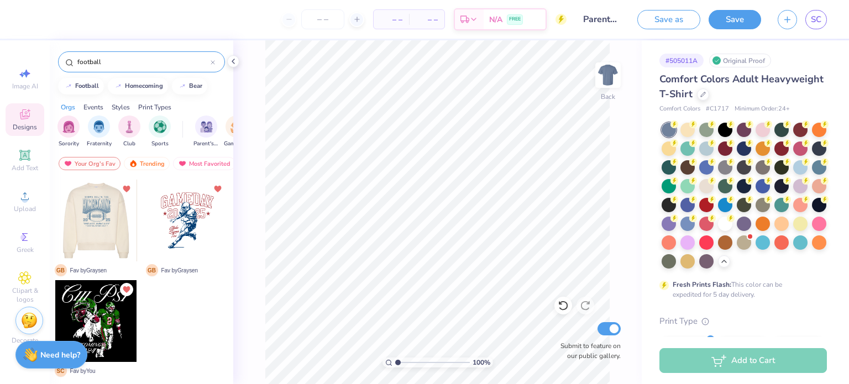
type input "football"
click at [55, 227] on div at bounding box center [14, 221] width 82 height 82
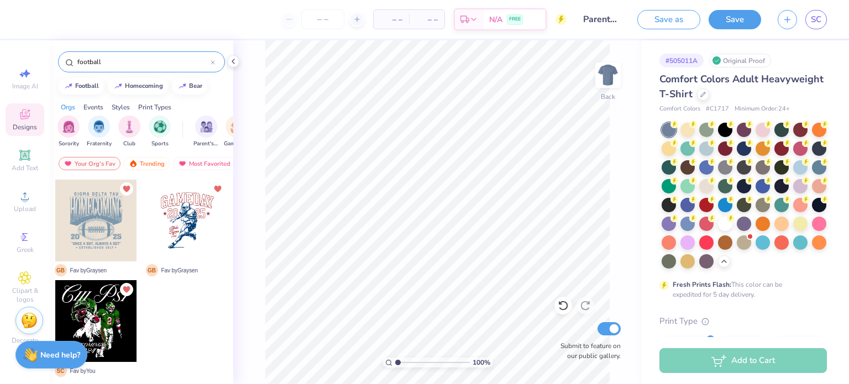
click at [160, 128] on img "filter for Sports" at bounding box center [160, 126] width 13 height 13
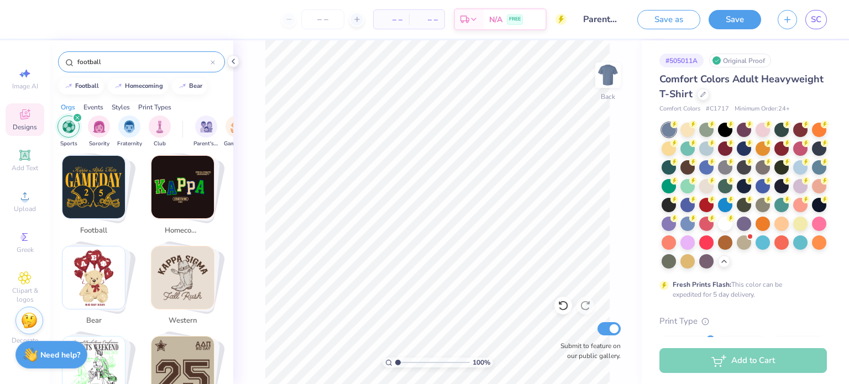
scroll to position [136, 0]
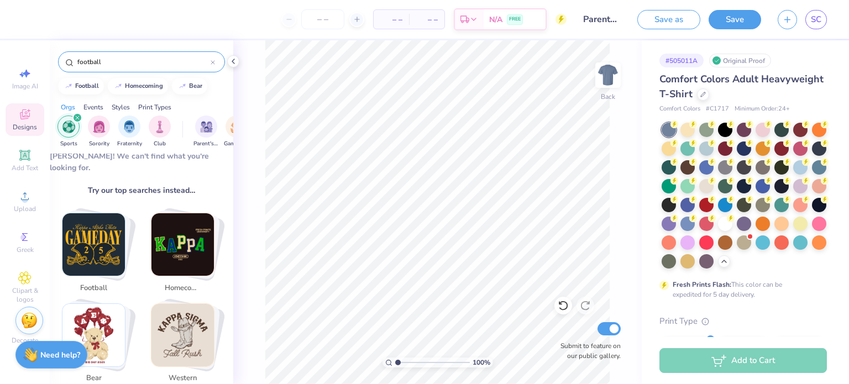
click at [99, 227] on img "Stack Card Button football" at bounding box center [93, 244] width 62 height 62
click at [95, 243] on img "Stack Card Button football" at bounding box center [93, 244] width 62 height 62
drag, startPoint x: 95, startPoint y: 243, endPoint x: 125, endPoint y: 243, distance: 30.4
click at [125, 243] on div "Stack Card Button football" at bounding box center [94, 245] width 64 height 64
click at [91, 238] on img "Stack Card Button football" at bounding box center [93, 244] width 62 height 62
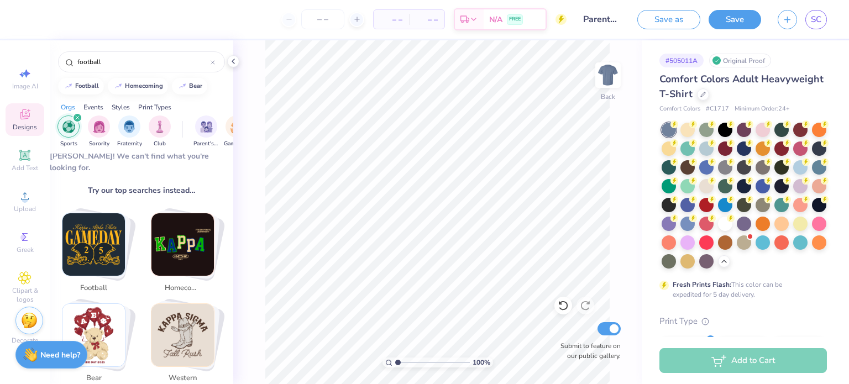
click at [91, 238] on img "Stack Card Button football" at bounding box center [93, 244] width 62 height 62
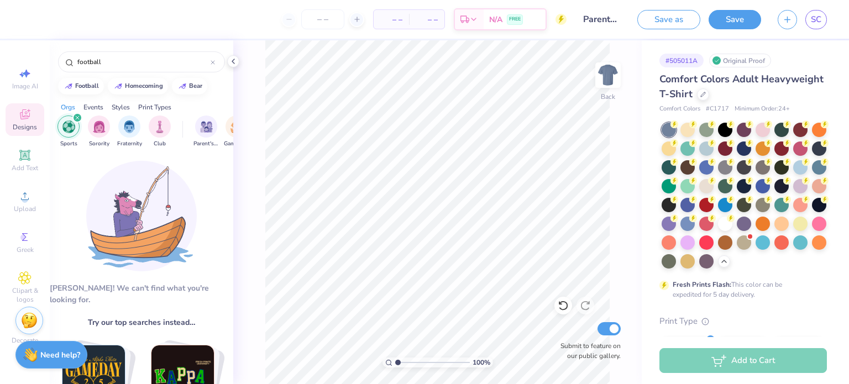
scroll to position [125, 0]
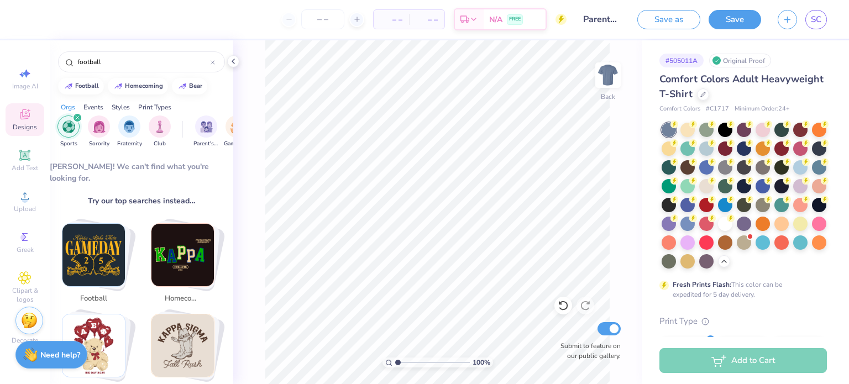
click at [121, 241] on img "Stack Card Button football" at bounding box center [93, 255] width 62 height 62
click at [601, 18] on input "Parents weekend tee" at bounding box center [602, 19] width 54 height 22
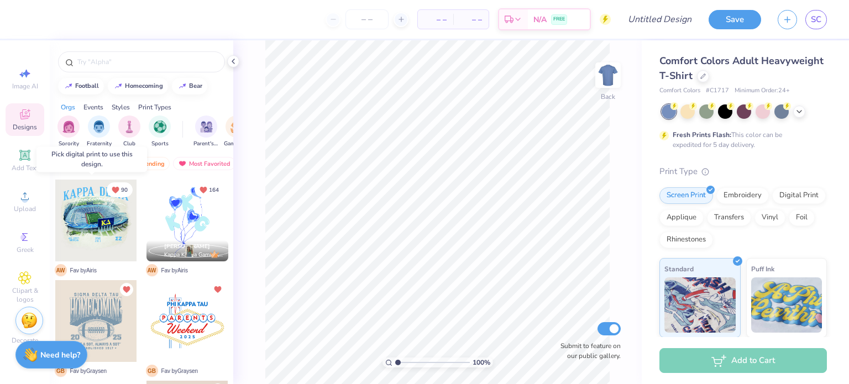
click at [103, 218] on div at bounding box center [96, 221] width 82 height 82
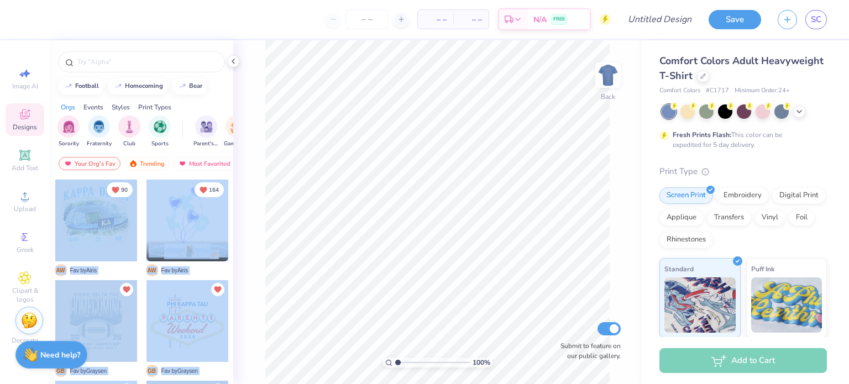
click at [384, 188] on div "– – Per Item – – Total Est. Delivery N/A FREE Design Title Save SC Image AI Des…" at bounding box center [424, 192] width 849 height 384
click at [124, 245] on div at bounding box center [96, 221] width 82 height 82
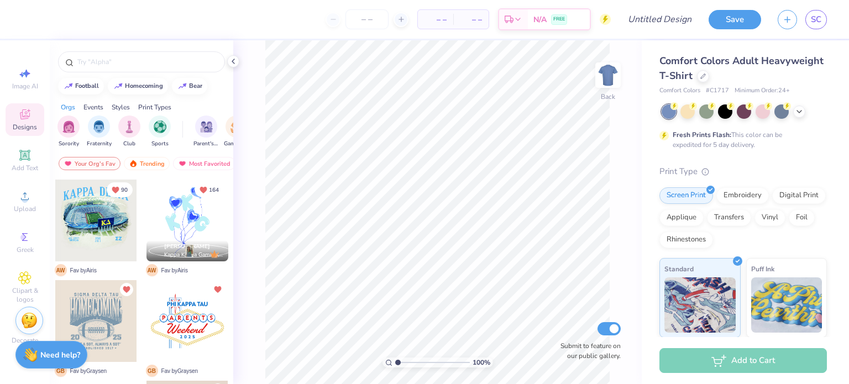
click at [23, 280] on icon at bounding box center [25, 278] width 6 height 6
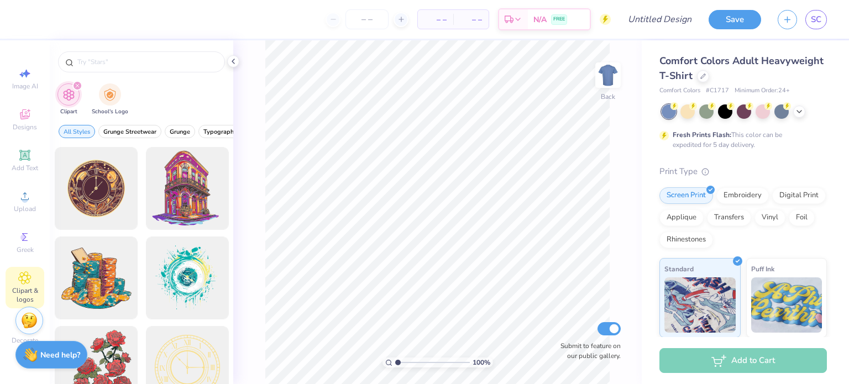
click at [22, 81] on div "Image AI" at bounding box center [25, 78] width 39 height 33
select select "4"
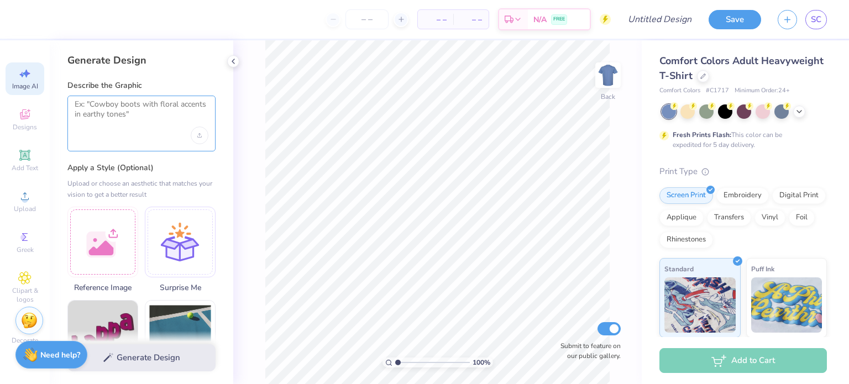
click at [134, 114] on textarea at bounding box center [142, 113] width 134 height 28
click at [134, 114] on textarea "c" at bounding box center [142, 113] width 134 height 28
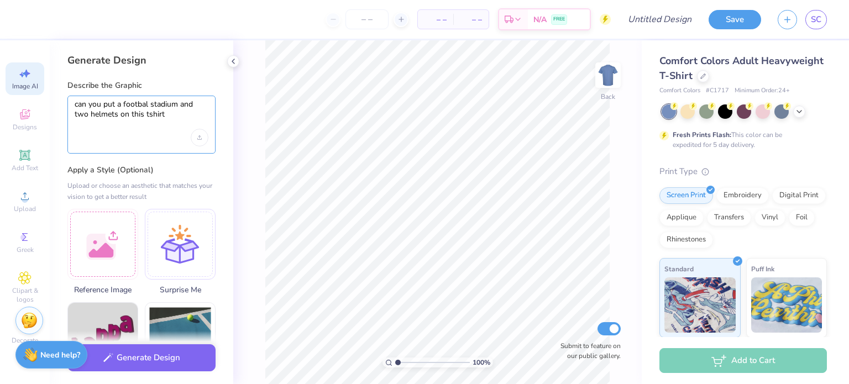
type textarea "can you put a footbal stadium and two helmets on this tshirt"
click at [147, 353] on button "Generate Design" at bounding box center [141, 357] width 148 height 27
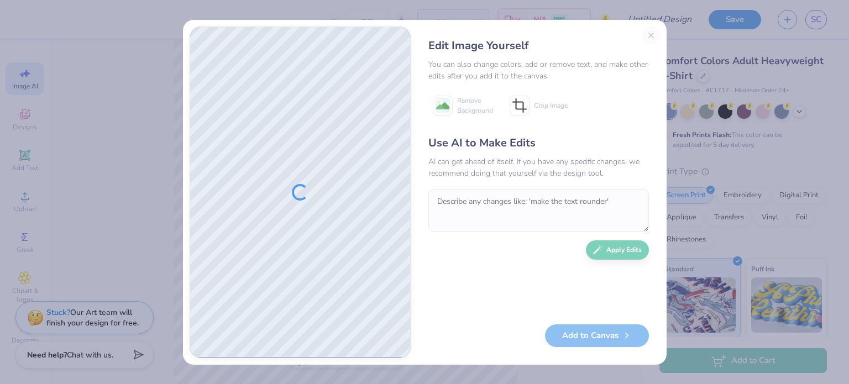
click at [650, 37] on div "Edit Image Yourself You can also change colors, add or remove text, and make ot…" at bounding box center [538, 192] width 243 height 331
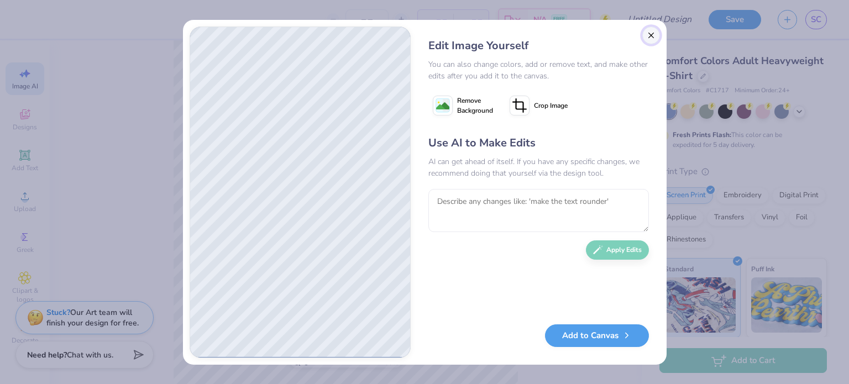
click at [649, 35] on button "Close" at bounding box center [651, 36] width 18 height 18
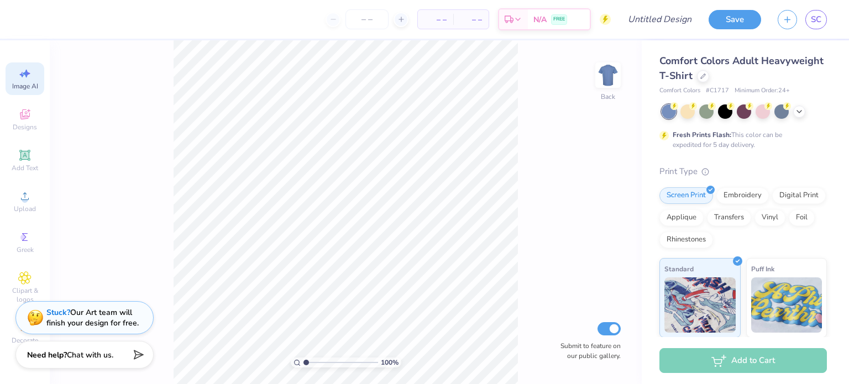
scroll to position [0, 24]
